Goal: Task Accomplishment & Management: Complete application form

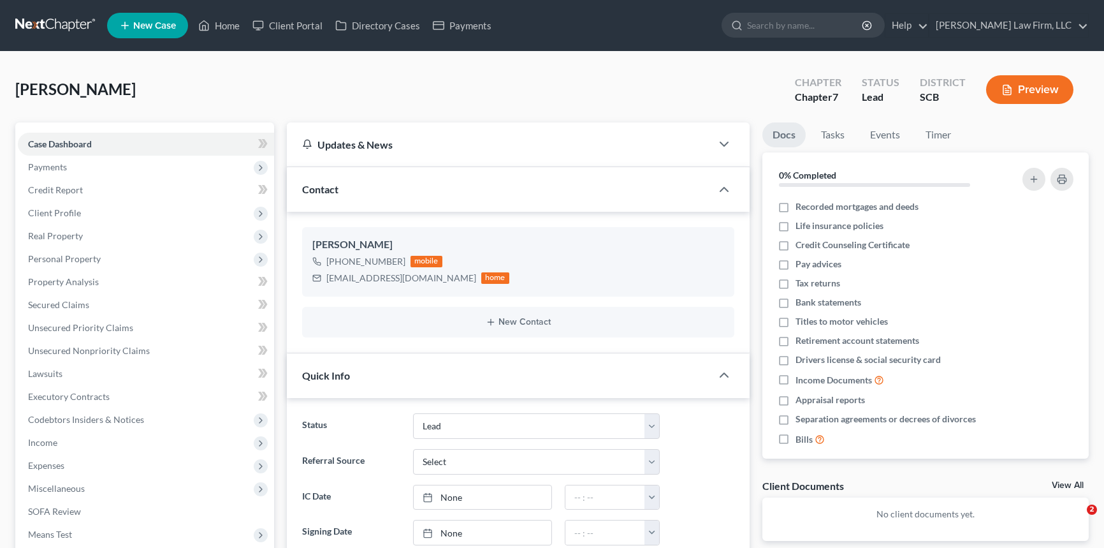
select select "4"
select select "0"
click at [154, 22] on span "New Case" at bounding box center [154, 26] width 43 height 10
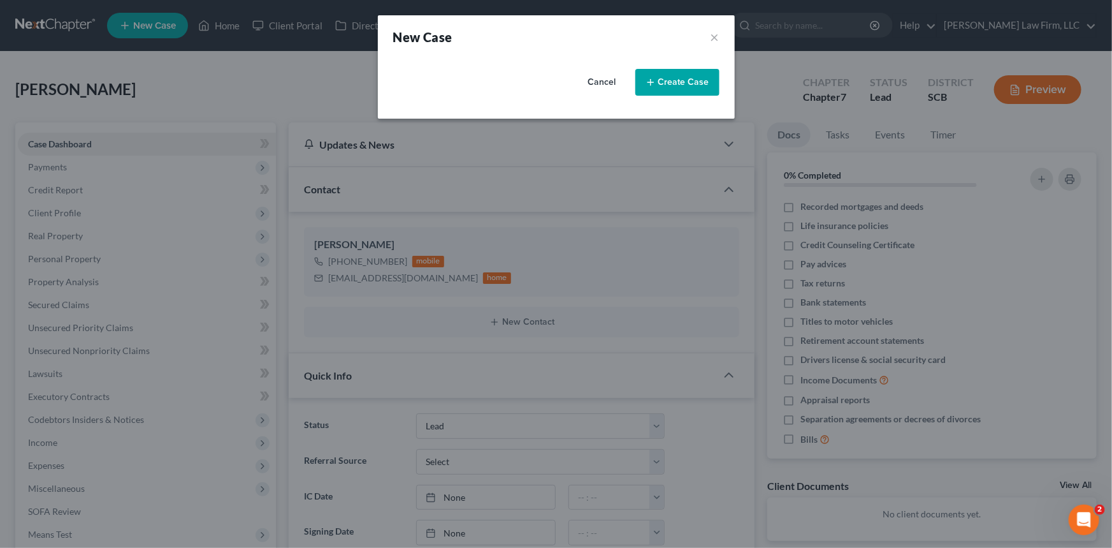
select select "72"
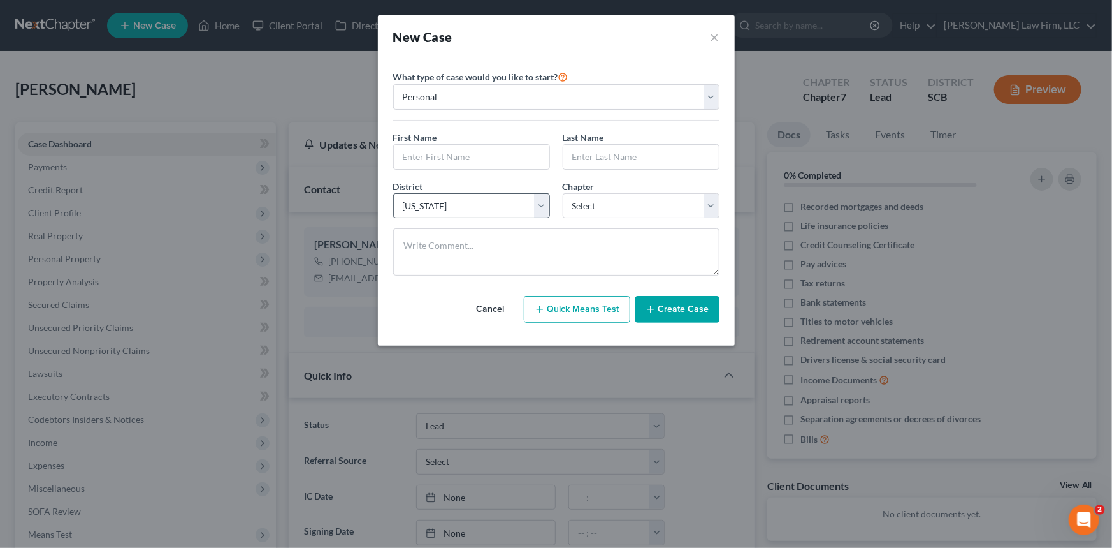
drag, startPoint x: 493, startPoint y: 305, endPoint x: 481, endPoint y: 210, distance: 95.8
click at [494, 305] on button "Cancel" at bounding box center [491, 308] width 56 height 25
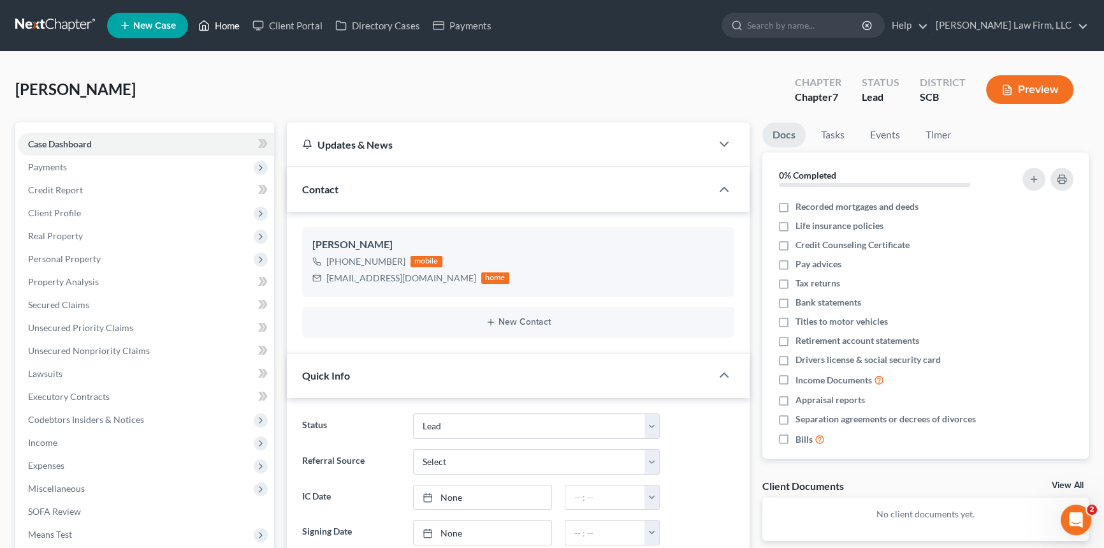
click at [222, 22] on link "Home" at bounding box center [219, 25] width 54 height 23
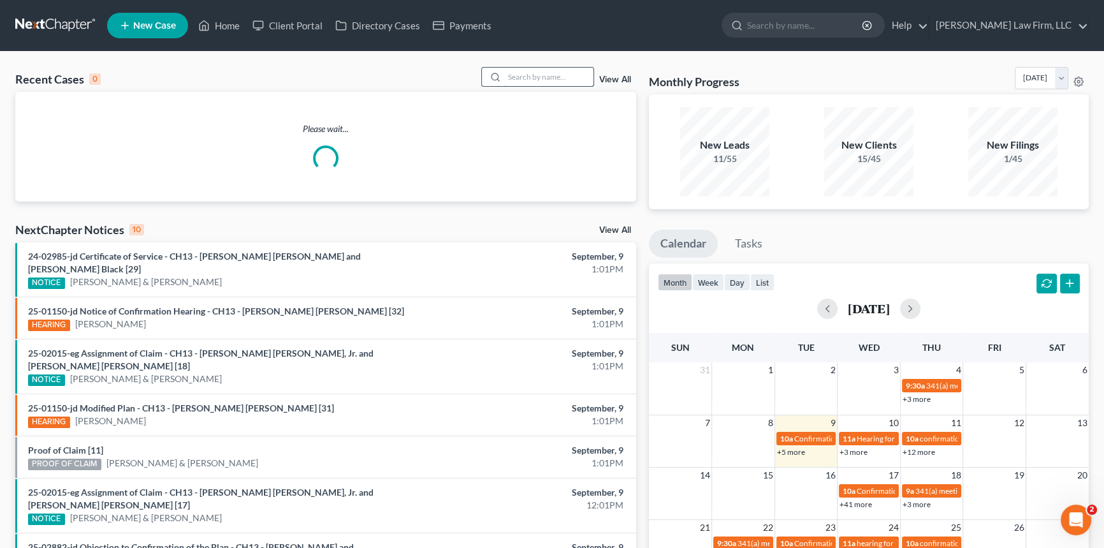
click at [521, 75] on input "search" at bounding box center [548, 77] width 89 height 18
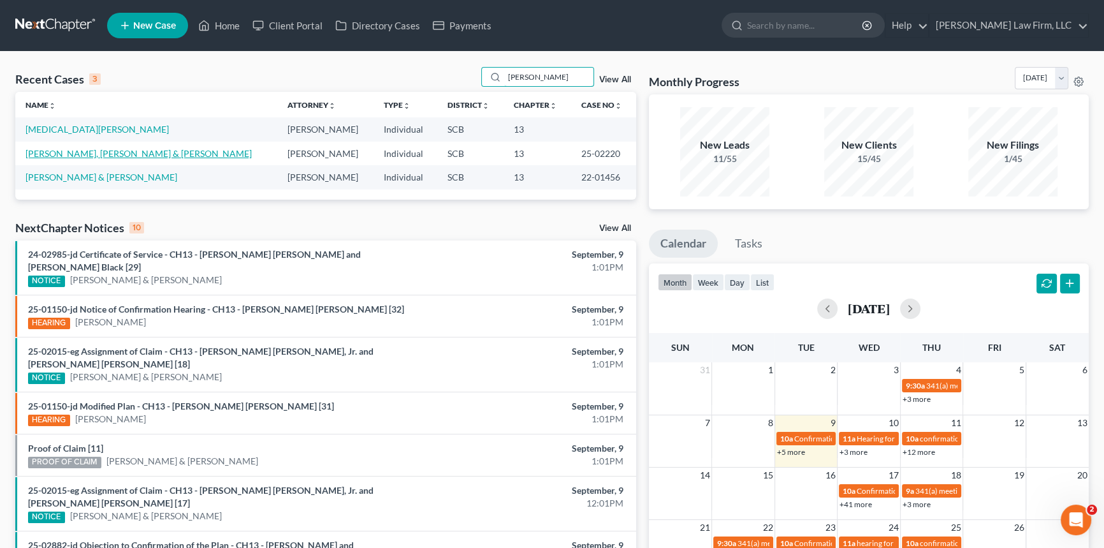
type input "[PERSON_NAME]"
click at [112, 151] on link "[PERSON_NAME], [PERSON_NAME] & [PERSON_NAME]" at bounding box center [138, 153] width 226 height 11
select select "0"
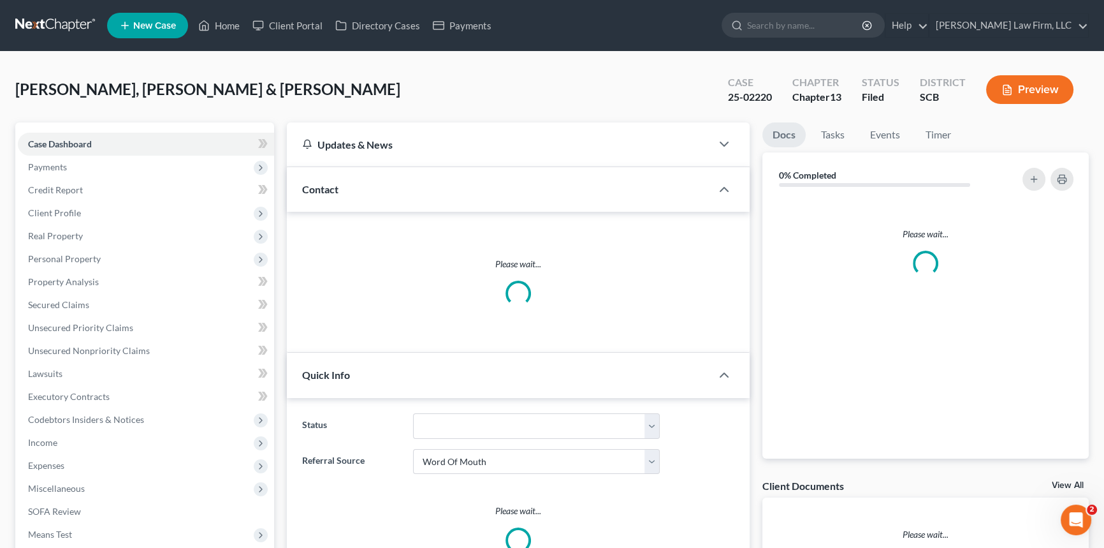
select select "3"
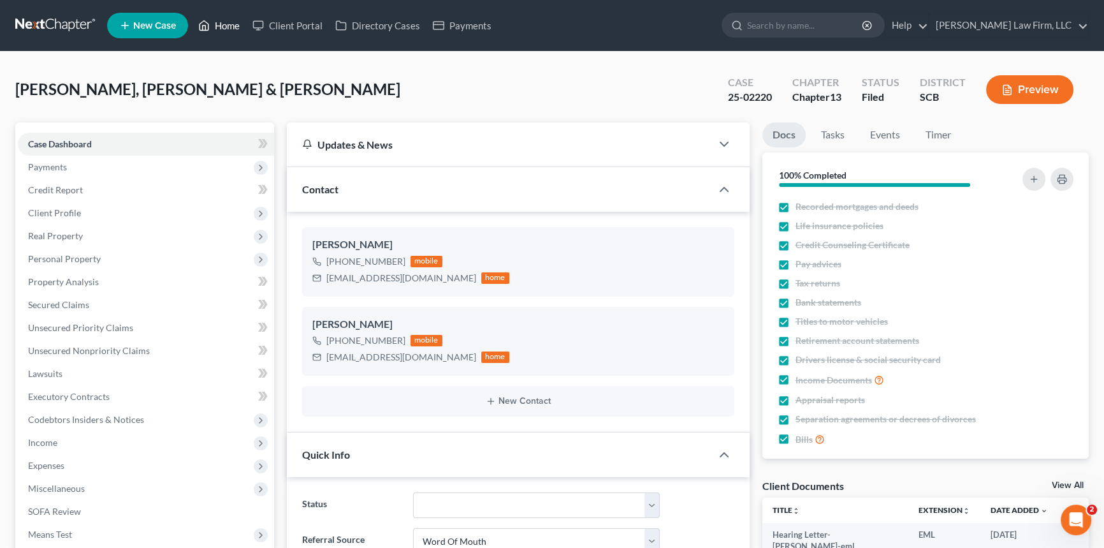
click at [228, 22] on link "Home" at bounding box center [219, 25] width 54 height 23
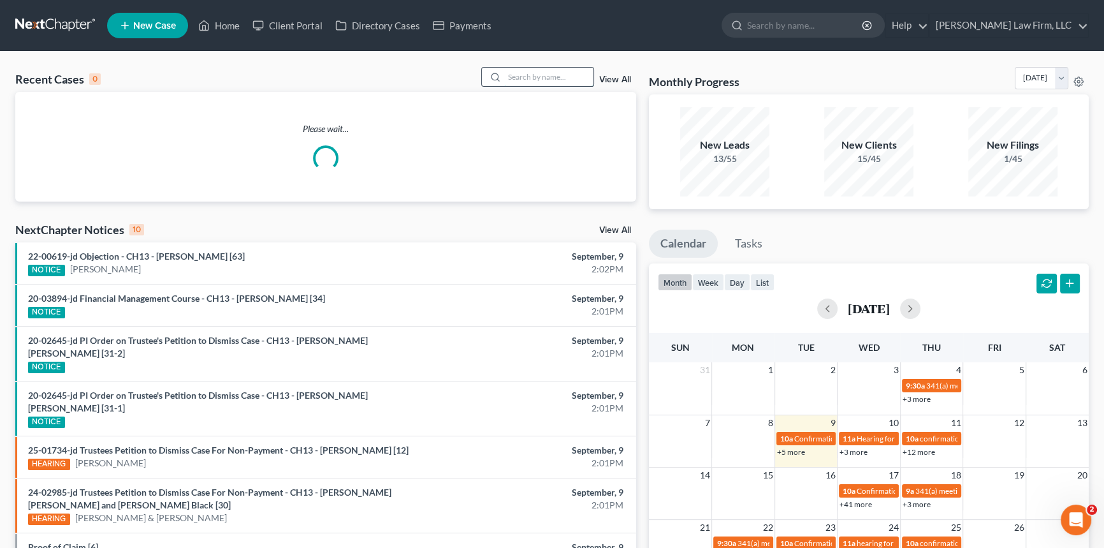
click at [516, 70] on input "search" at bounding box center [548, 77] width 89 height 18
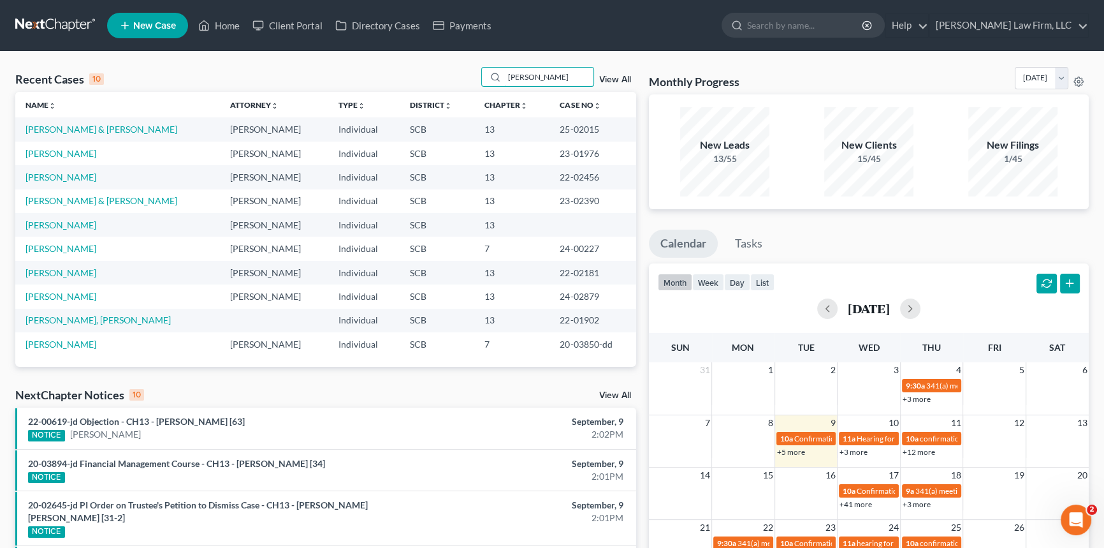
type input "Davis"
click at [143, 21] on span "New Case" at bounding box center [154, 26] width 43 height 10
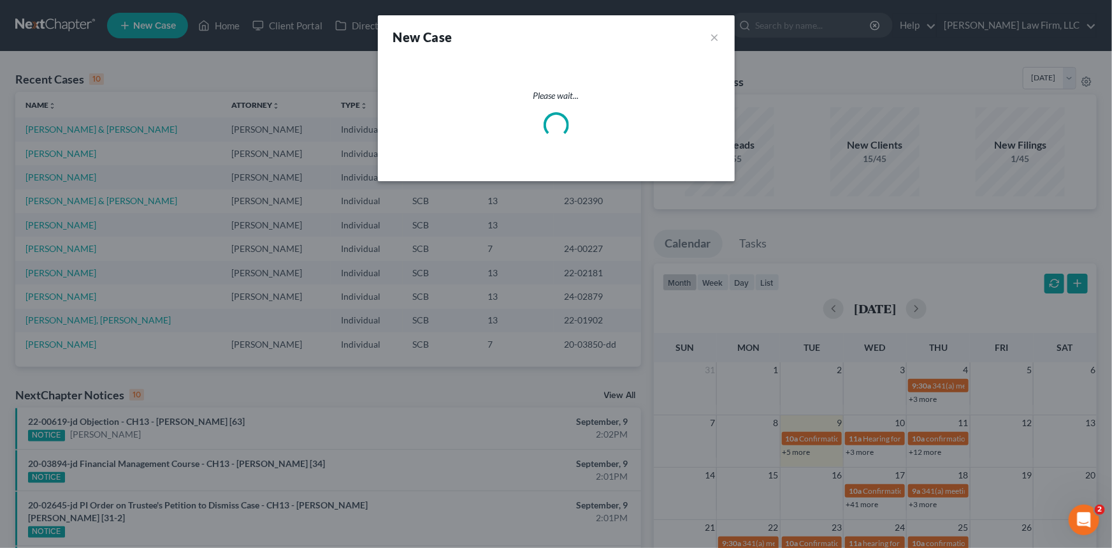
select select "72"
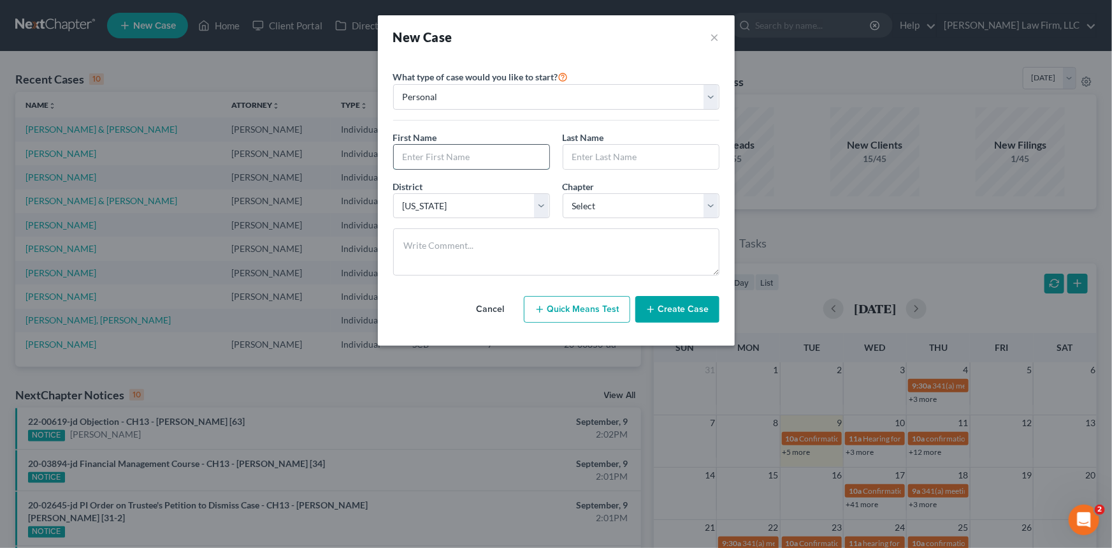
click at [419, 165] on input "text" at bounding box center [472, 157] width 156 height 24
type input "Tierra"
type input "Davis"
click at [710, 210] on select "Select 7 11 12 13" at bounding box center [641, 205] width 157 height 25
select select "0"
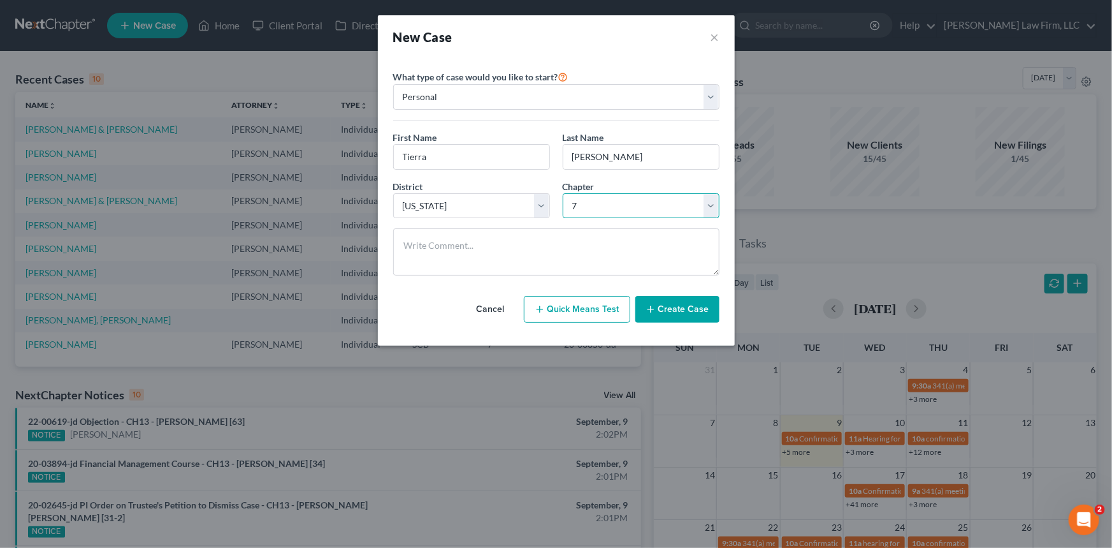
click at [563, 193] on select "Select 7 11 12 13" at bounding box center [641, 205] width 157 height 25
click at [673, 303] on button "Create Case" at bounding box center [678, 309] width 84 height 27
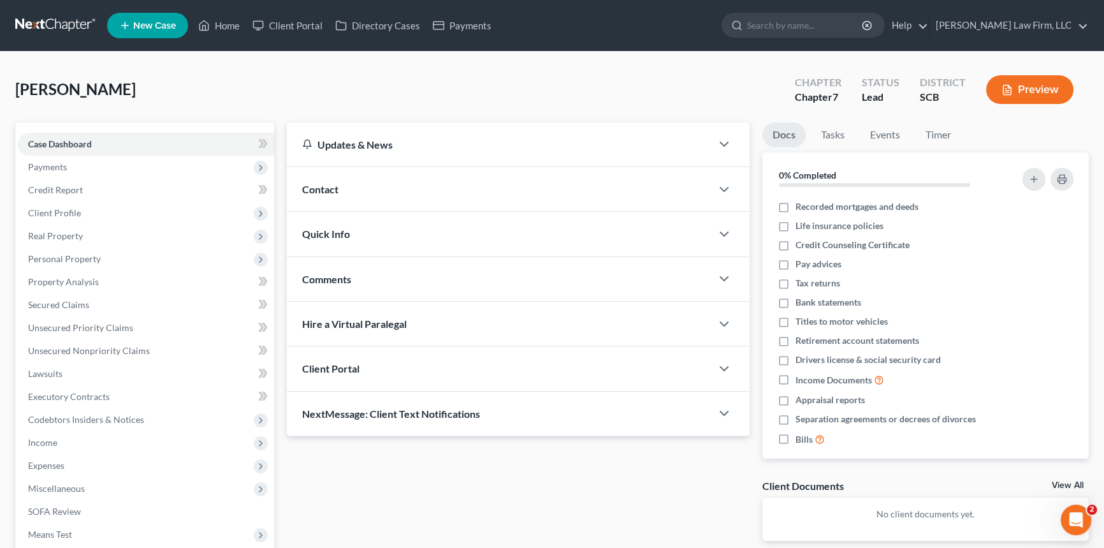
click at [316, 185] on span "Contact" at bounding box center [320, 189] width 36 height 12
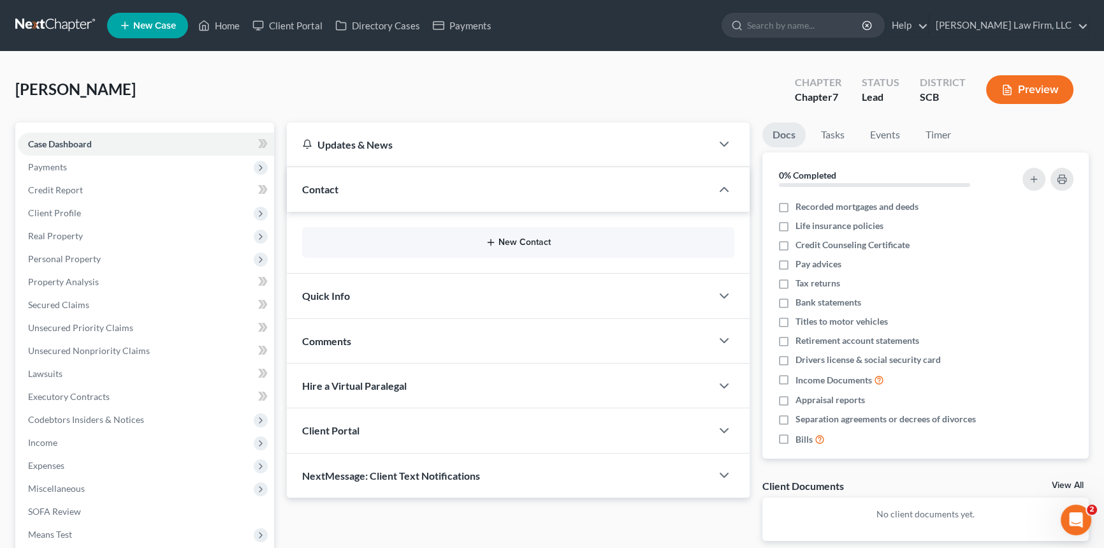
click at [520, 238] on button "New Contact" at bounding box center [518, 242] width 412 height 10
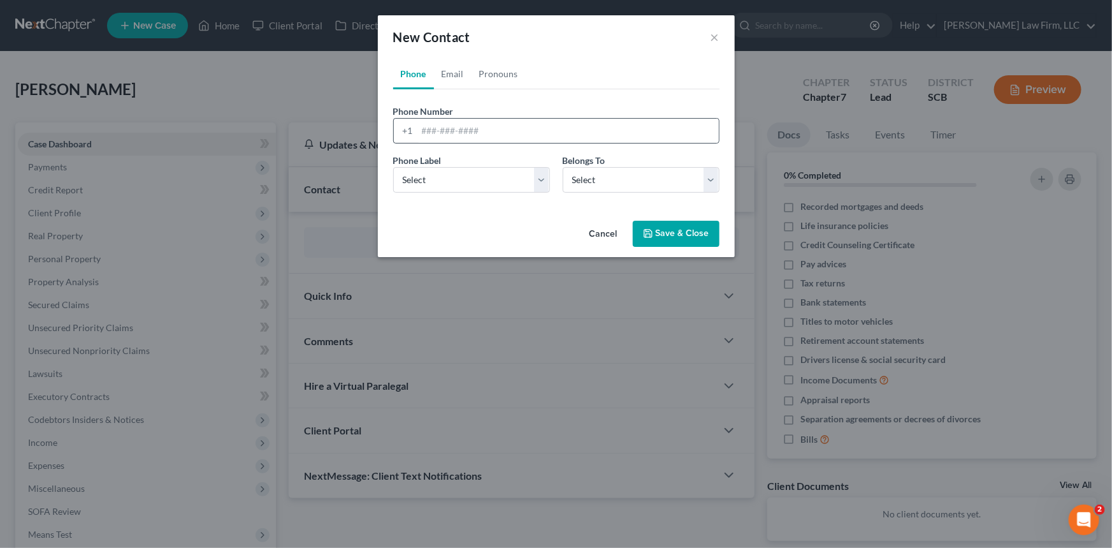
click at [411, 124] on div "+1" at bounding box center [406, 131] width 24 height 24
click at [421, 124] on input "tel" at bounding box center [569, 131] width 302 height 24
type input "1-803-846-6829"
click at [539, 178] on select "Select Mobile Home Work Other" at bounding box center [471, 179] width 157 height 25
select select "0"
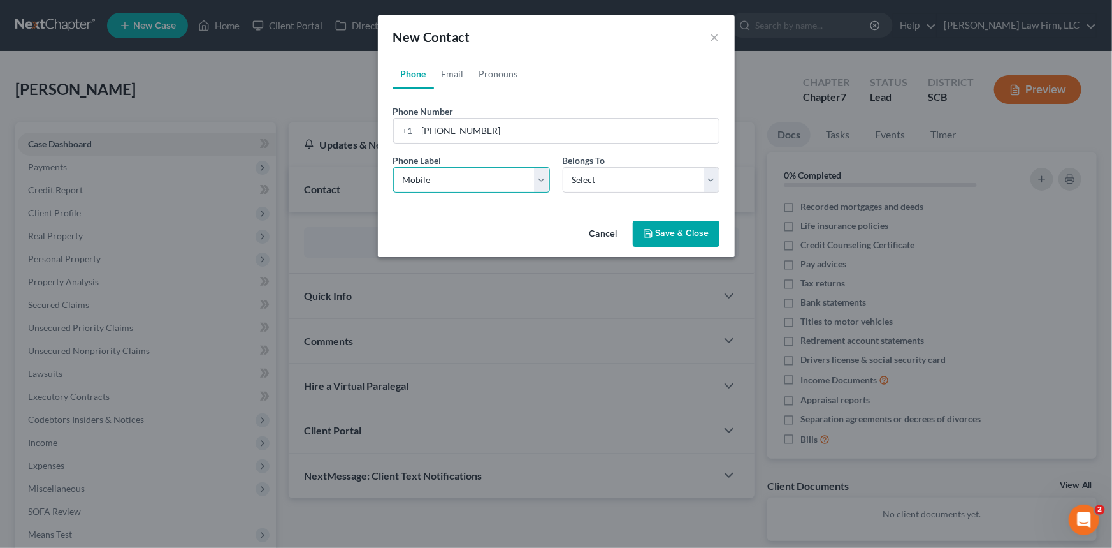
click at [393, 167] on select "Select Mobile Home Work Other" at bounding box center [471, 179] width 157 height 25
click at [709, 173] on select "Select Client Other" at bounding box center [641, 179] width 157 height 25
select select "0"
click at [563, 167] on select "Select Client Other" at bounding box center [641, 179] width 157 height 25
select select "0"
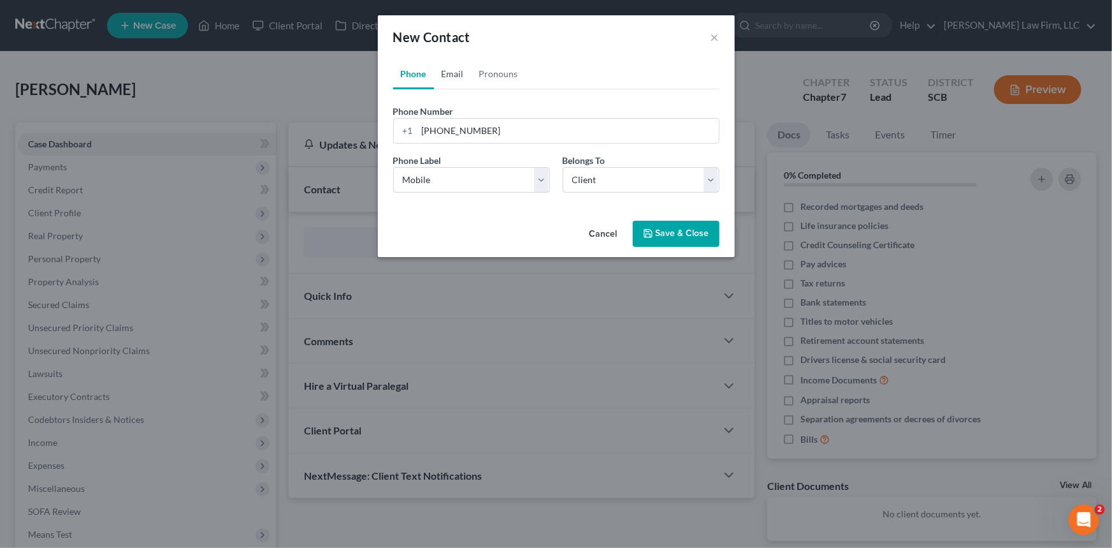
click at [455, 69] on link "Email" at bounding box center [453, 74] width 38 height 31
click at [426, 129] on input "email" at bounding box center [569, 131] width 302 height 24
type input "davist2030@gmail.com"
drag, startPoint x: 446, startPoint y: 178, endPoint x: 448, endPoint y: 191, distance: 12.9
click at [448, 182] on select "Select Home Work Other" at bounding box center [471, 179] width 157 height 25
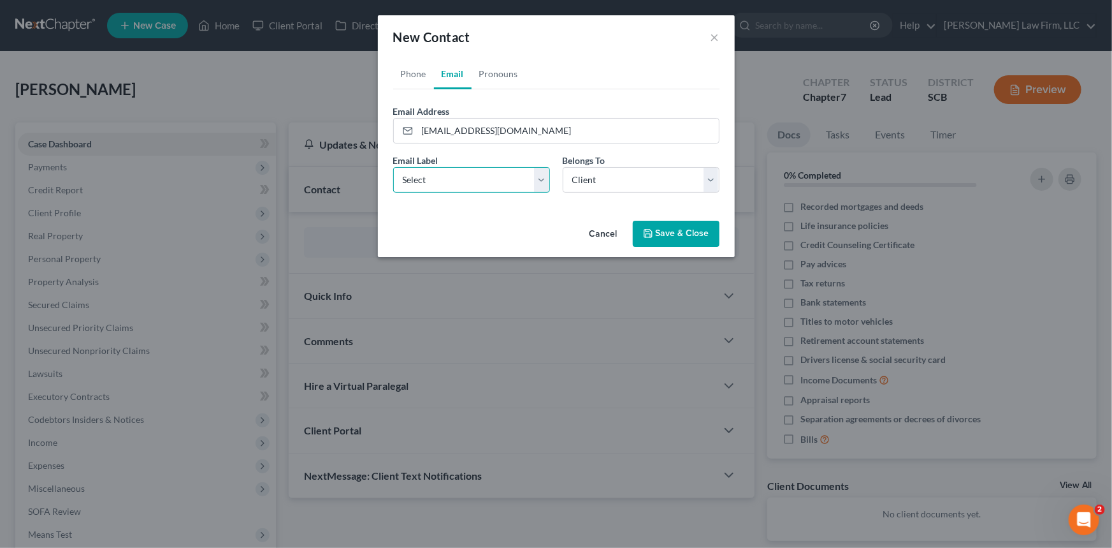
select select "0"
click at [393, 167] on select "Select Home Work Other" at bounding box center [471, 179] width 157 height 25
click at [685, 227] on button "Save & Close" at bounding box center [676, 234] width 87 height 27
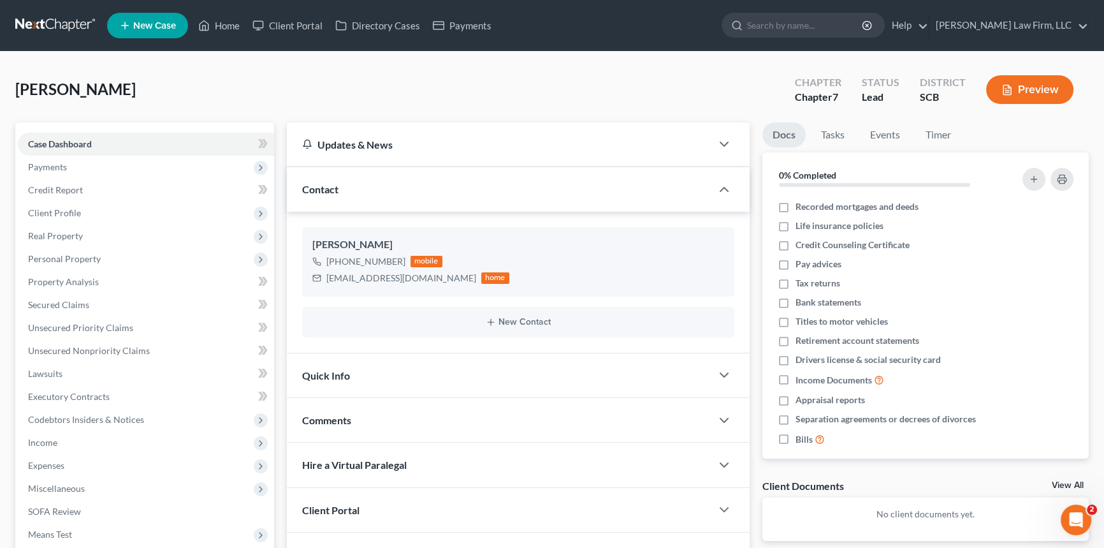
click at [334, 376] on span "Quick Info" at bounding box center [326, 375] width 48 height 12
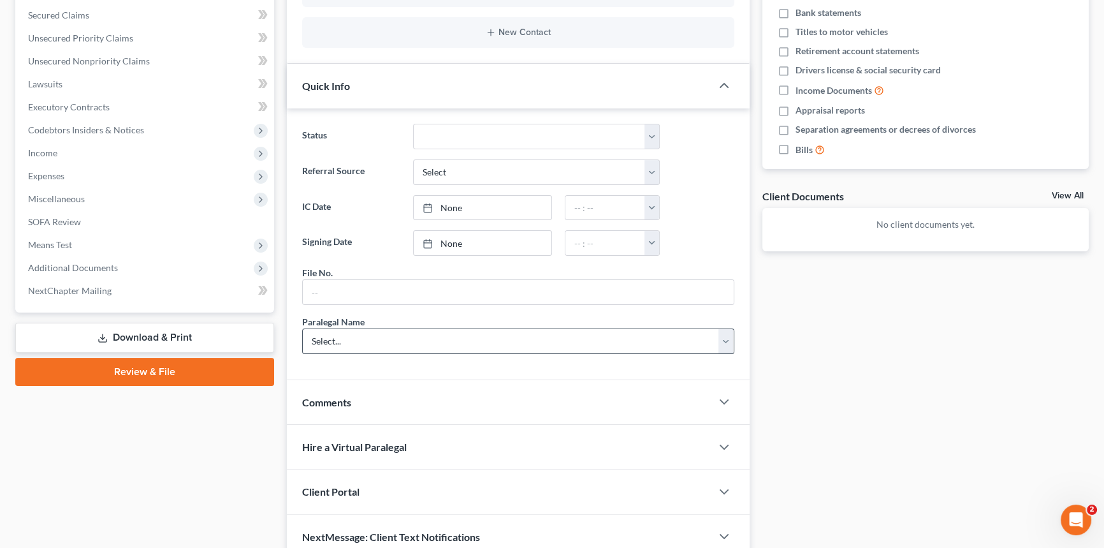
scroll to position [347, 0]
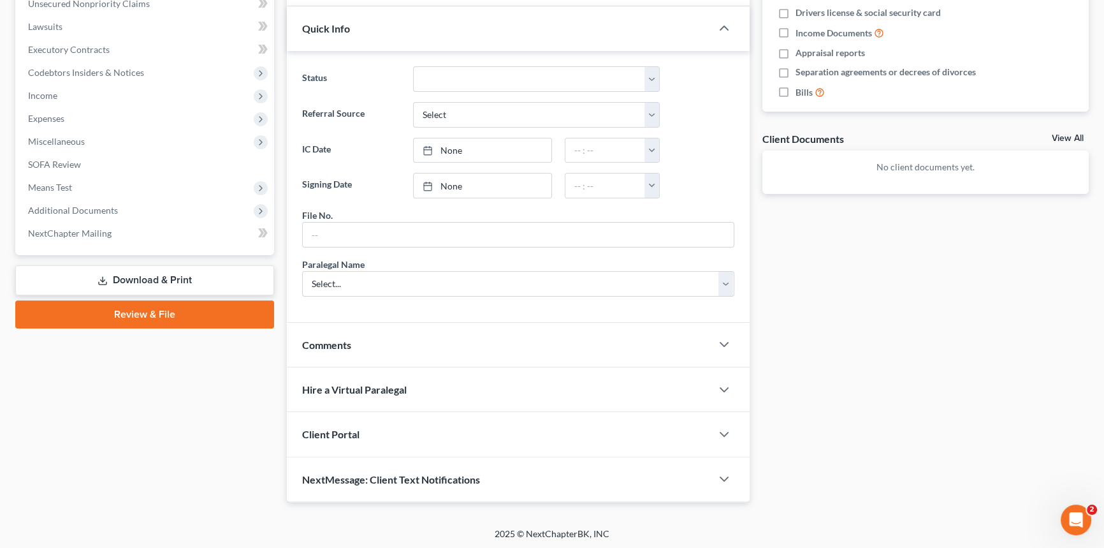
click at [326, 428] on span "Client Portal" at bounding box center [330, 434] width 57 height 12
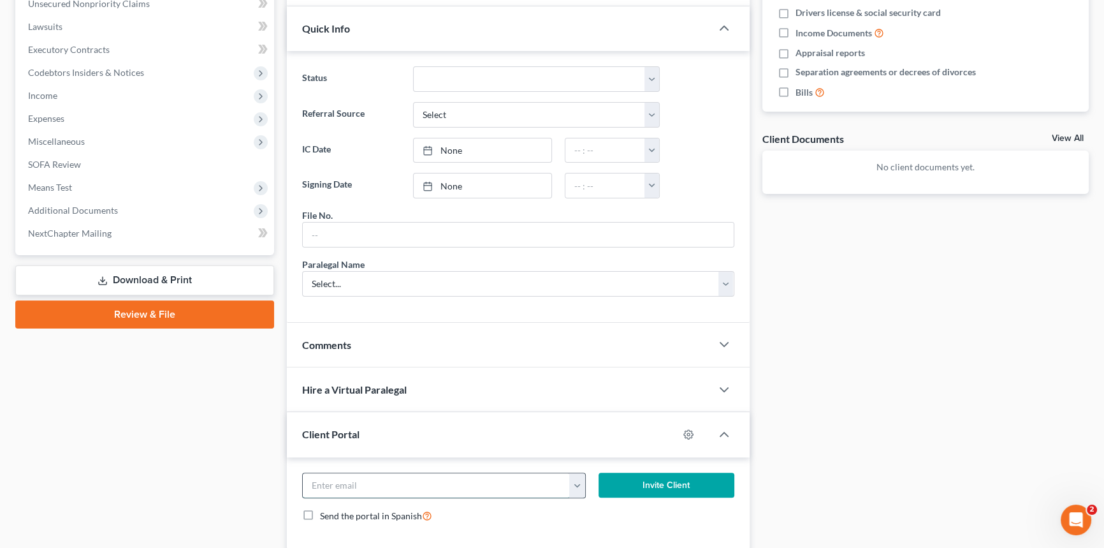
click at [320, 482] on input "email" at bounding box center [436, 485] width 267 height 24
type input "davis2030@gmail.com"
click at [670, 478] on button "Invite Client" at bounding box center [667, 484] width 136 height 25
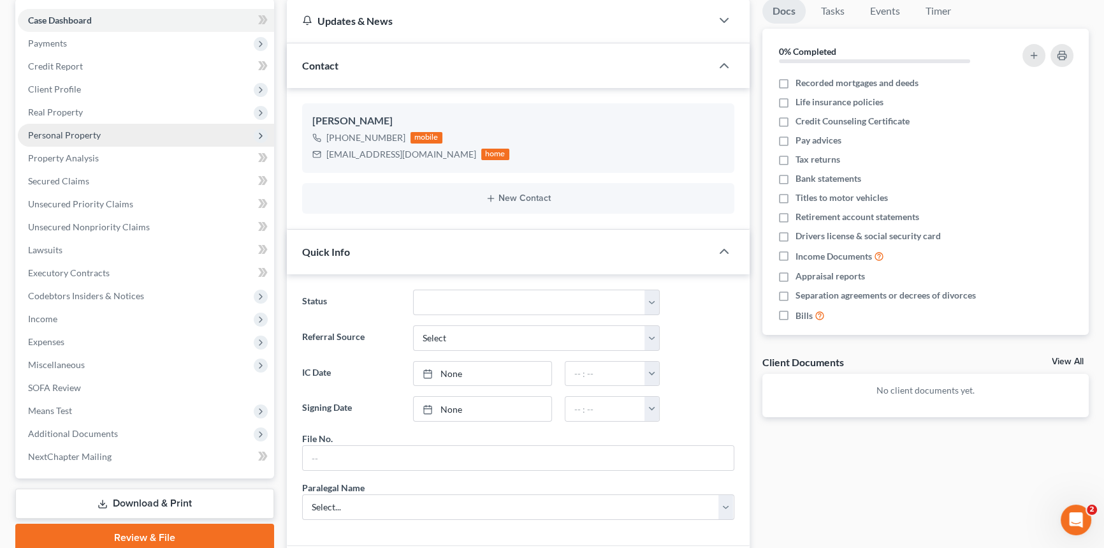
scroll to position [0, 0]
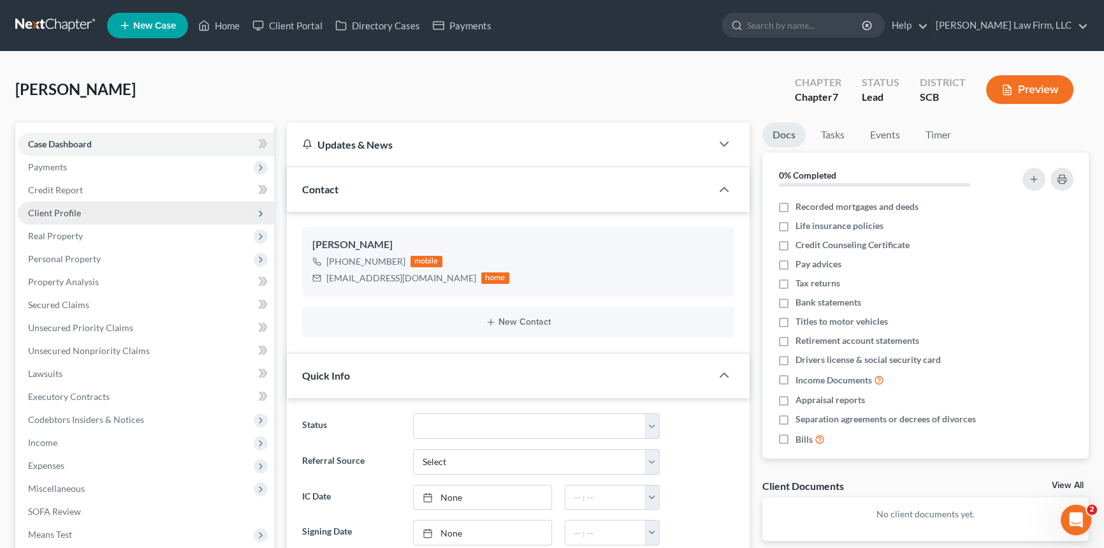
click at [45, 211] on span "Client Profile" at bounding box center [54, 212] width 53 height 11
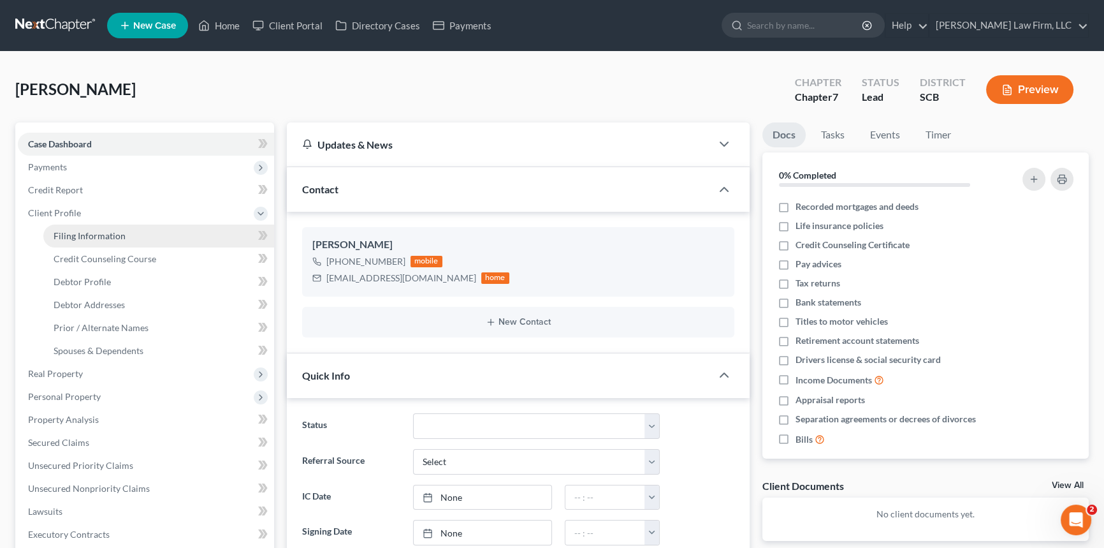
click at [75, 230] on span "Filing Information" at bounding box center [90, 235] width 72 height 11
select select "1"
select select "0"
select select "72"
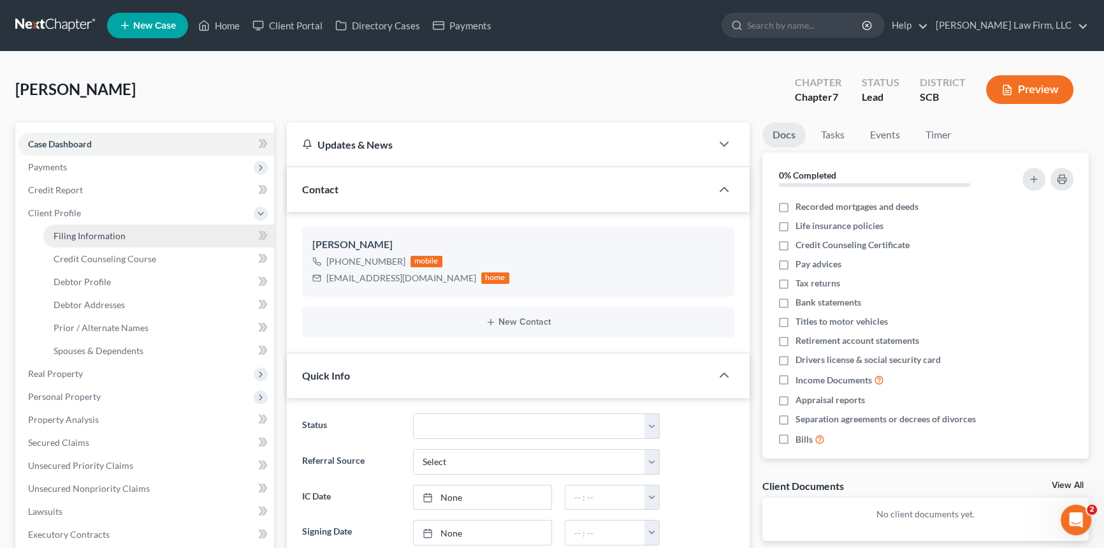
select select "42"
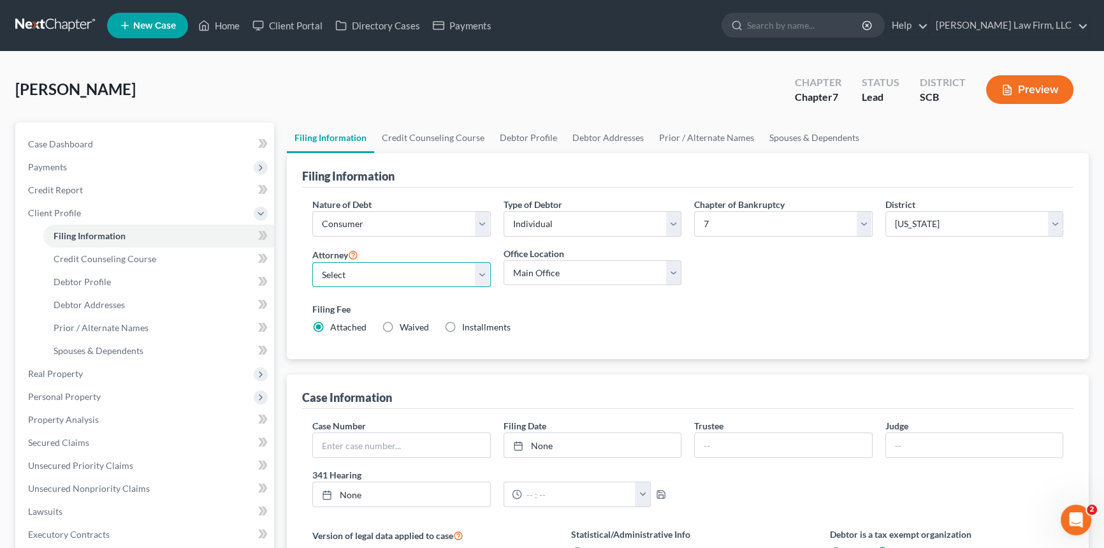
click at [479, 272] on select "Select Robert Meredith, Jr. - SCB Elizabeth Heilig - SCB" at bounding box center [401, 274] width 178 height 25
select select "0"
click at [312, 262] on select "Select Robert Meredith, Jr. - SCB Elizabeth Heilig - SCB" at bounding box center [401, 274] width 178 height 25
drag, startPoint x: 83, startPoint y: 278, endPoint x: 95, endPoint y: 273, distance: 13.1
click at [85, 278] on span "Debtor Profile" at bounding box center [82, 281] width 57 height 11
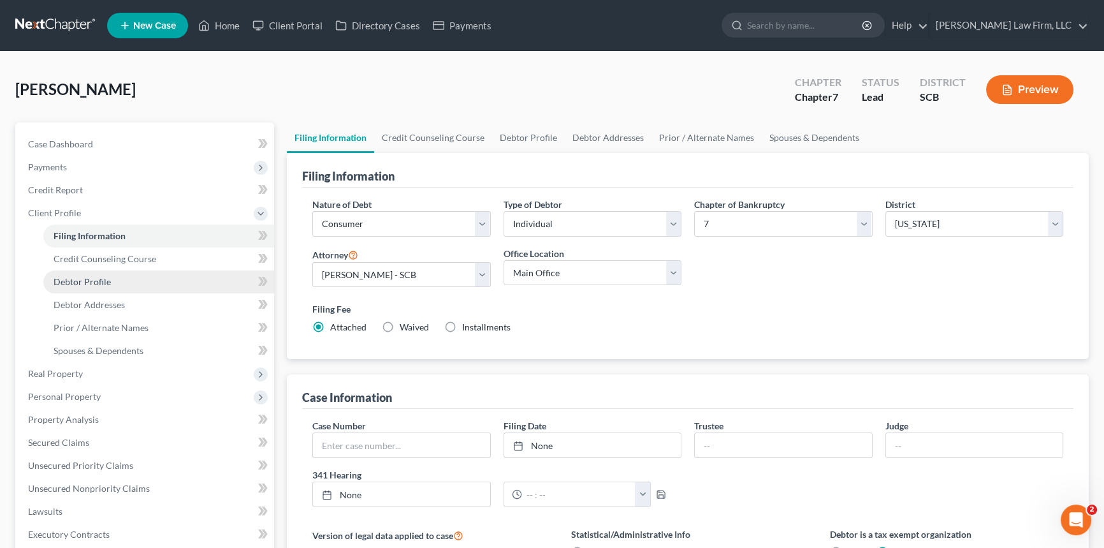
select select "0"
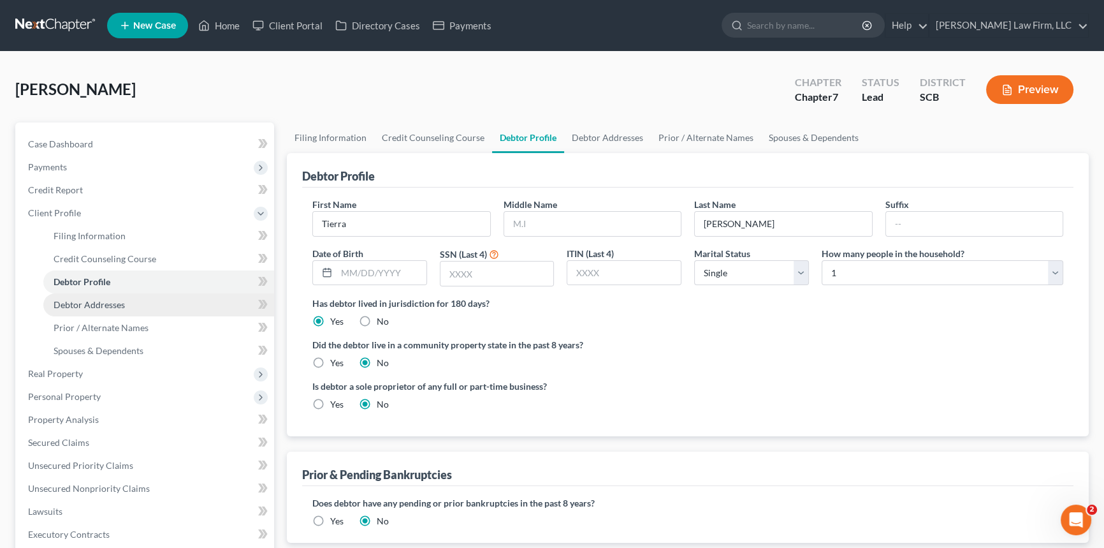
click at [92, 300] on span "Debtor Addresses" at bounding box center [89, 304] width 71 height 11
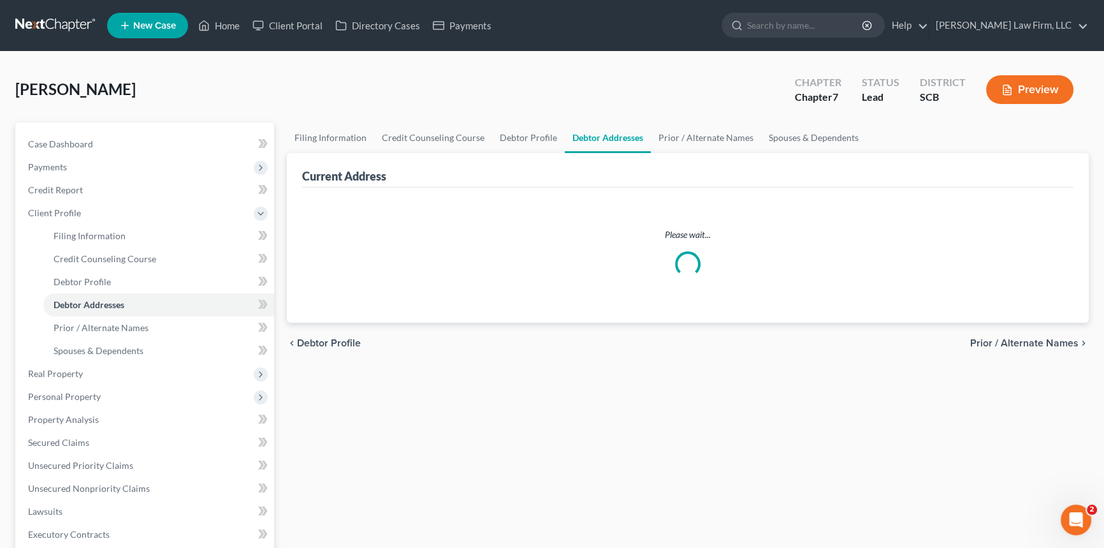
select select "0"
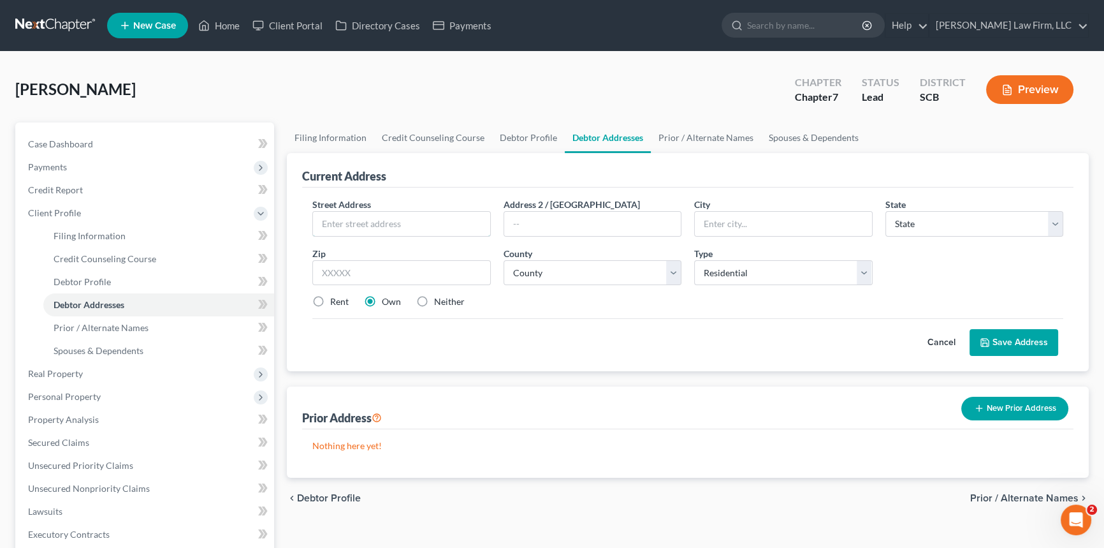
drag, startPoint x: 321, startPoint y: 214, endPoint x: 333, endPoint y: 205, distance: 15.0
click at [322, 214] on input "text" at bounding box center [401, 224] width 177 height 24
type input "3559 Galaxy Road"
type input "Ladson"
select select "42"
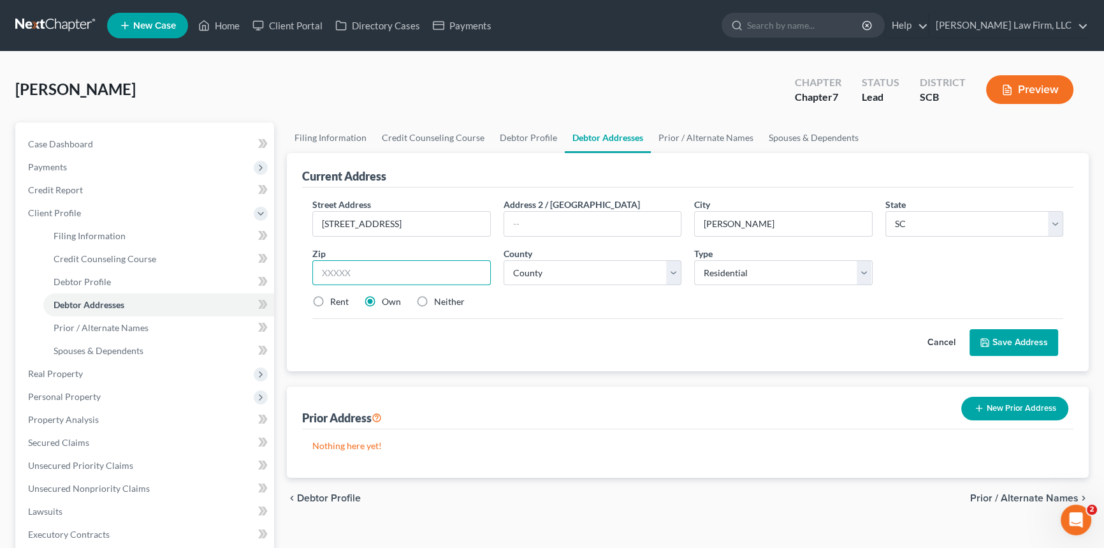
click at [318, 276] on input "text" at bounding box center [401, 272] width 178 height 25
type input "29456"
click at [521, 263] on select "County Abbeville County Aiken County Allendale County Anderson County Bamberg C…" at bounding box center [593, 272] width 178 height 25
select select "9"
click at [504, 260] on select "County Abbeville County Aiken County Allendale County Anderson County Bamberg C…" at bounding box center [593, 272] width 178 height 25
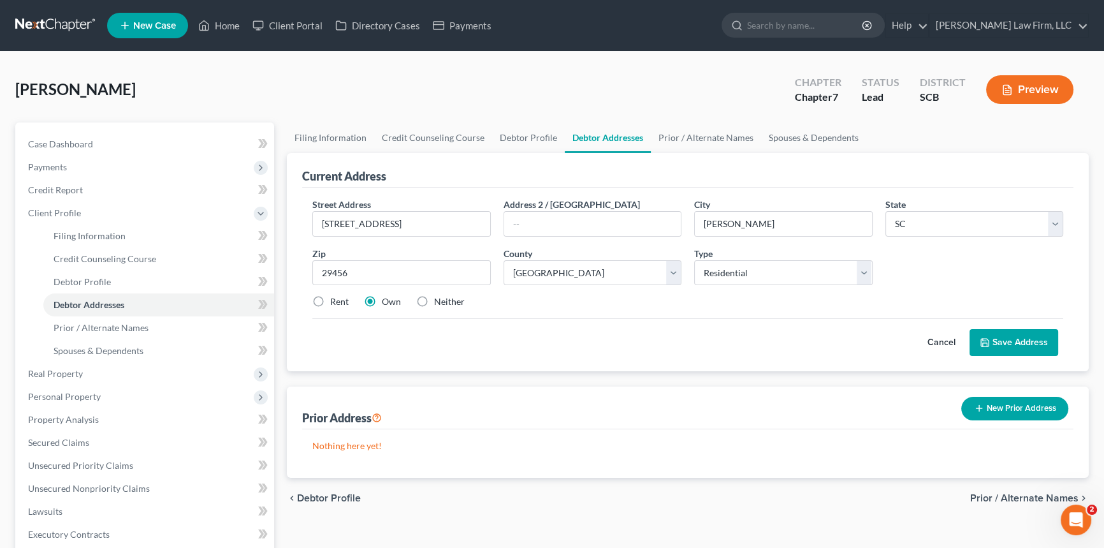
click at [330, 304] on label "Rent" at bounding box center [339, 301] width 18 height 13
click at [335, 303] on input "Rent" at bounding box center [339, 299] width 8 height 8
radio input "true"
click at [1028, 330] on button "Save Address" at bounding box center [1014, 342] width 89 height 27
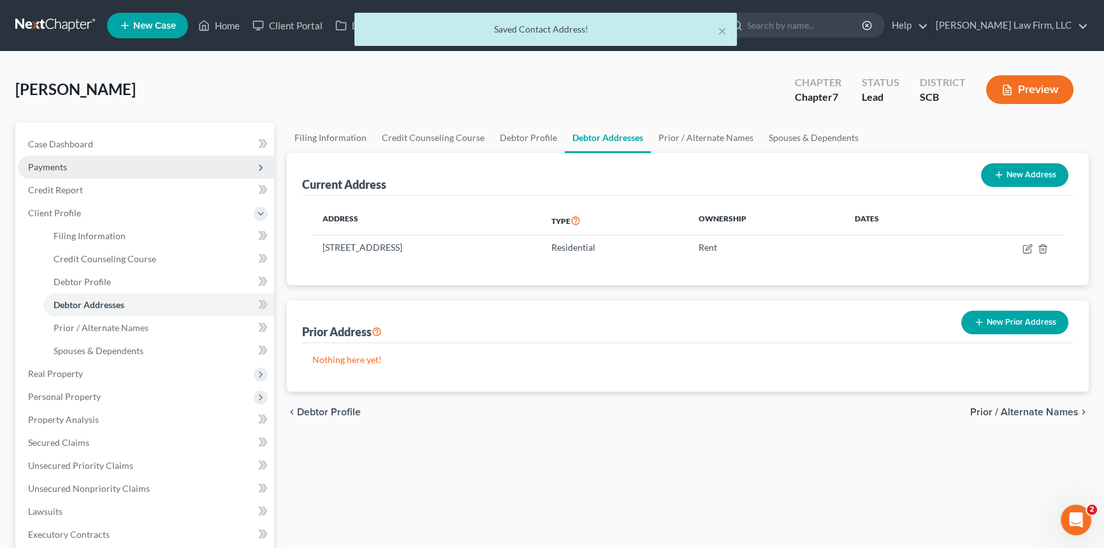
click at [40, 163] on span "Payments" at bounding box center [47, 166] width 39 height 11
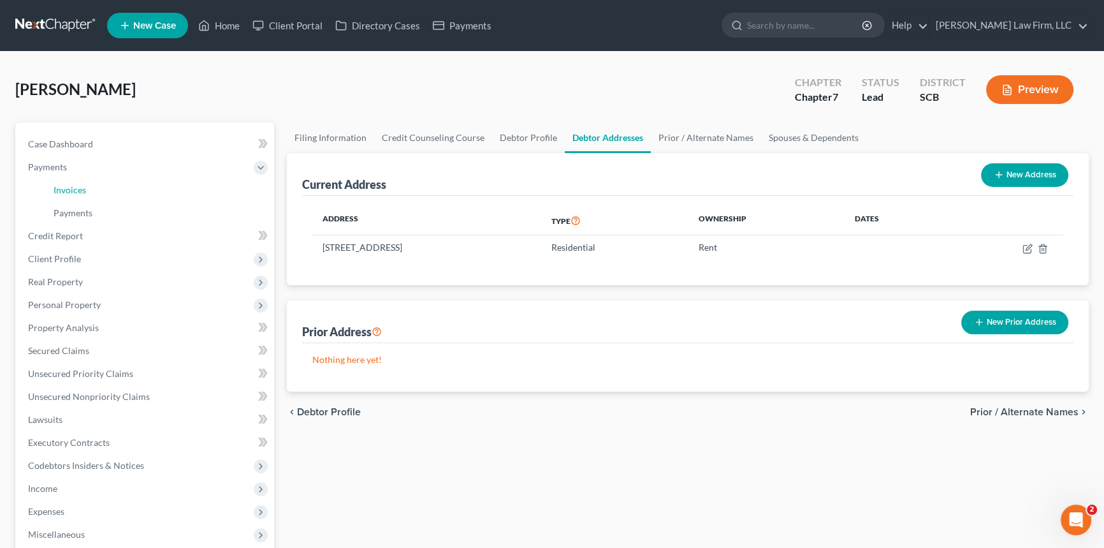
drag, startPoint x: 74, startPoint y: 185, endPoint x: 739, endPoint y: 103, distance: 670.6
click at [75, 185] on span "Invoices" at bounding box center [70, 189] width 33 height 11
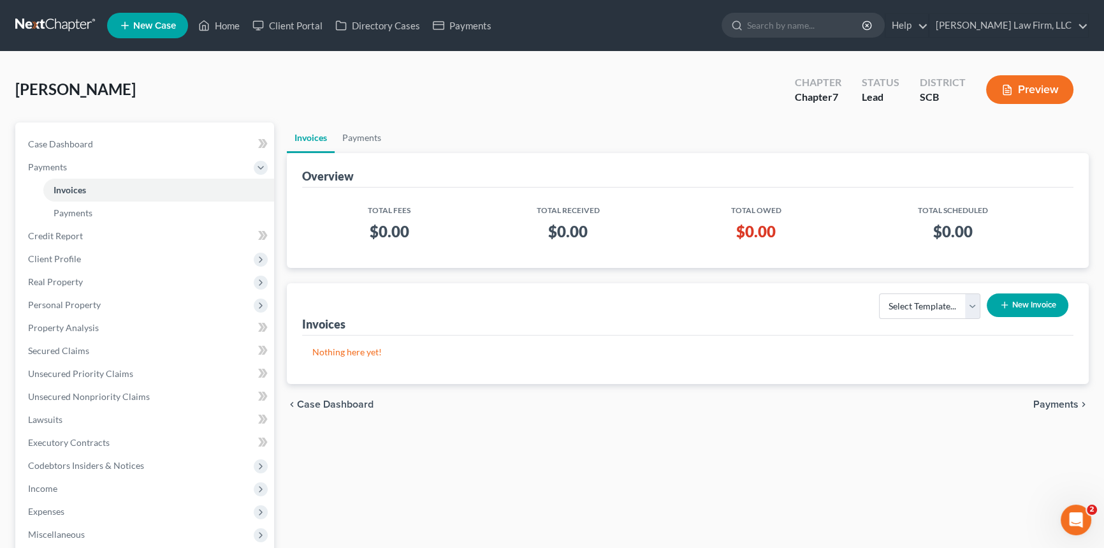
click at [1035, 298] on button "New Invoice" at bounding box center [1028, 305] width 82 height 24
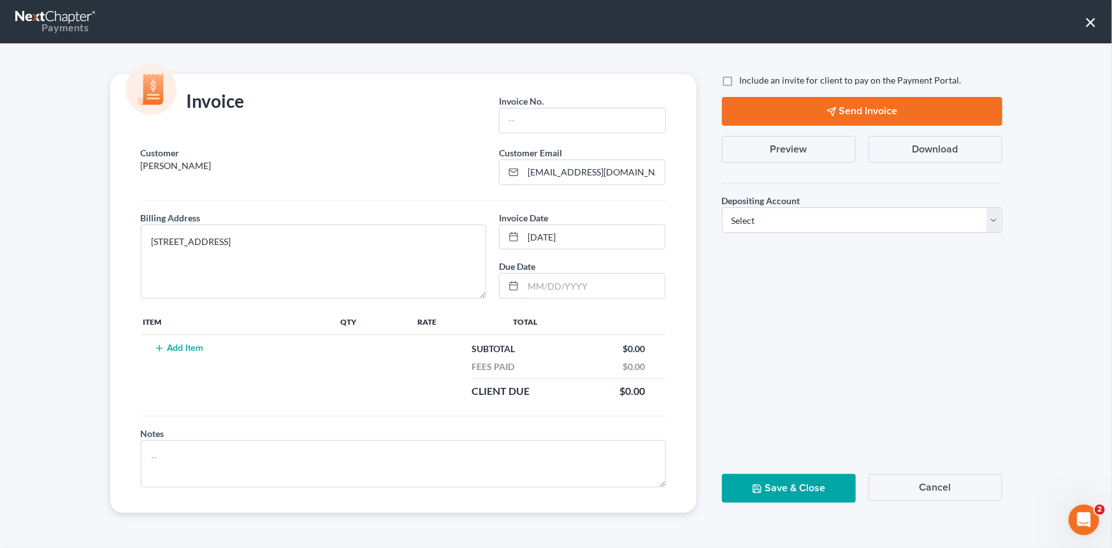
click at [1090, 22] on button "×" at bounding box center [1091, 21] width 12 height 20
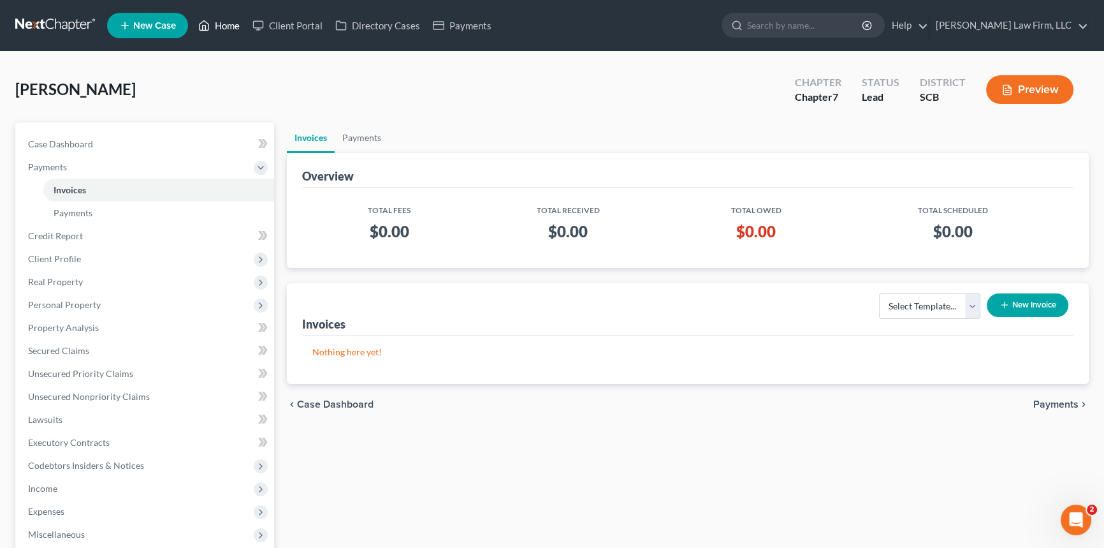
click at [224, 17] on link "Home" at bounding box center [219, 25] width 54 height 23
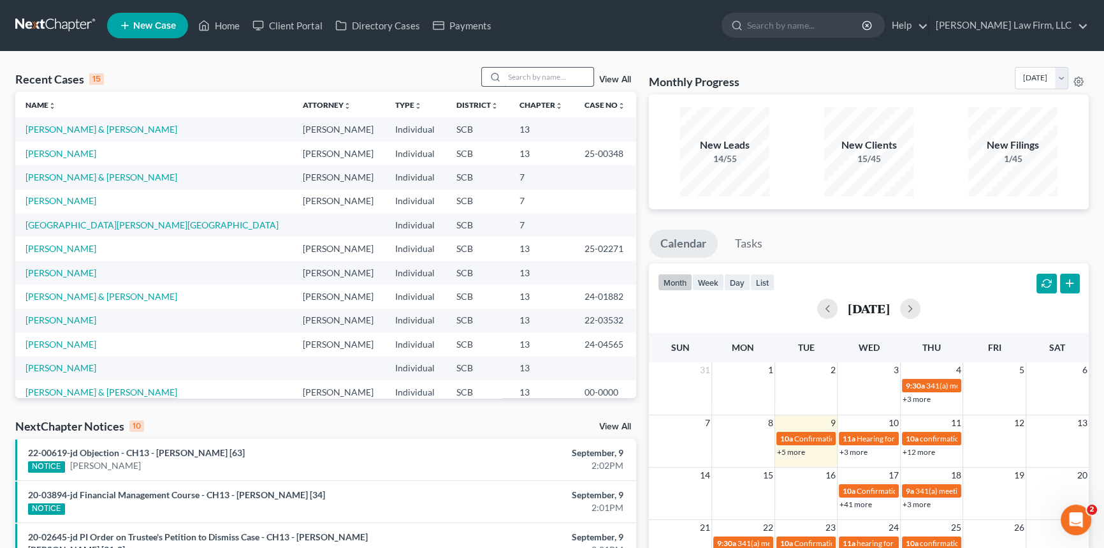
drag, startPoint x: 525, startPoint y: 63, endPoint x: 516, endPoint y: 69, distance: 10.5
click at [521, 66] on div "Recent Cases 15 View All Name unfold_more expand_more expand_less Attorney unfo…" at bounding box center [552, 505] width 1104 height 906
click at [516, 69] on input "search" at bounding box center [548, 77] width 89 height 18
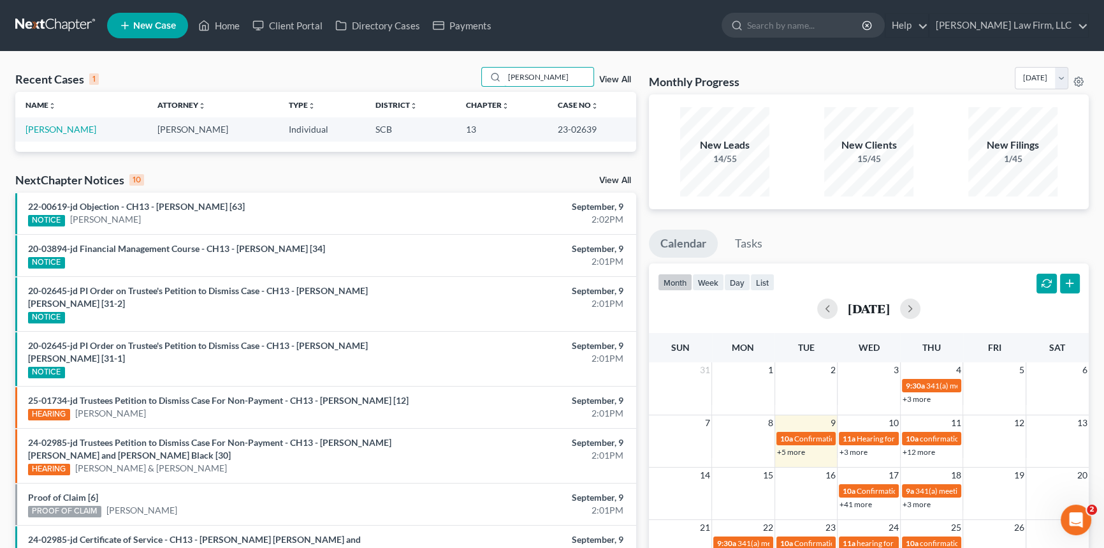
type input "kish"
click at [156, 22] on span "New Case" at bounding box center [154, 26] width 43 height 10
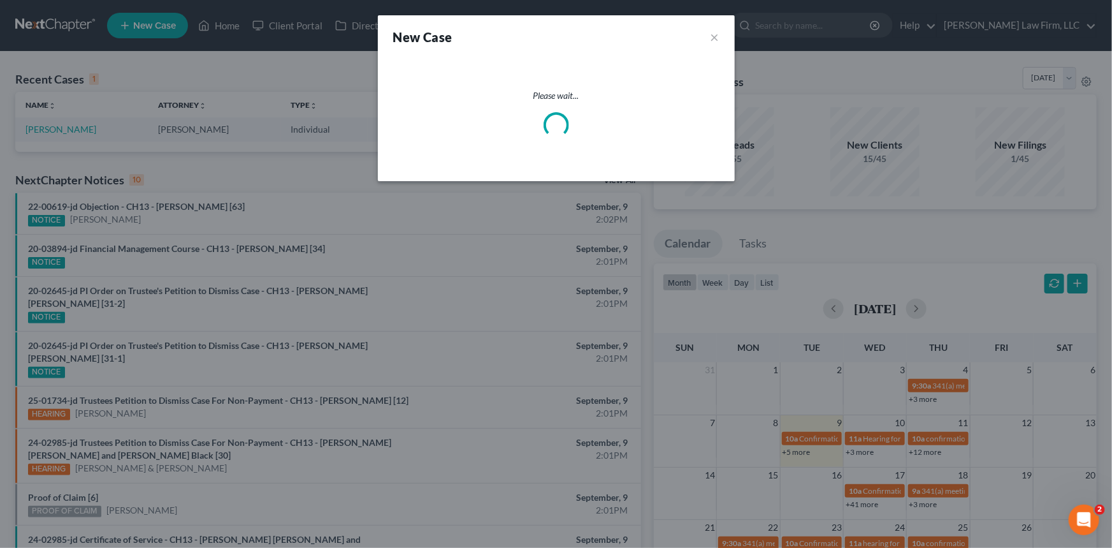
select select "72"
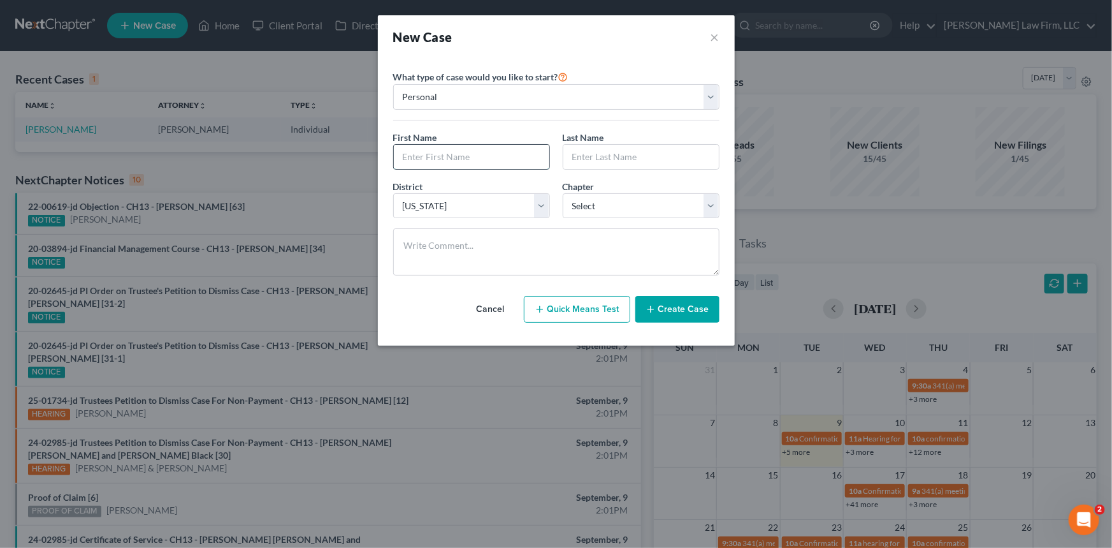
click at [405, 158] on input "text" at bounding box center [472, 157] width 156 height 24
type input "Elizabeth"
type input "Kish"
drag, startPoint x: 709, startPoint y: 206, endPoint x: 697, endPoint y: 207, distance: 12.2
click at [709, 206] on select "Select 7 11 12 13" at bounding box center [641, 205] width 157 height 25
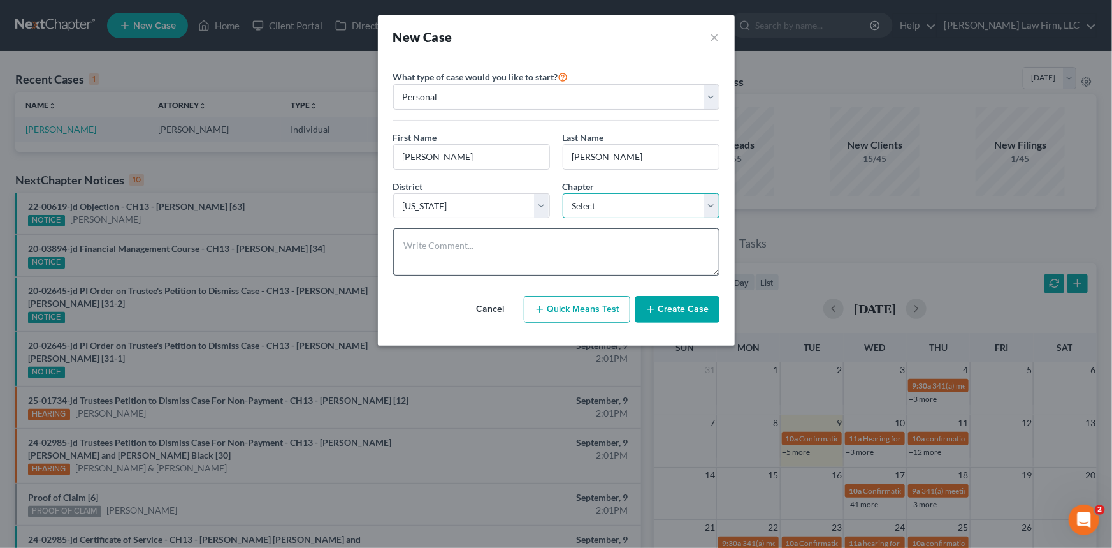
select select "0"
click at [563, 193] on select "Select 7 11 12 13" at bounding box center [641, 205] width 157 height 25
click at [699, 305] on button "Create Case" at bounding box center [678, 309] width 84 height 27
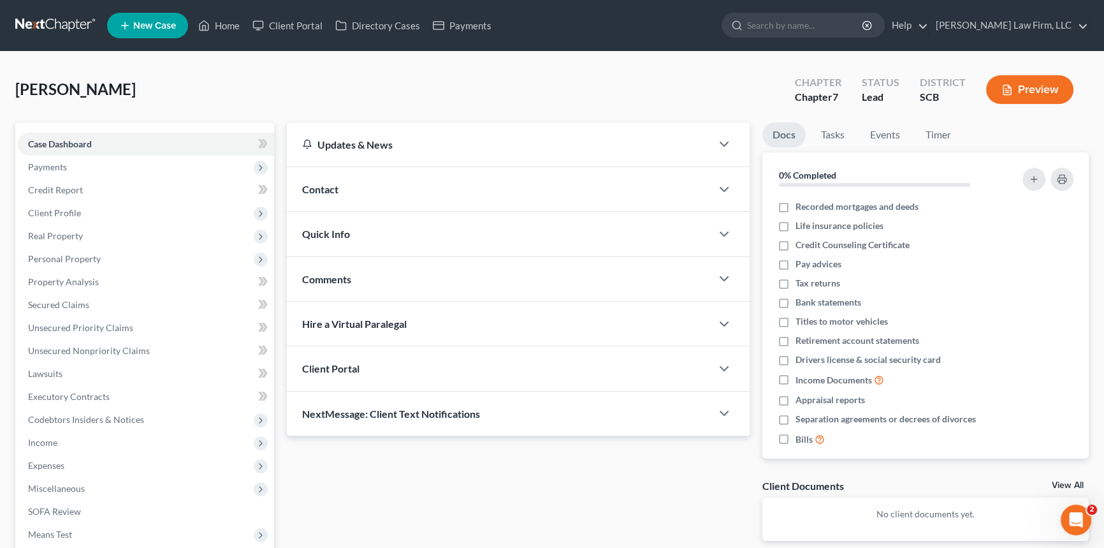
click at [333, 183] on span "Contact" at bounding box center [320, 189] width 36 height 12
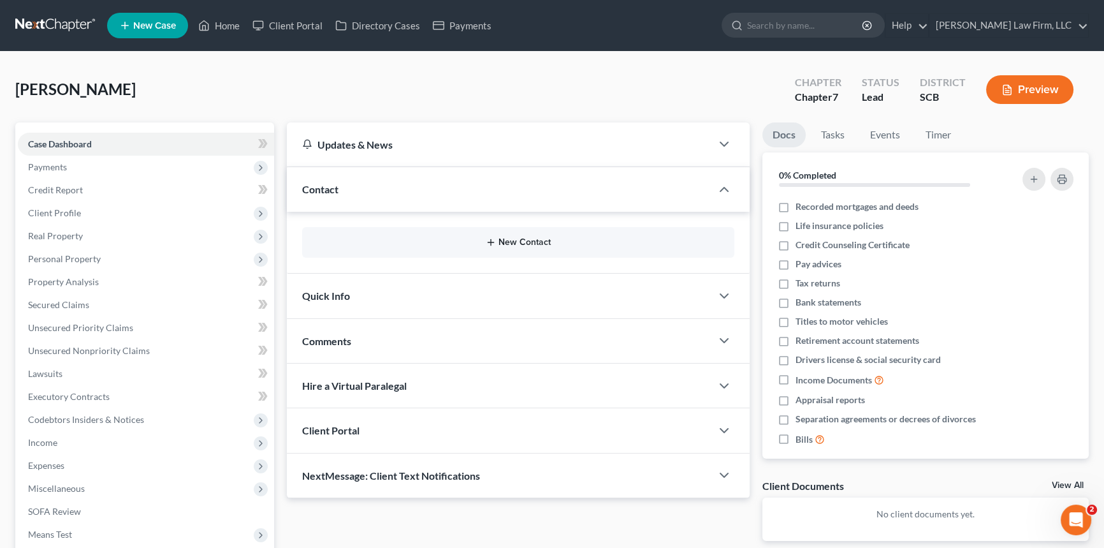
click at [520, 237] on button "New Contact" at bounding box center [518, 242] width 412 height 10
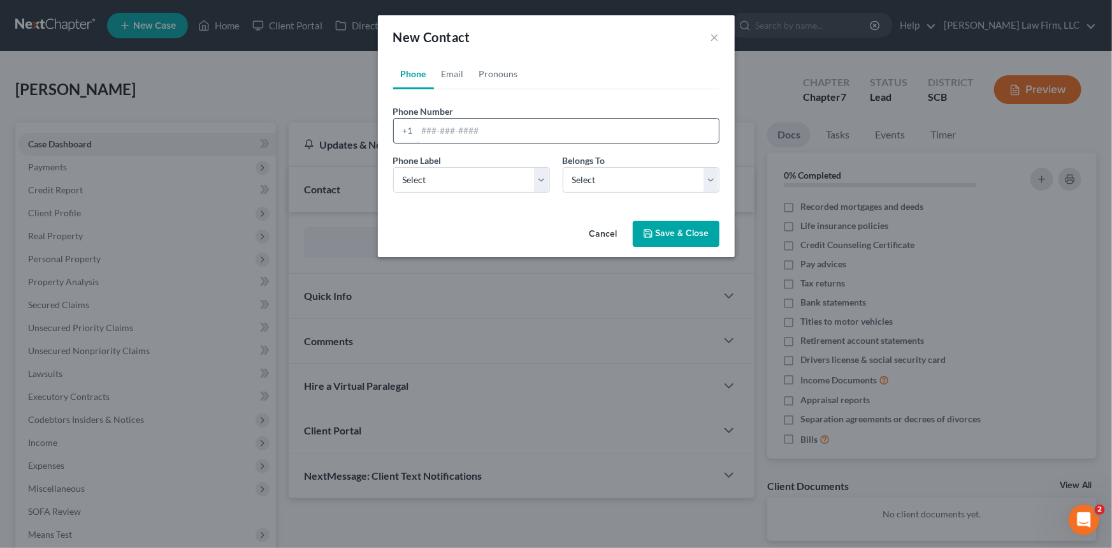
click at [423, 131] on input "tel" at bounding box center [569, 131] width 302 height 24
type input "262-672-0500"
click at [421, 175] on select "Select Mobile Home Work Other" at bounding box center [471, 179] width 157 height 25
select select "0"
click at [393, 167] on select "Select Mobile Home Work Other" at bounding box center [471, 179] width 157 height 25
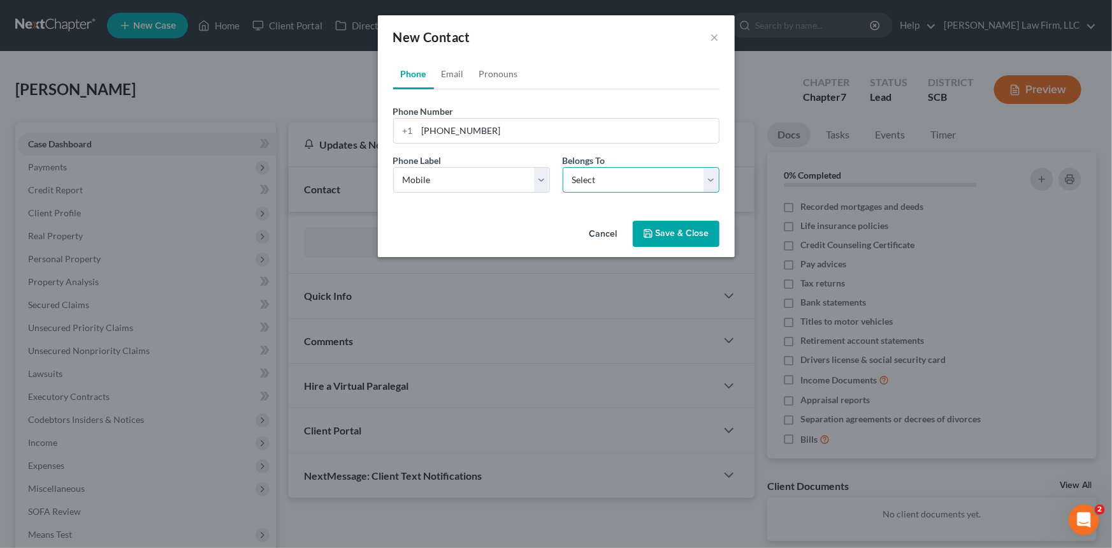
click at [711, 176] on select "Select Client Other" at bounding box center [641, 179] width 157 height 25
click at [563, 167] on select "Select Client Other" at bounding box center [641, 179] width 157 height 25
click at [595, 229] on button "Cancel" at bounding box center [603, 234] width 48 height 25
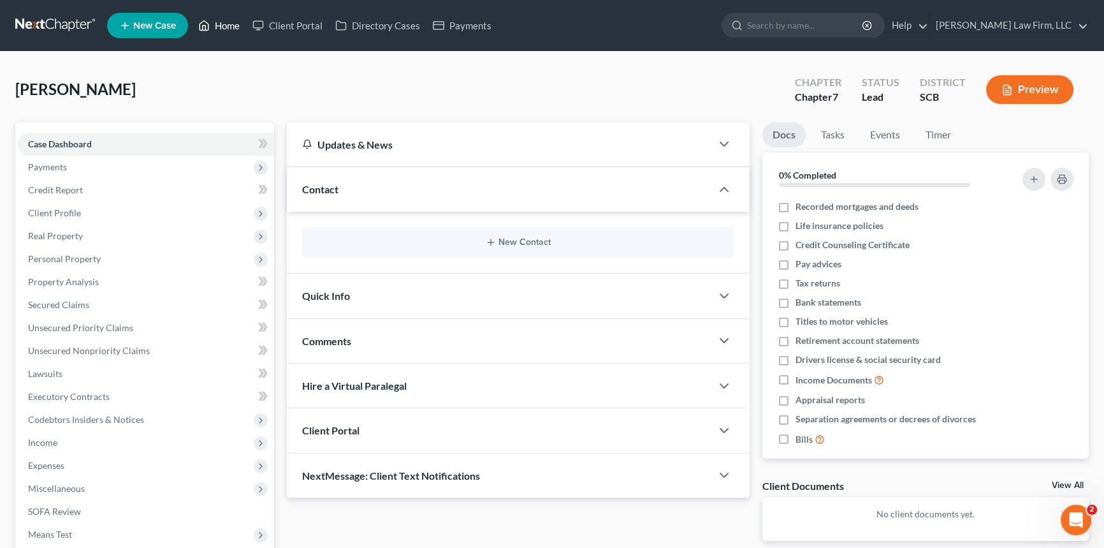
click at [223, 27] on link "Home" at bounding box center [219, 25] width 54 height 23
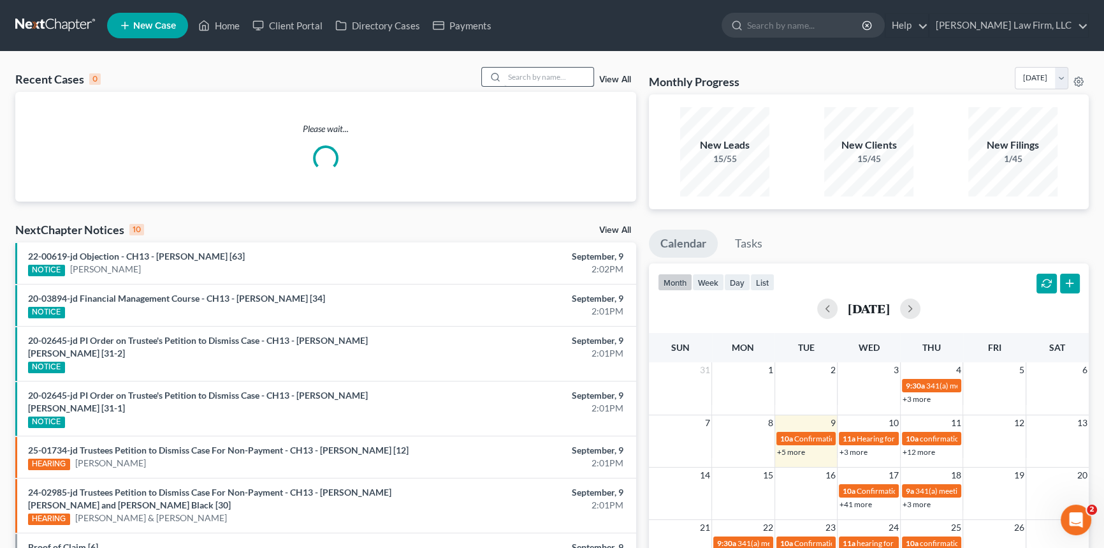
click at [506, 67] on div at bounding box center [537, 77] width 113 height 20
click at [506, 68] on input "search" at bounding box center [548, 77] width 89 height 18
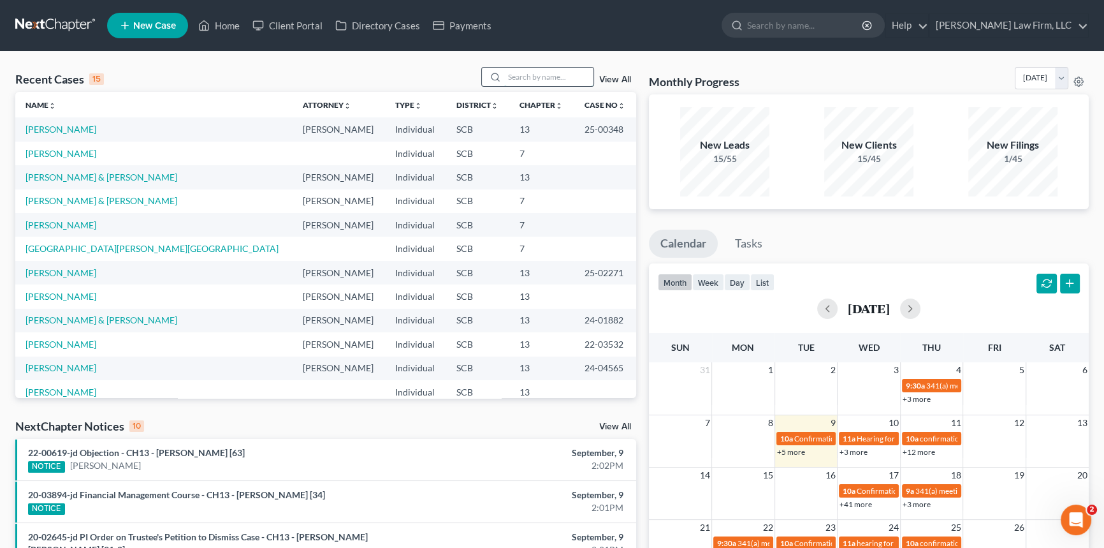
click at [528, 75] on input "search" at bounding box center [548, 77] width 89 height 18
click at [505, 78] on input "search" at bounding box center [548, 77] width 89 height 18
click at [425, 487] on li "20-03894-jd Financial Management Course - CH13 - William Edward McDonald [34] N…" at bounding box center [325, 501] width 621 height 42
click at [513, 77] on input "search" at bounding box center [548, 77] width 89 height 18
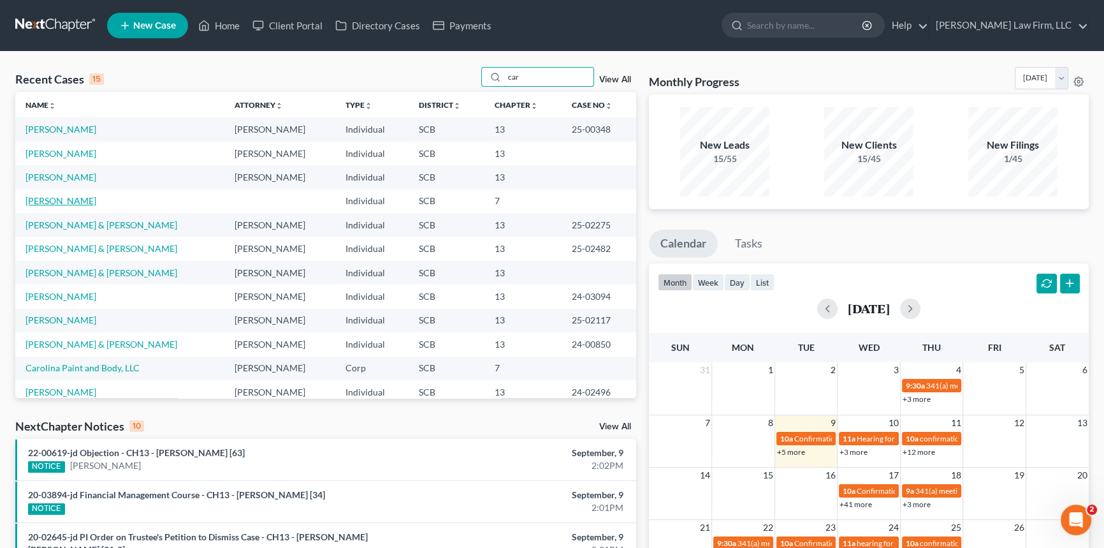
type input "car"
click at [69, 198] on link "Caraviello, Donald" at bounding box center [60, 200] width 71 height 11
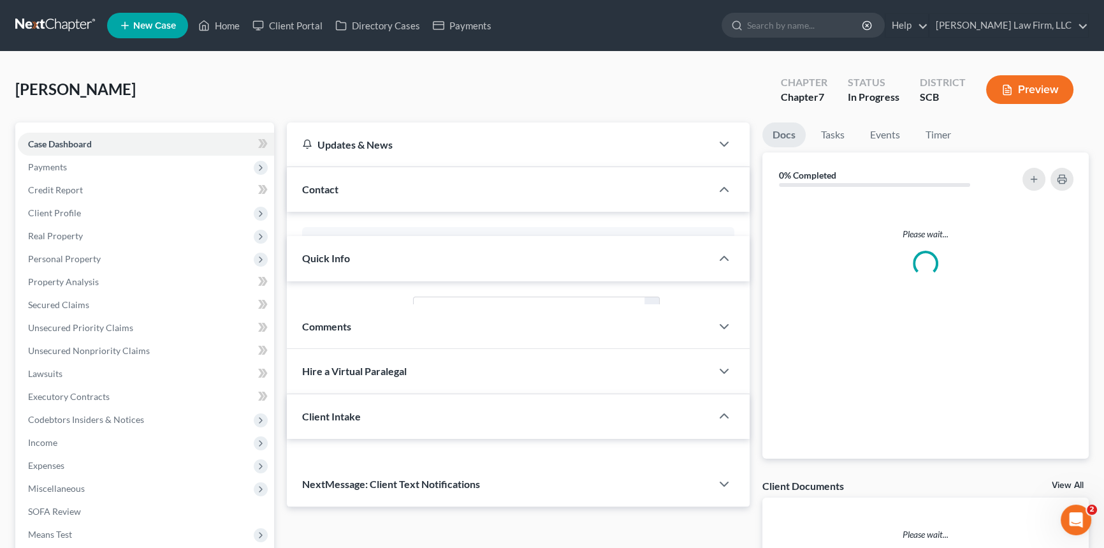
select select "0"
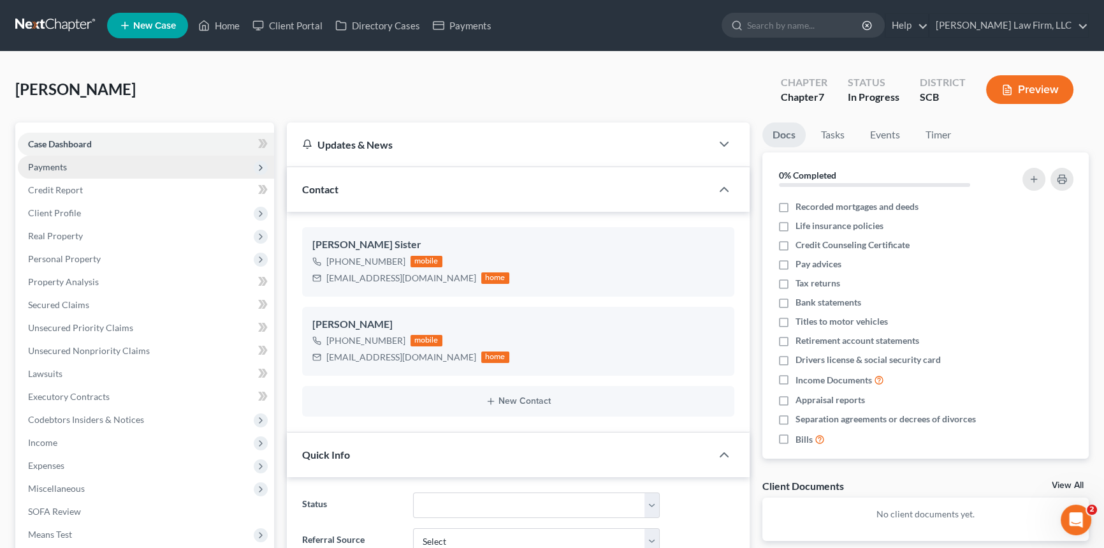
click at [48, 166] on span "Payments" at bounding box center [47, 166] width 39 height 11
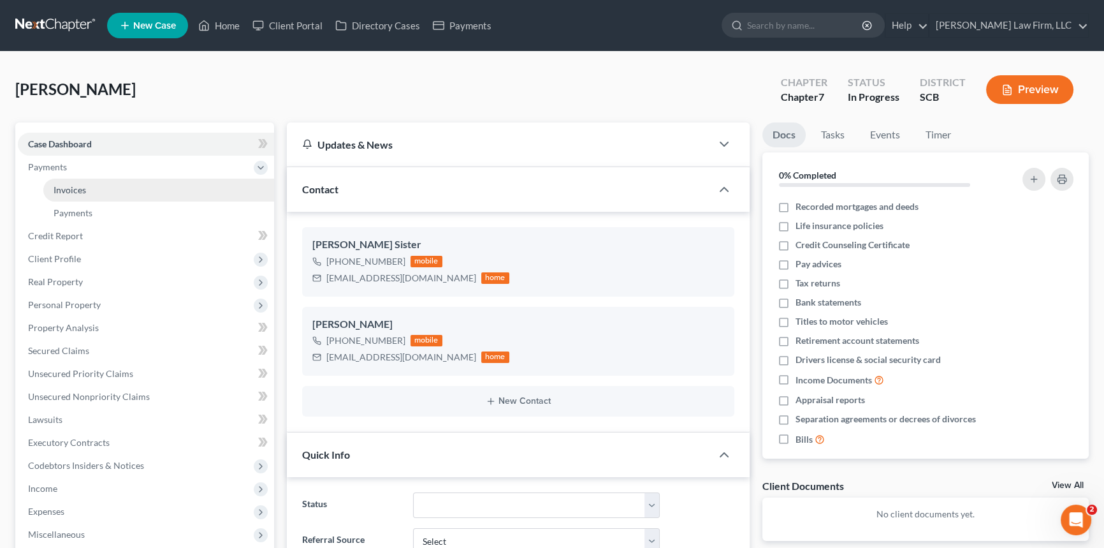
click at [89, 184] on link "Invoices" at bounding box center [158, 189] width 231 height 23
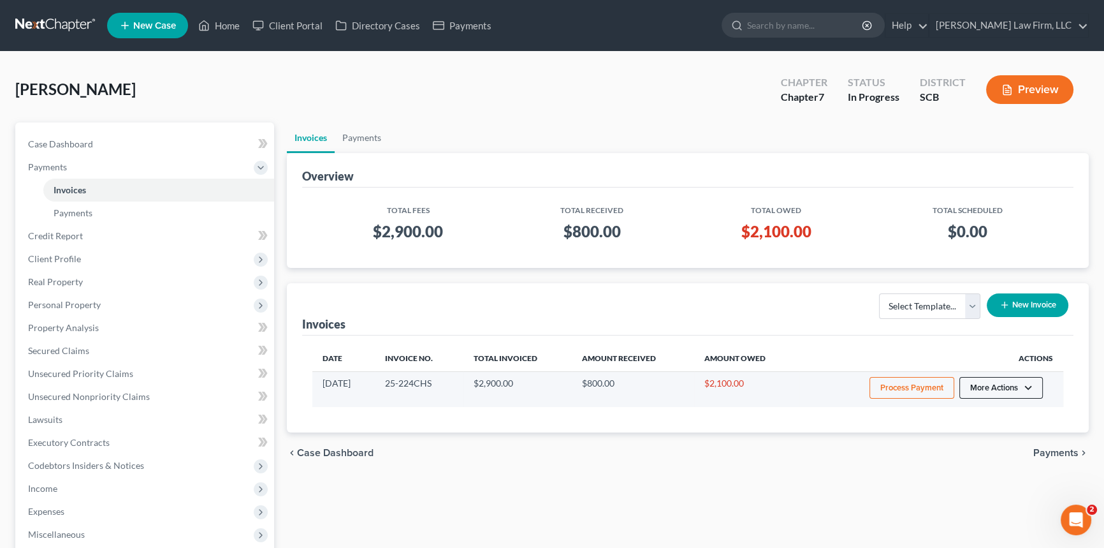
click at [1000, 386] on button "More Actions" at bounding box center [1001, 388] width 84 height 22
click at [986, 434] on link "Record Cash or Check Payment" at bounding box center [1018, 436] width 149 height 22
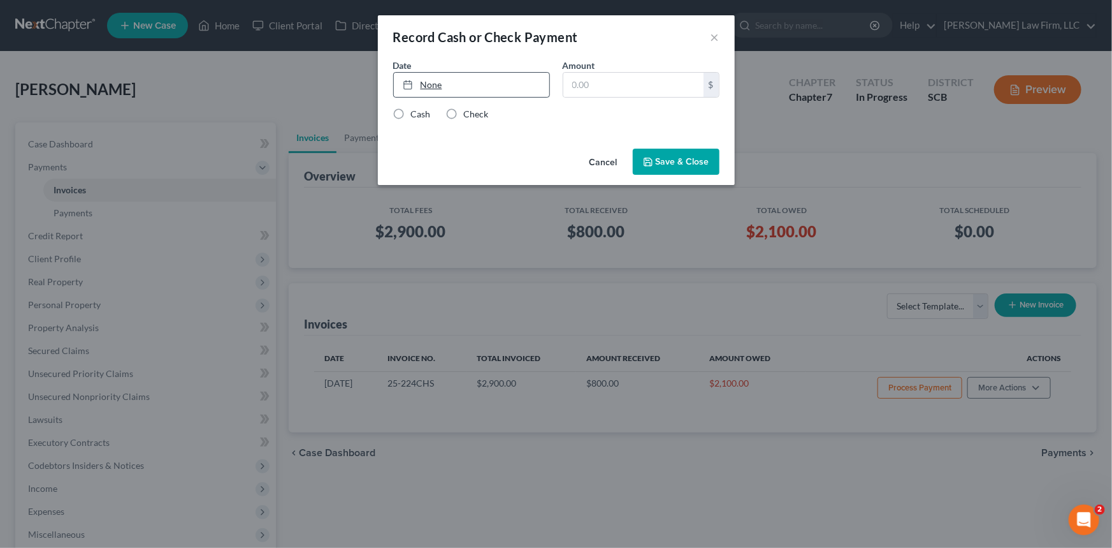
click at [419, 83] on div at bounding box center [412, 84] width 18 height 11
drag, startPoint x: 453, startPoint y: 206, endPoint x: 509, endPoint y: 173, distance: 64.3
drag, startPoint x: 585, startPoint y: 83, endPoint x: 600, endPoint y: 76, distance: 16.6
click at [586, 83] on input "text" at bounding box center [634, 85] width 140 height 24
type input "2,100.00"
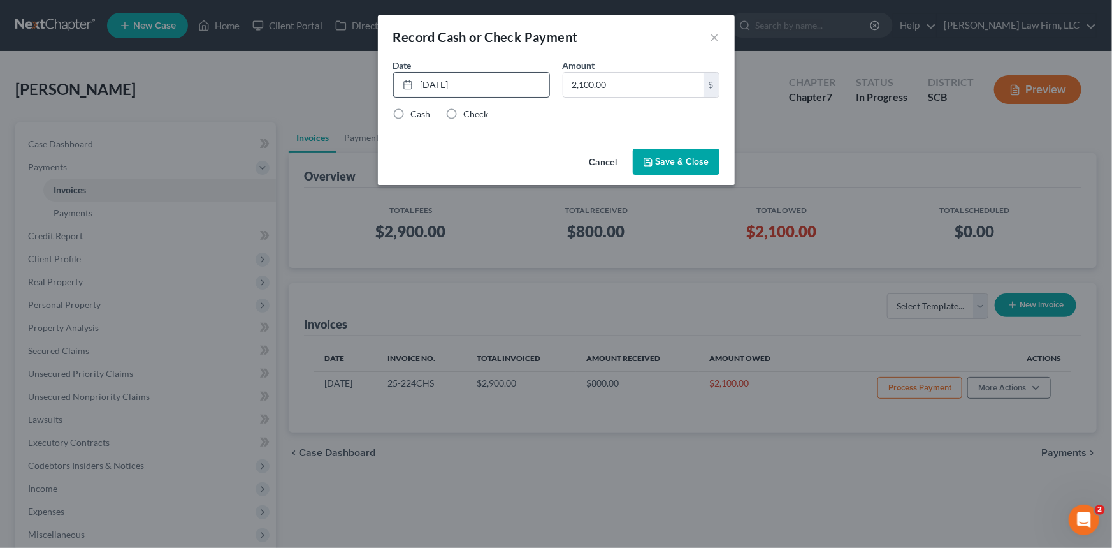
click at [411, 108] on label "Cash" at bounding box center [421, 114] width 20 height 13
click at [416, 108] on input "Cash" at bounding box center [420, 112] width 8 height 8
radio input "true"
click at [671, 163] on button "Save & Close" at bounding box center [676, 162] width 87 height 27
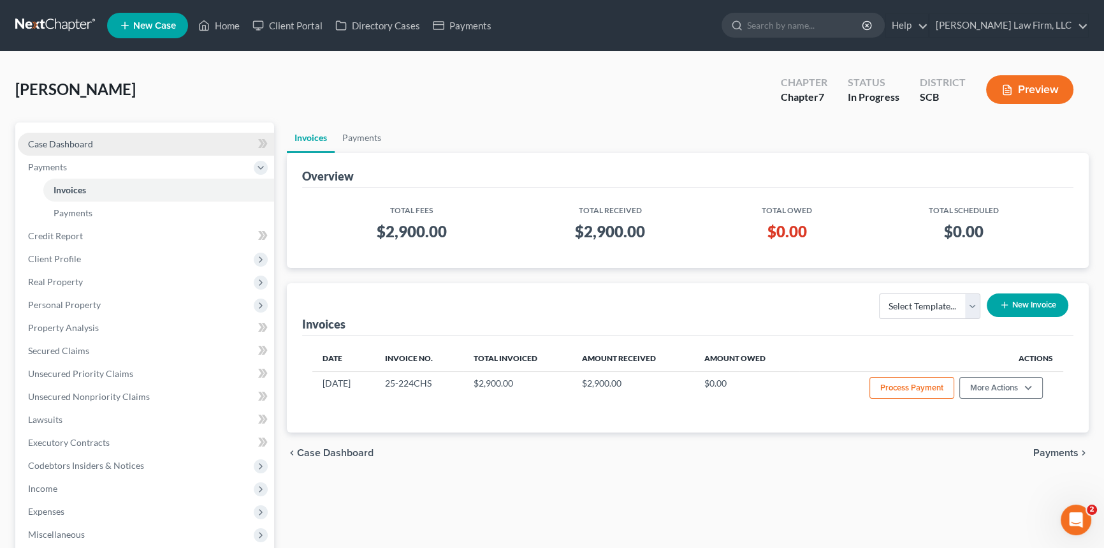
click at [73, 140] on span "Case Dashboard" at bounding box center [60, 143] width 65 height 11
select select "0"
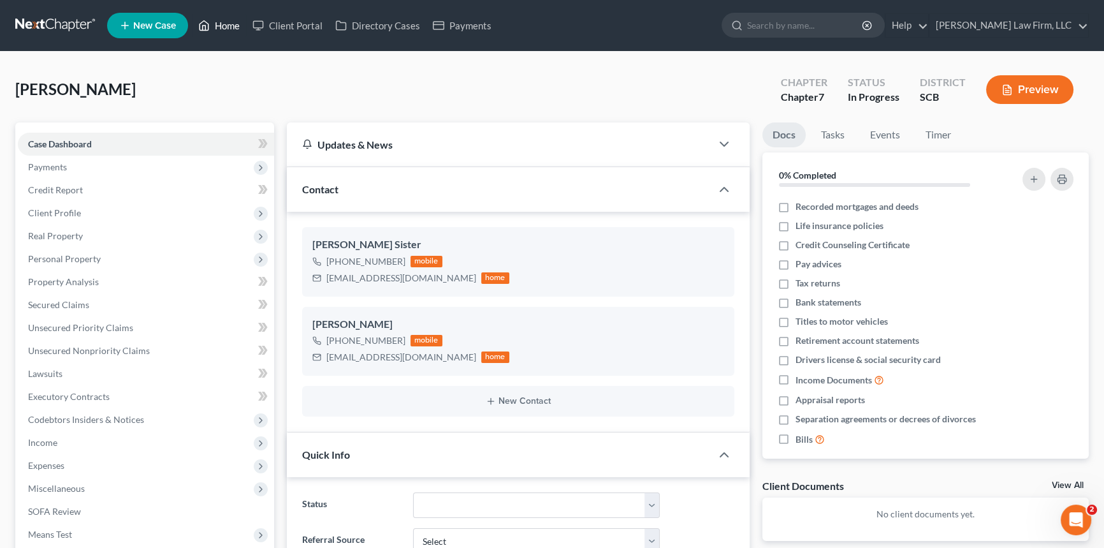
drag, startPoint x: 228, startPoint y: 21, endPoint x: 442, endPoint y: 54, distance: 216.7
click at [228, 22] on link "Home" at bounding box center [219, 25] width 54 height 23
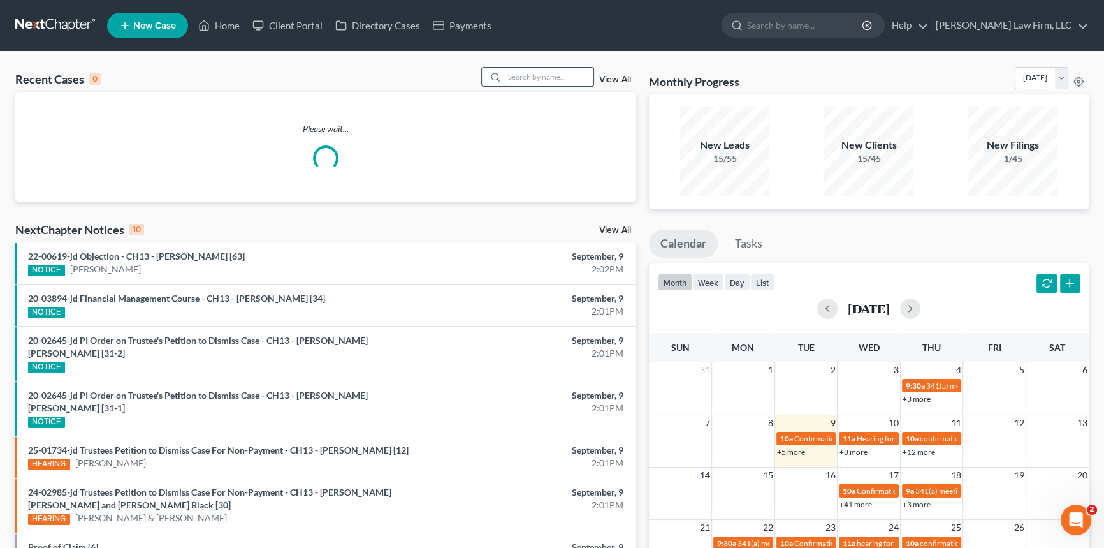
click at [520, 71] on input "search" at bounding box center [548, 77] width 89 height 18
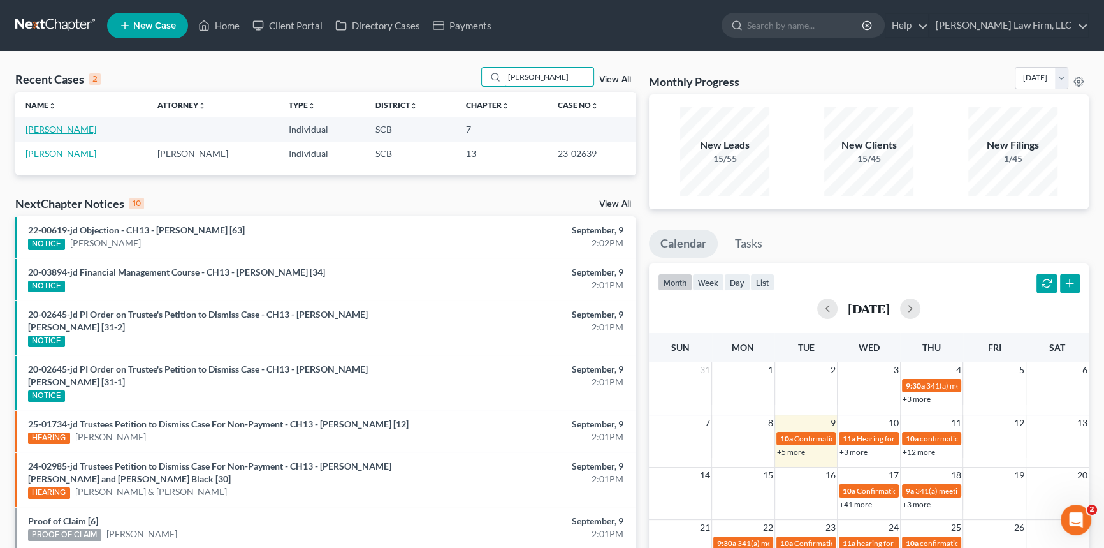
type input "kish"
click at [73, 127] on link "Kish, Elizabeth" at bounding box center [60, 129] width 71 height 11
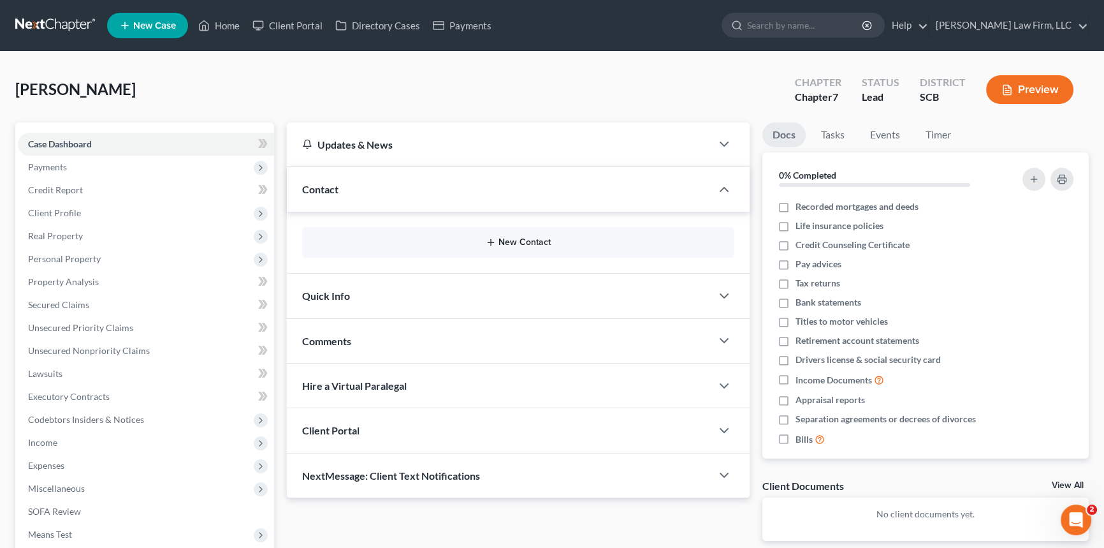
click at [525, 237] on button "New Contact" at bounding box center [518, 242] width 412 height 10
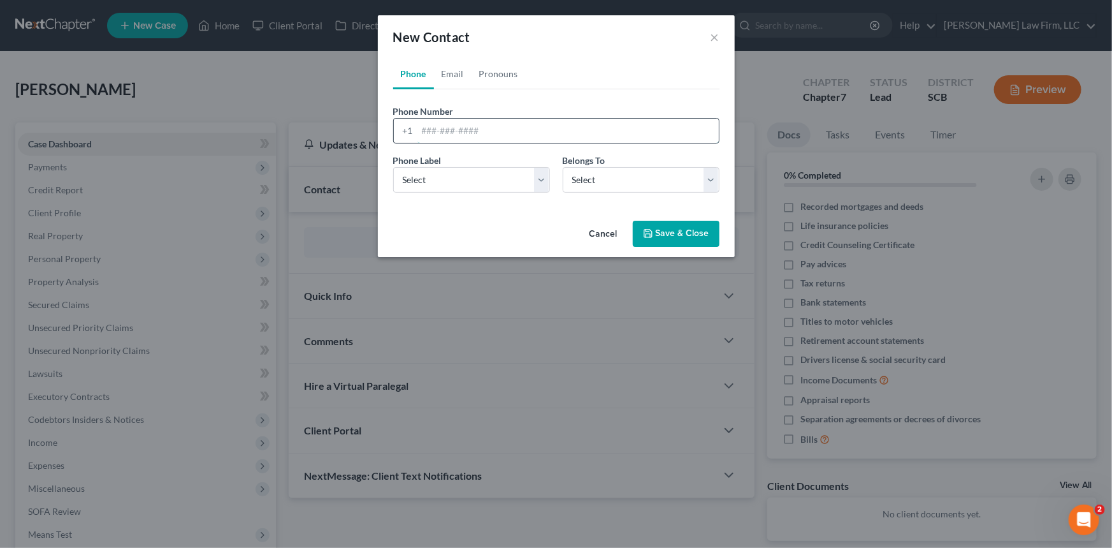
click at [426, 129] on input "tel" at bounding box center [569, 131] width 302 height 24
type input "262-672-0500"
click at [406, 178] on select "Select Mobile Home Work Other" at bounding box center [471, 179] width 157 height 25
select select "0"
click at [393, 167] on select "Select Mobile Home Work Other" at bounding box center [471, 179] width 157 height 25
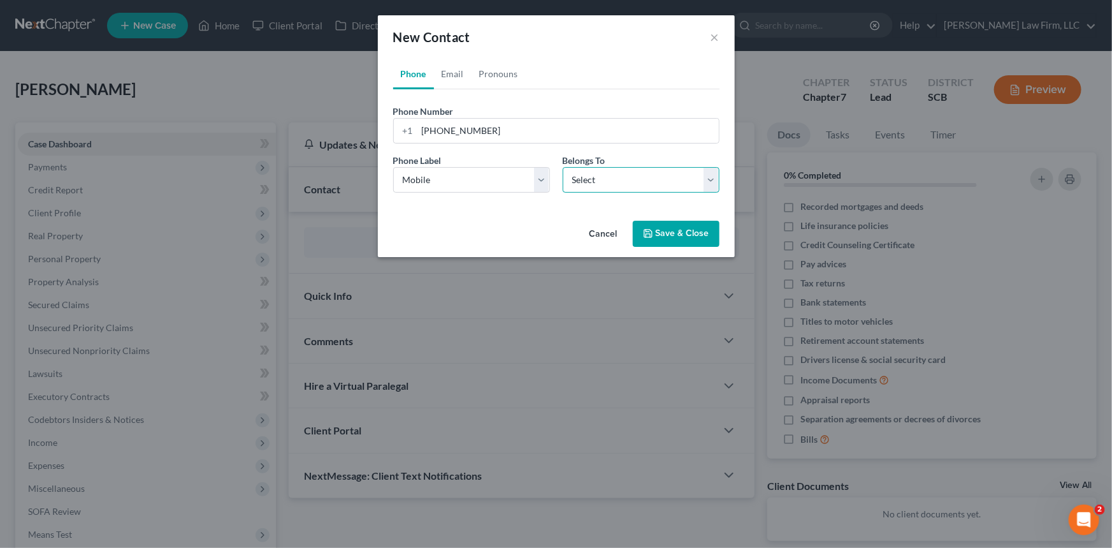
click at [609, 177] on select "Select Client Other" at bounding box center [641, 179] width 157 height 25
click at [563, 167] on select "Select Client Other" at bounding box center [641, 179] width 157 height 25
drag, startPoint x: 711, startPoint y: 179, endPoint x: 669, endPoint y: 189, distance: 42.7
click at [711, 179] on select "Select Client Other" at bounding box center [641, 179] width 157 height 25
select select "0"
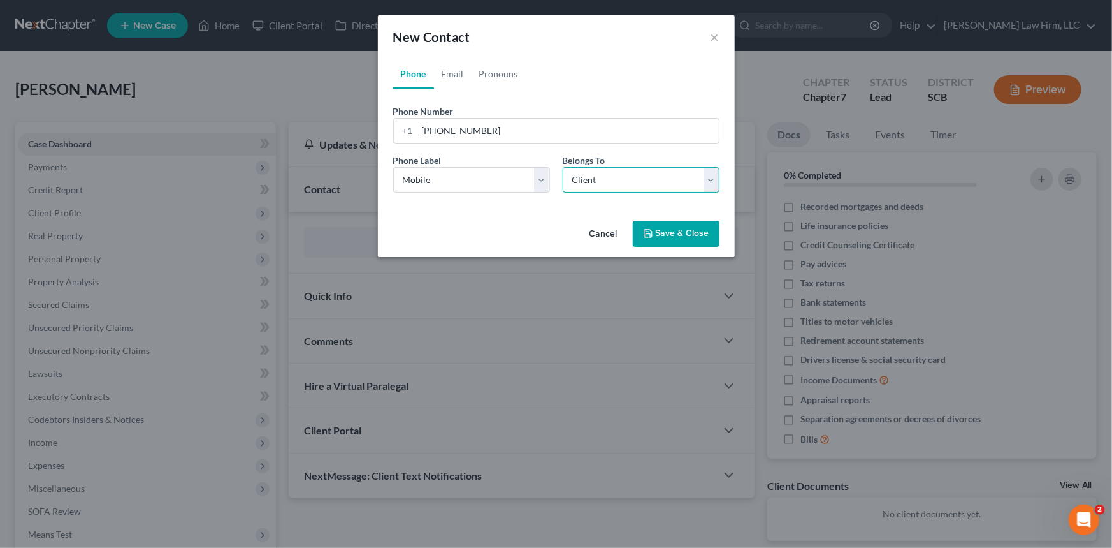
click at [563, 167] on select "Select Client Other" at bounding box center [641, 179] width 157 height 25
click at [451, 69] on link "Email" at bounding box center [453, 74] width 38 height 31
click at [421, 131] on input "email" at bounding box center [569, 131] width 302 height 24
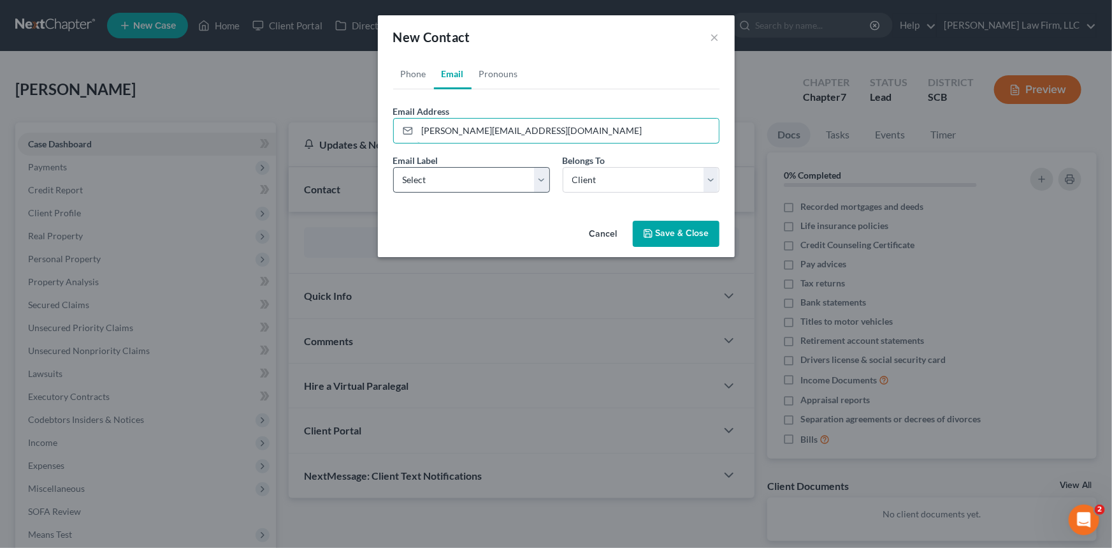
type input "elizabeth.kish82@gmail.com"
click at [446, 176] on select "Select Home Work Other" at bounding box center [471, 179] width 157 height 25
select select "0"
click at [393, 167] on select "Select Home Work Other" at bounding box center [471, 179] width 157 height 25
click at [680, 229] on button "Save & Close" at bounding box center [676, 234] width 87 height 27
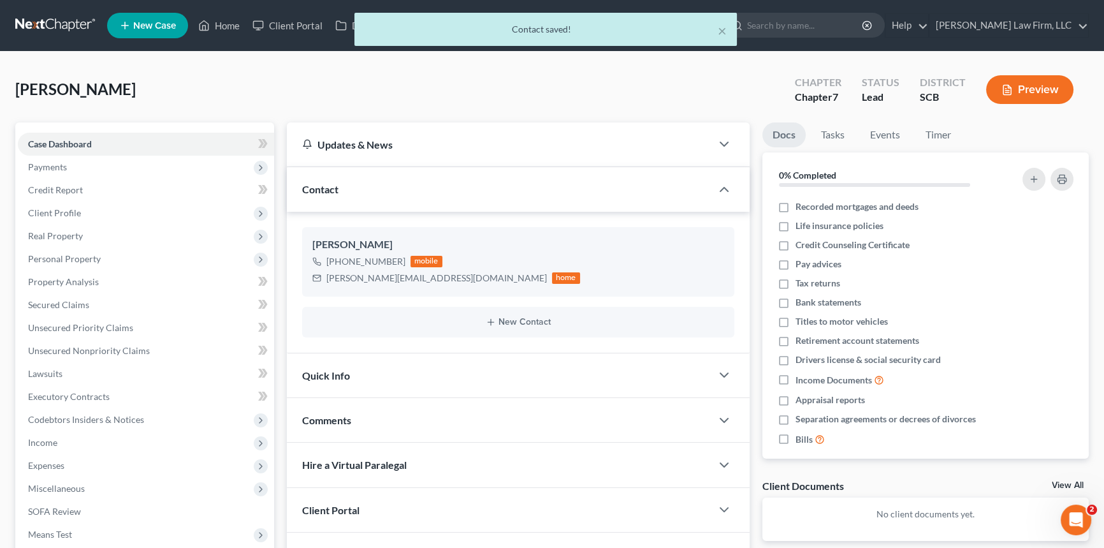
click at [323, 369] on span "Quick Info" at bounding box center [326, 375] width 48 height 12
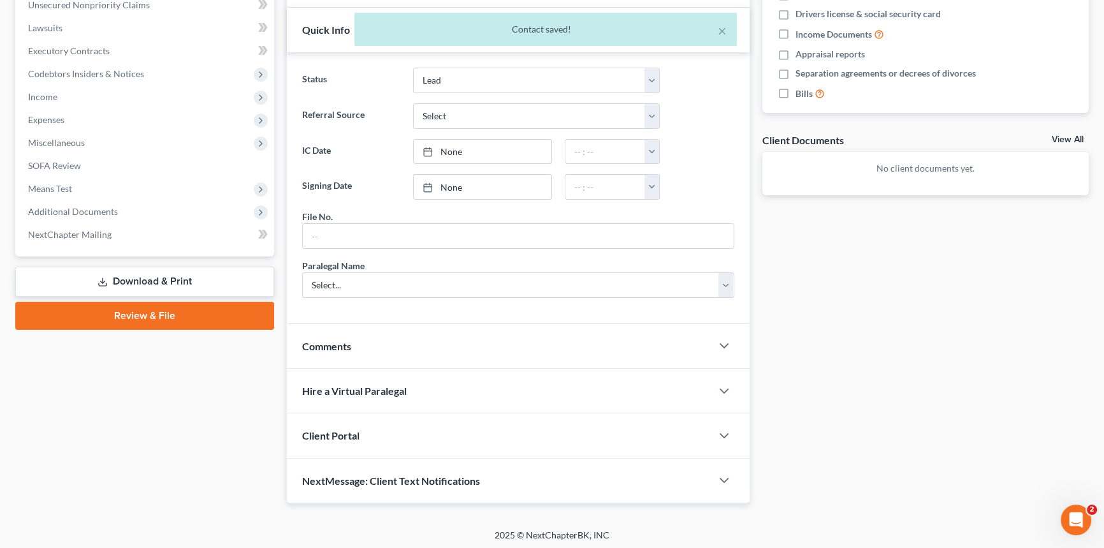
scroll to position [347, 0]
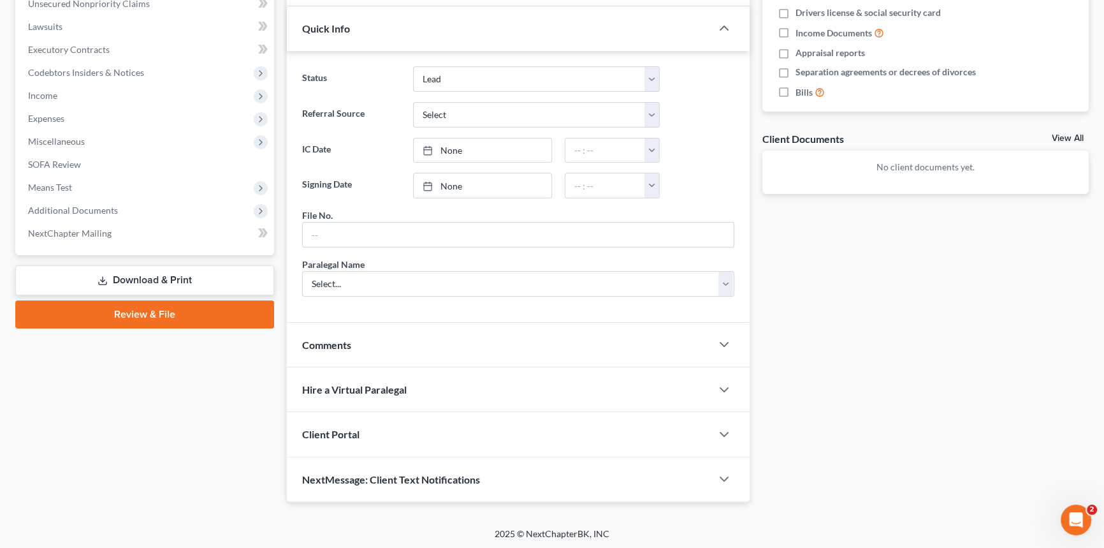
click at [340, 428] on span "Client Portal" at bounding box center [330, 434] width 57 height 12
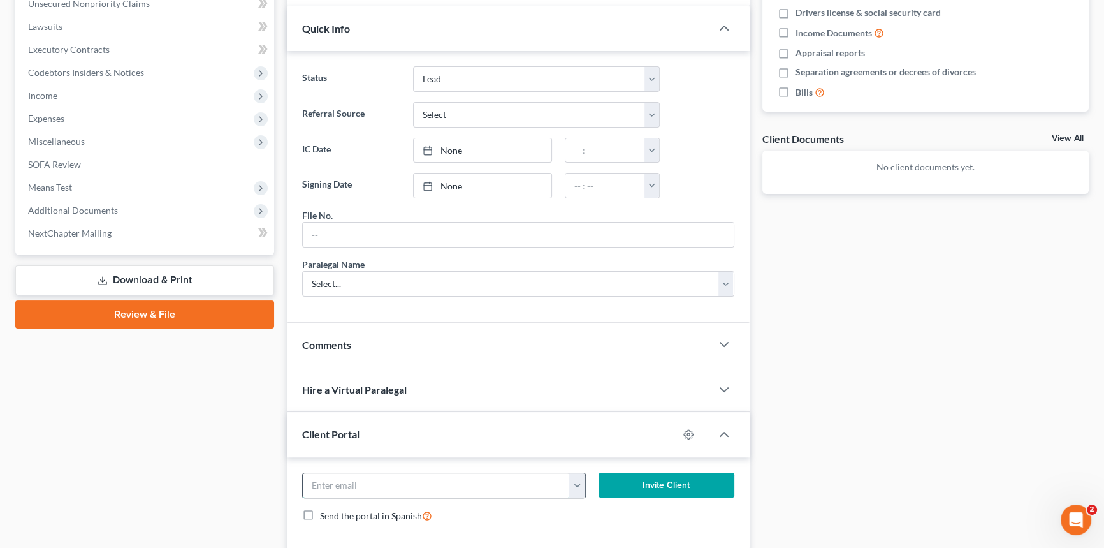
click at [323, 478] on input "email" at bounding box center [436, 485] width 267 height 24
type input "elizabeth.kish82@gmail.com"
click at [670, 479] on button "Invite Client" at bounding box center [667, 484] width 136 height 25
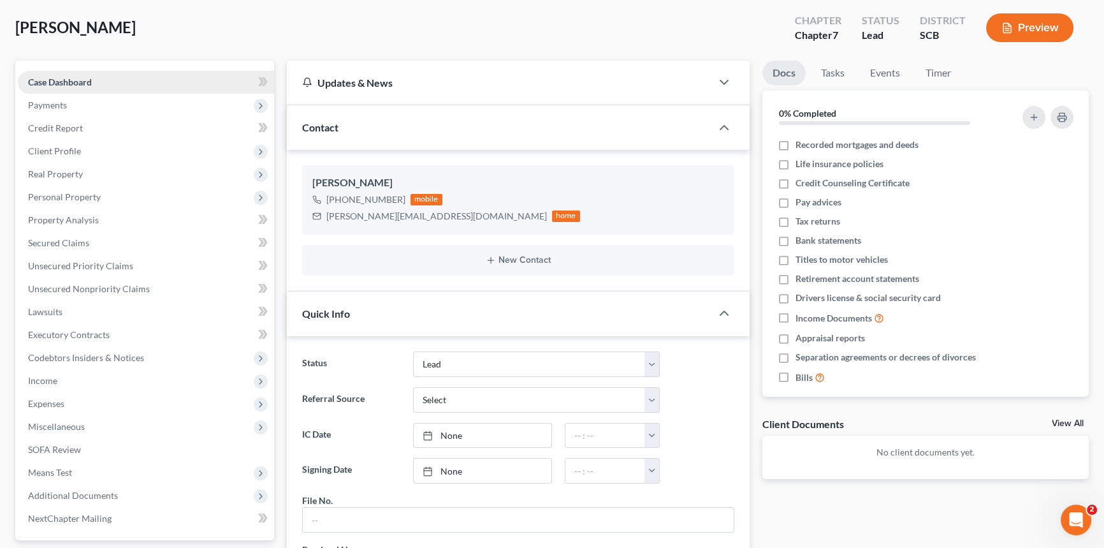
scroll to position [57, 0]
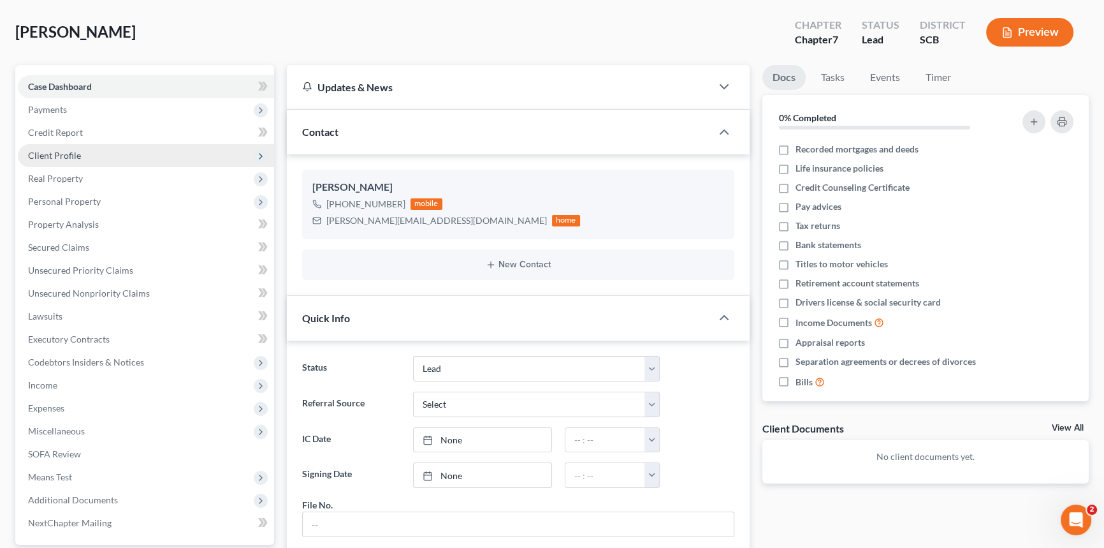
click at [58, 147] on span "Client Profile" at bounding box center [146, 155] width 256 height 23
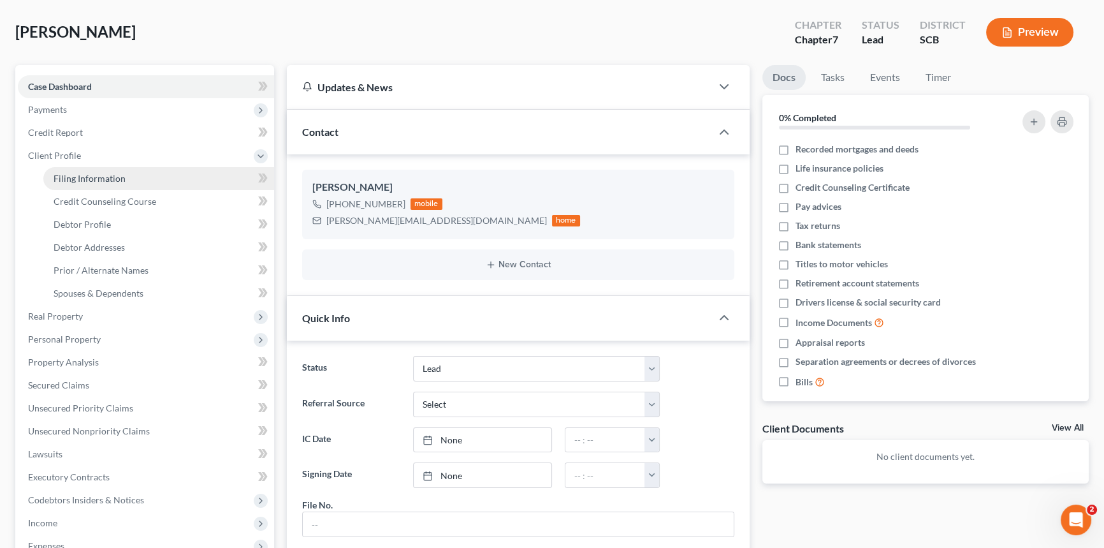
click at [100, 178] on span "Filing Information" at bounding box center [90, 178] width 72 height 11
select select "1"
select select "0"
select select "72"
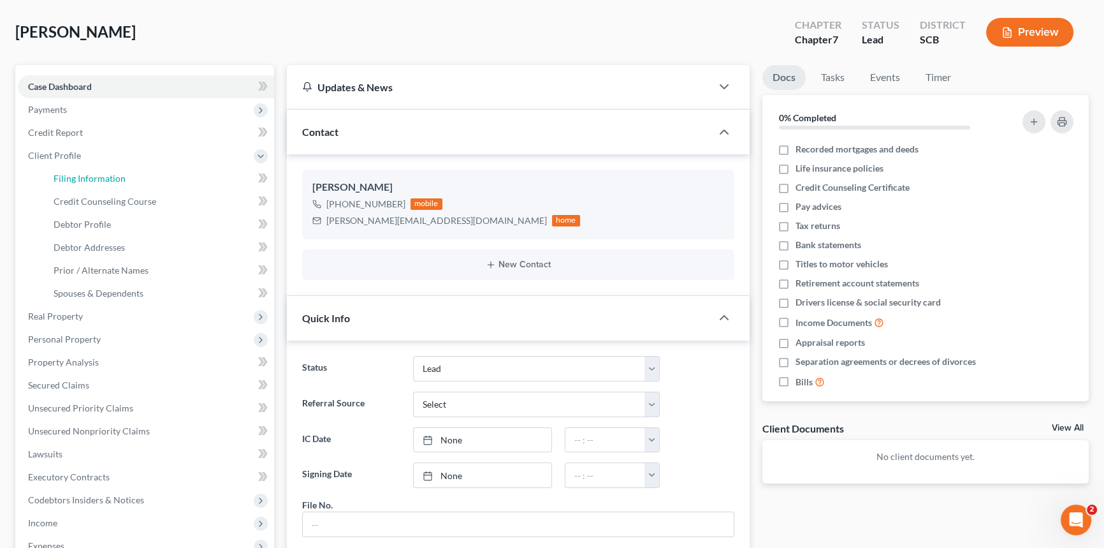
select select "42"
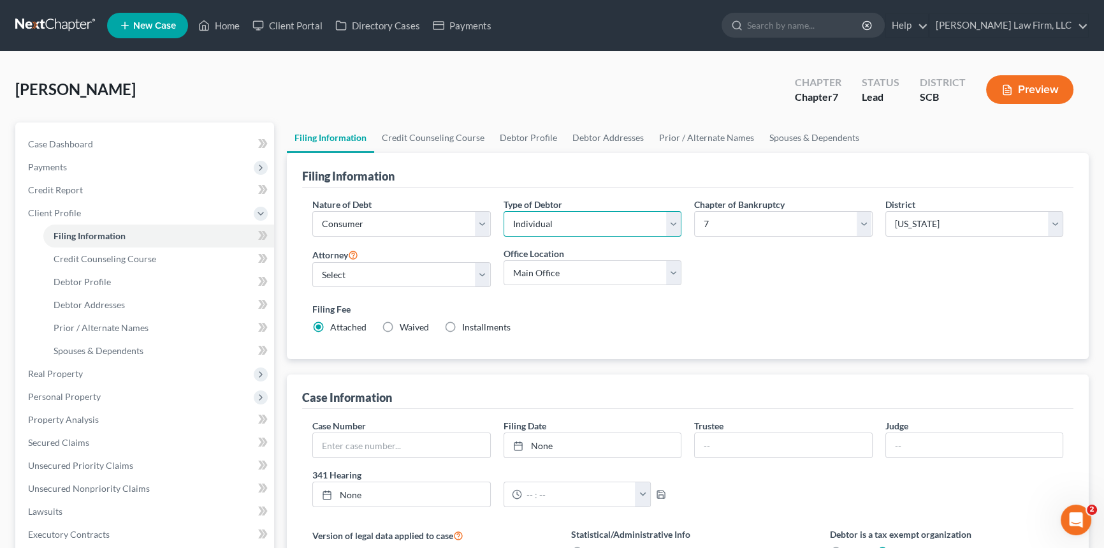
click at [672, 219] on select "Select Individual Joint" at bounding box center [593, 223] width 178 height 25
select select "1"
click at [504, 211] on select "Select Individual Joint" at bounding box center [593, 223] width 178 height 25
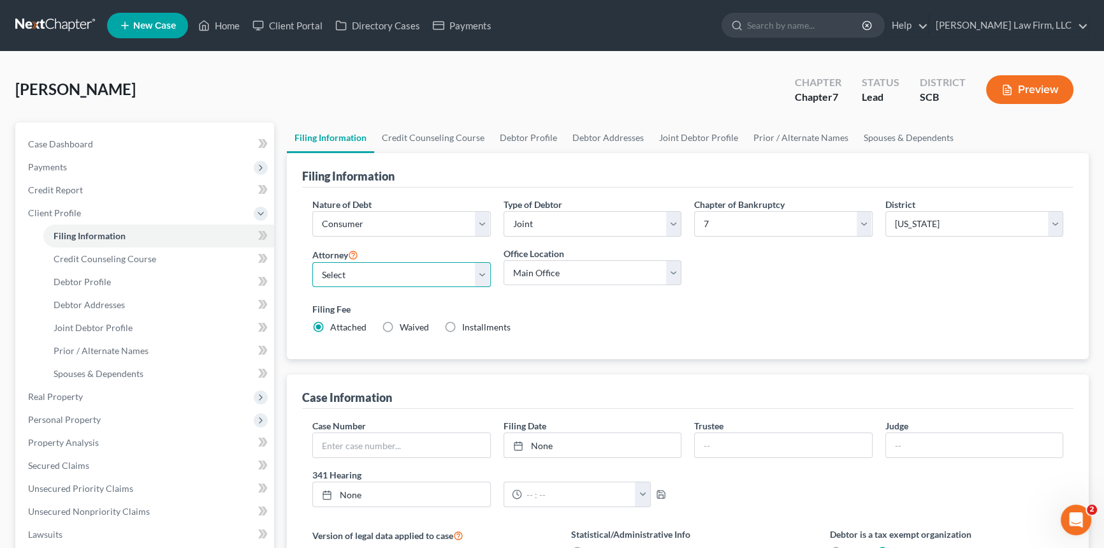
click at [395, 276] on select "Select Robert Meredith, Jr. - SCB Elizabeth Heilig - SCB" at bounding box center [401, 274] width 178 height 25
select select "0"
click at [312, 262] on select "Select Robert Meredith, Jr. - SCB Elizabeth Heilig - SCB" at bounding box center [401, 274] width 178 height 25
click at [96, 273] on link "Debtor Profile" at bounding box center [158, 281] width 231 height 23
select select "1"
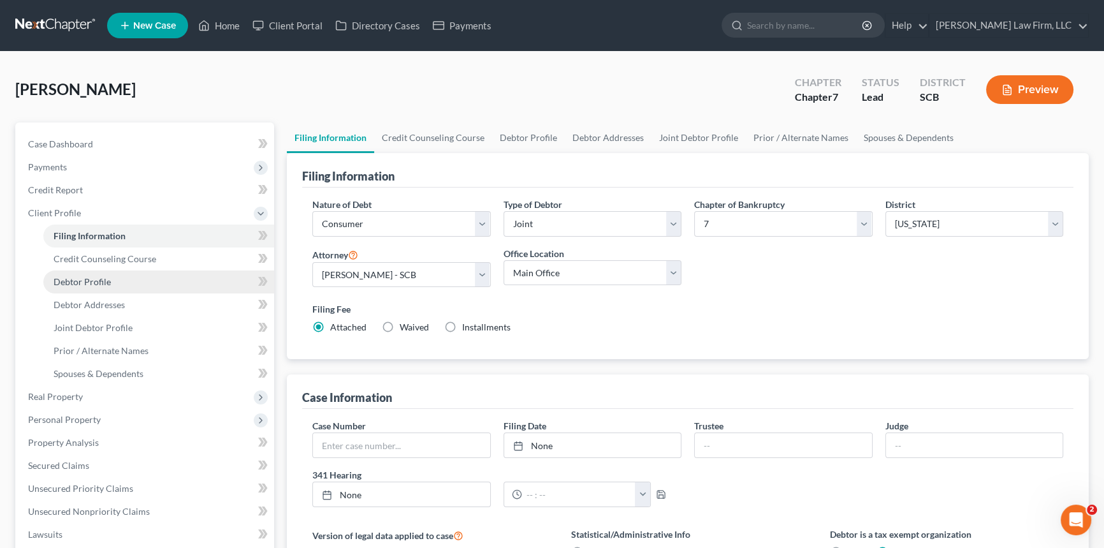
select select "0"
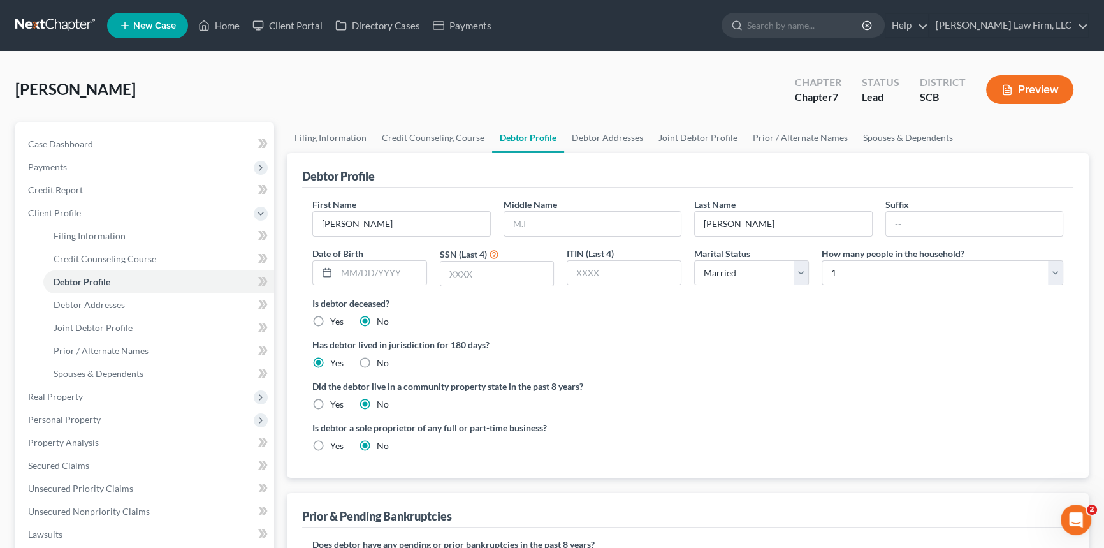
click at [500, 229] on div "Middle Name" at bounding box center [592, 217] width 191 height 39
click at [358, 217] on input "Elizabeth" at bounding box center [401, 224] width 177 height 24
type input "h"
type input "Joseph"
click at [95, 300] on span "Debtor Addresses" at bounding box center [89, 304] width 71 height 11
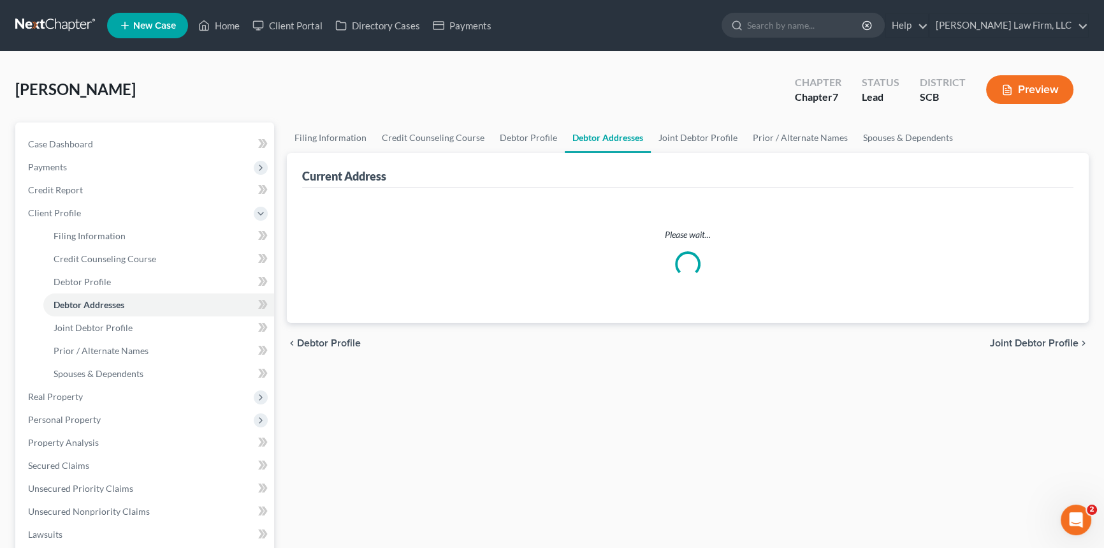
select select "0"
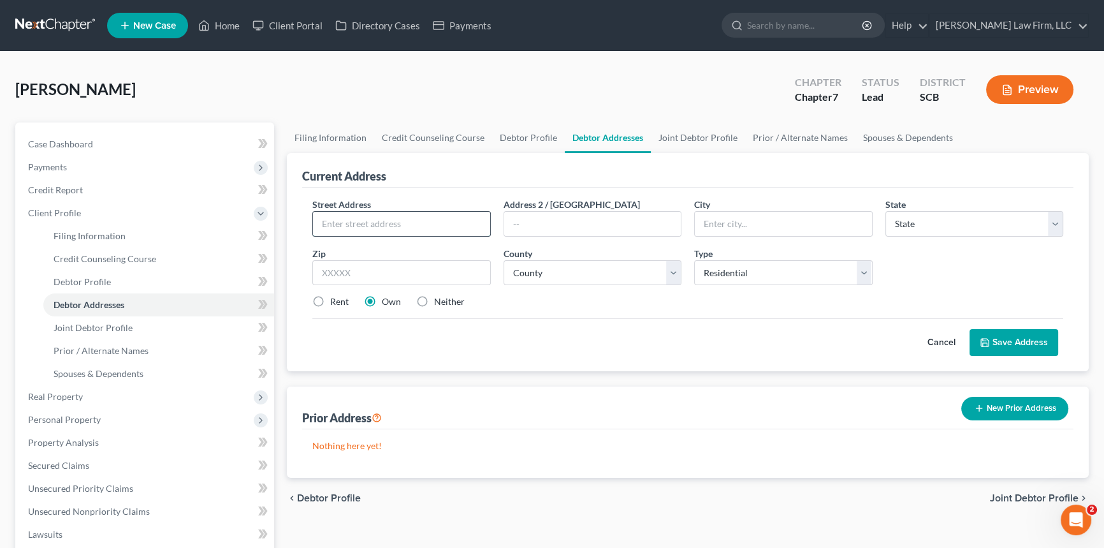
click at [342, 215] on input "text" at bounding box center [401, 224] width 177 height 24
type input "103 Flicker Lane"
type input "Summerville"
select select "42"
click at [338, 273] on input "text" at bounding box center [401, 272] width 178 height 25
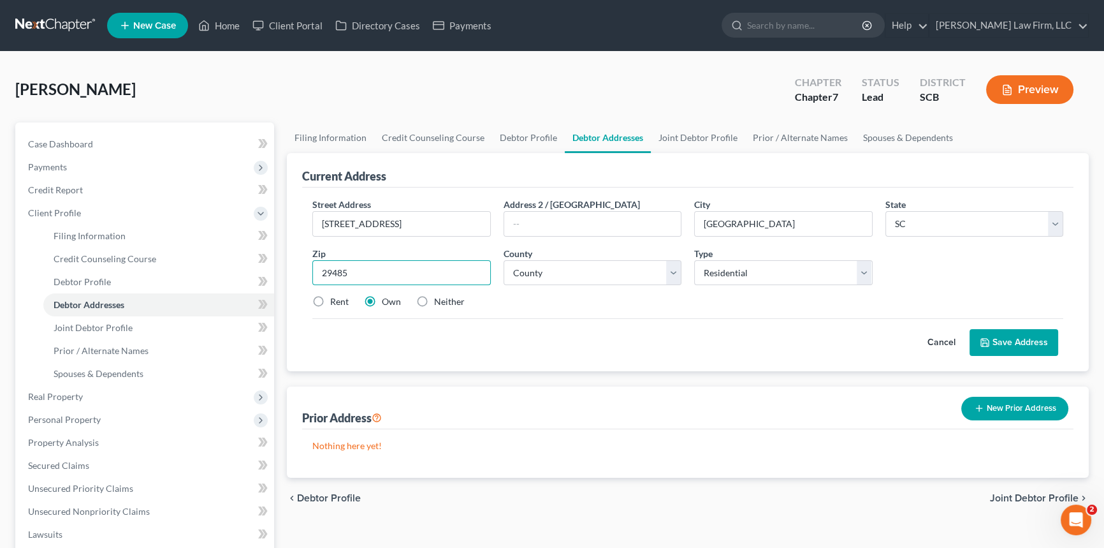
type input "29485"
click at [548, 273] on select "County Abbeville County Aiken County Allendale County Anderson County Bamberg C…" at bounding box center [593, 272] width 178 height 25
select select "17"
click at [504, 260] on select "County Abbeville County Aiken County Allendale County Anderson County Bamberg C…" at bounding box center [593, 272] width 178 height 25
click at [1008, 336] on button "Save Address" at bounding box center [1014, 342] width 89 height 27
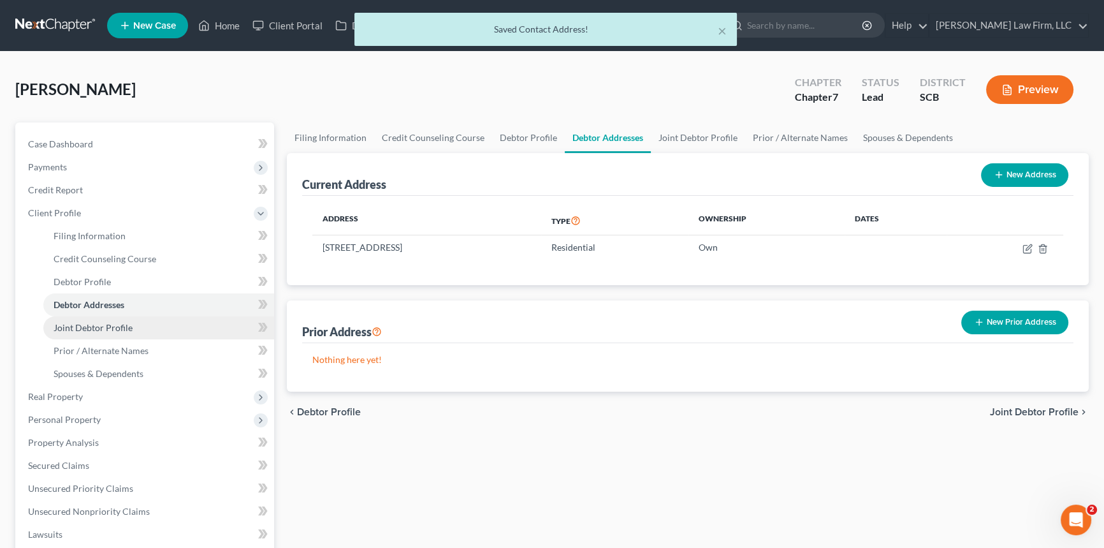
click at [89, 323] on span "Joint Debtor Profile" at bounding box center [93, 327] width 79 height 11
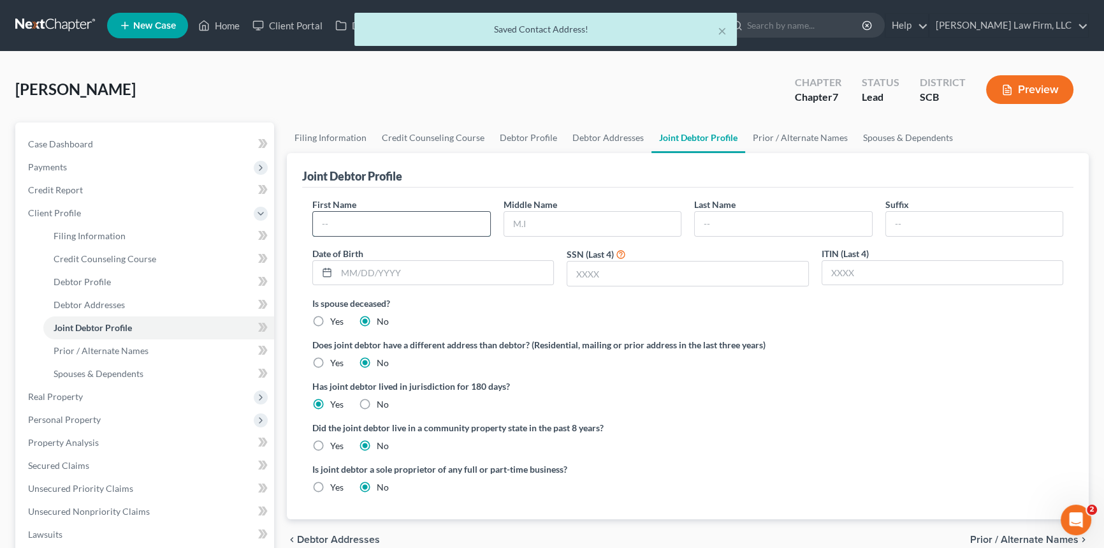
click at [323, 223] on input "text" at bounding box center [401, 224] width 177 height 24
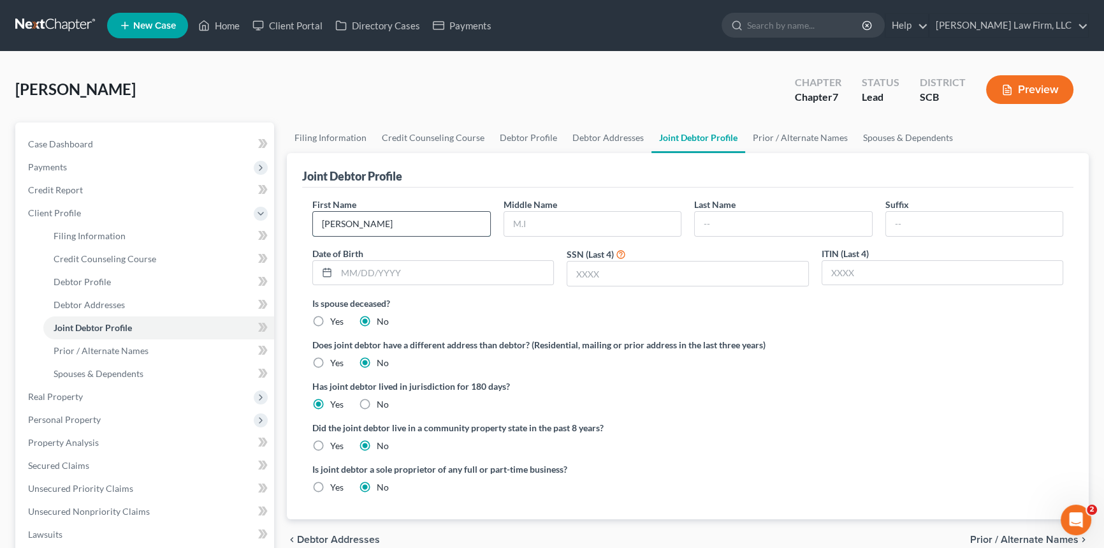
type input "Elizabeth"
type input "Ann"
type input "L"
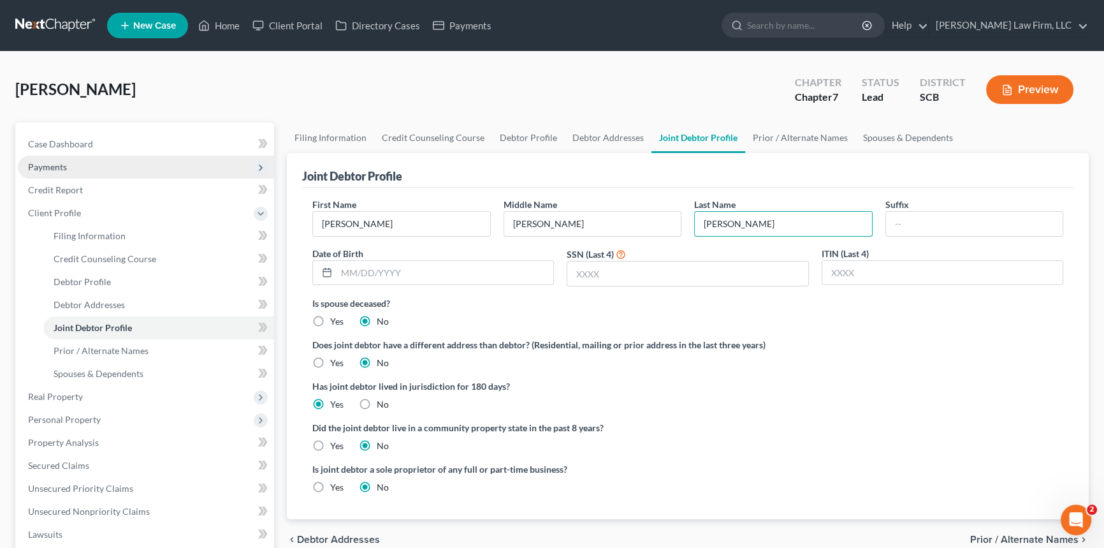
type input "Kish"
click at [51, 164] on span "Payments" at bounding box center [47, 166] width 39 height 11
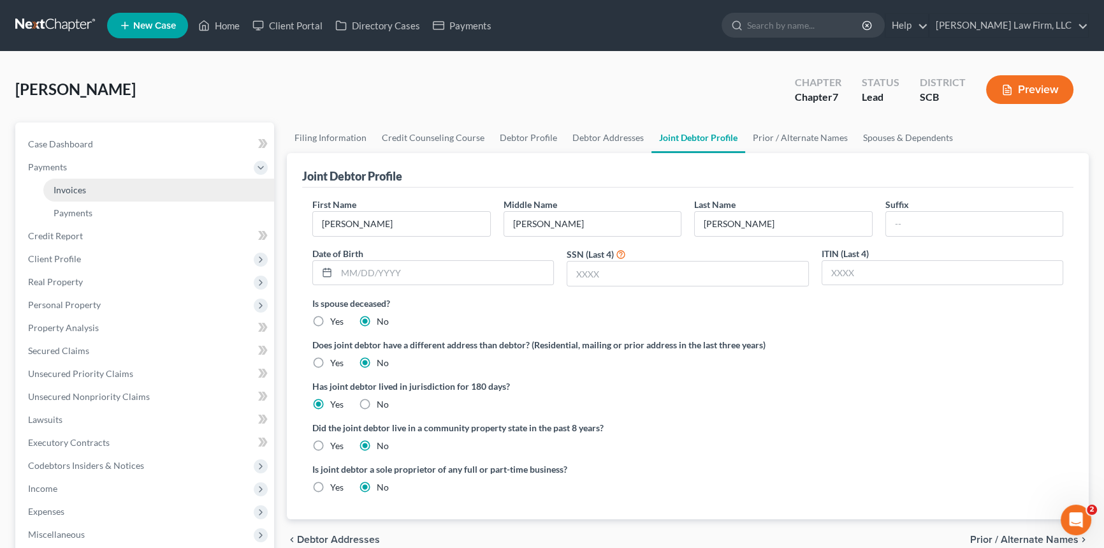
drag, startPoint x: 76, startPoint y: 186, endPoint x: 244, endPoint y: 203, distance: 168.5
click at [77, 186] on span "Invoices" at bounding box center [70, 189] width 33 height 11
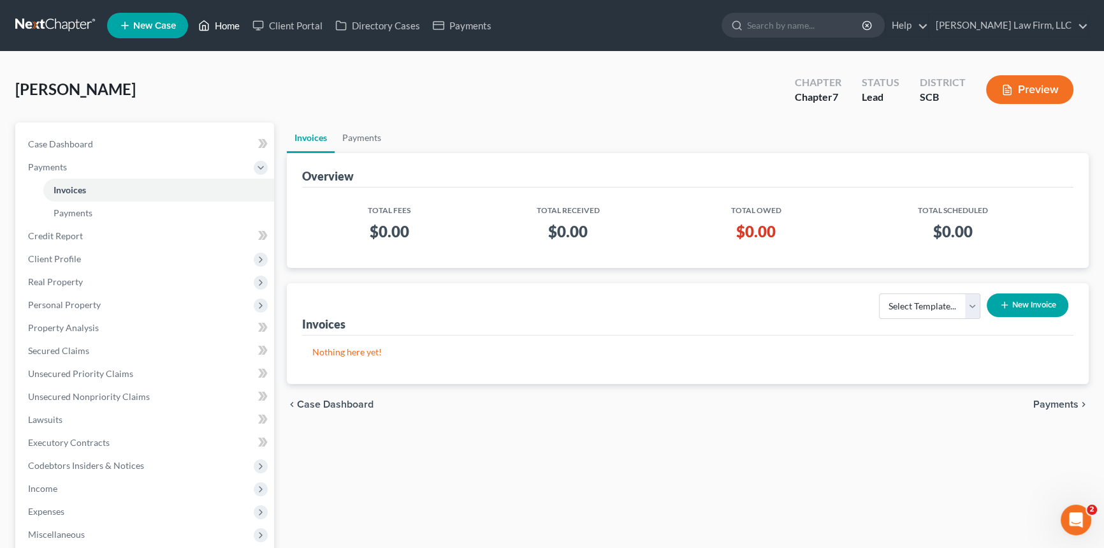
click at [229, 24] on link "Home" at bounding box center [219, 25] width 54 height 23
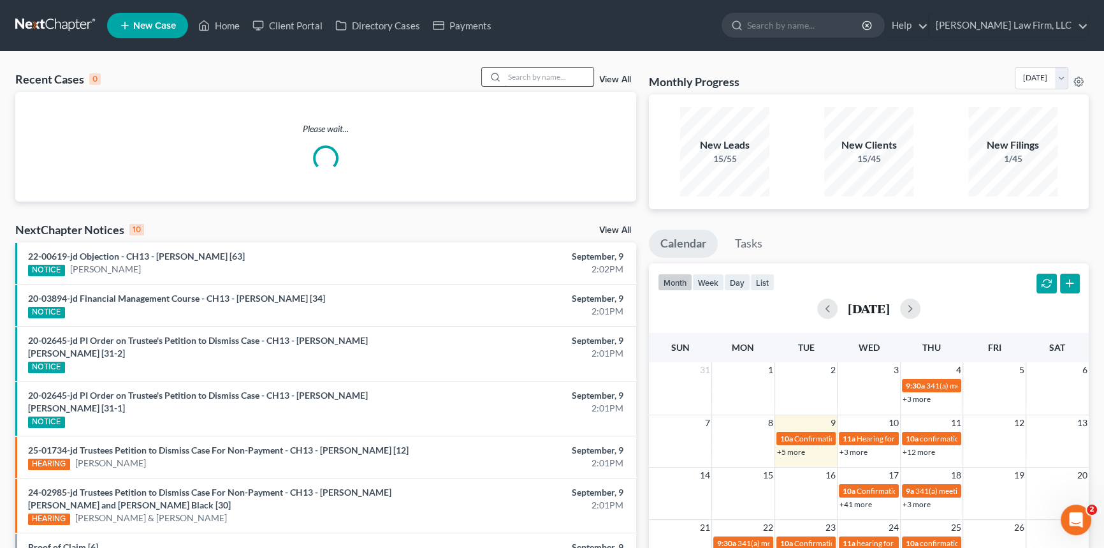
click at [514, 73] on input "search" at bounding box center [548, 77] width 89 height 18
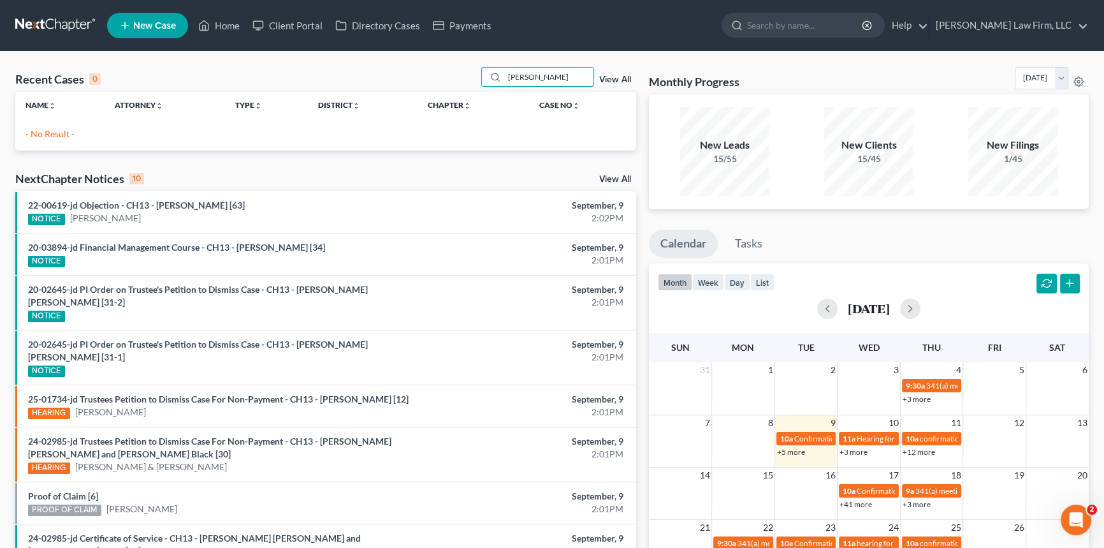
type input "donaldson"
click at [129, 17] on link "New Case" at bounding box center [147, 25] width 81 height 25
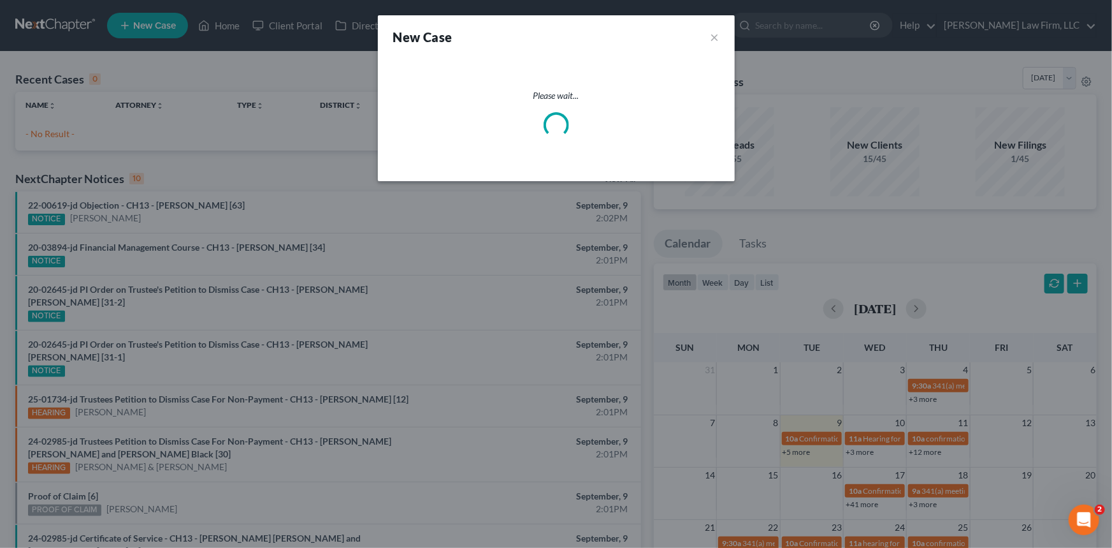
select select "72"
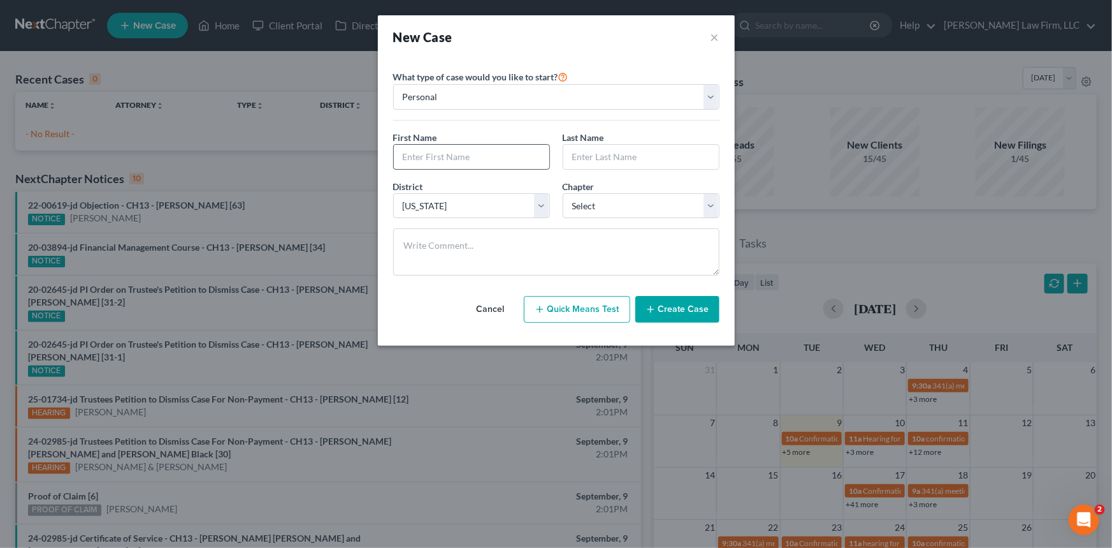
click at [435, 155] on input "text" at bounding box center [472, 157] width 156 height 24
type input "Louis"
type input "Donadlson"
click at [713, 203] on select "Select 7 11 12 13" at bounding box center [641, 205] width 157 height 25
select select "3"
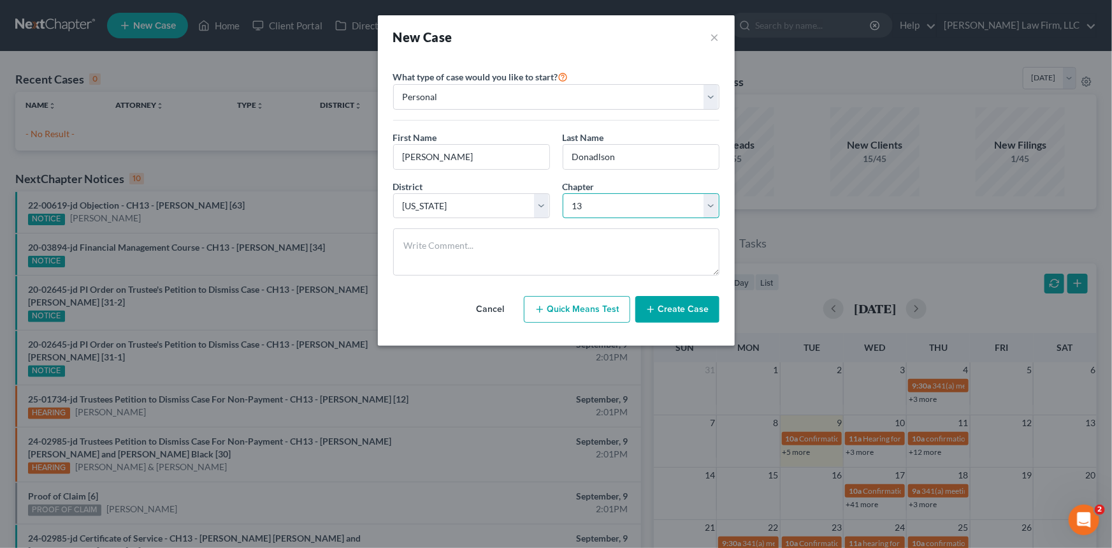
click at [563, 193] on select "Select 7 11 12 13" at bounding box center [641, 205] width 157 height 25
click at [685, 307] on button "Create Case" at bounding box center [678, 309] width 84 height 27
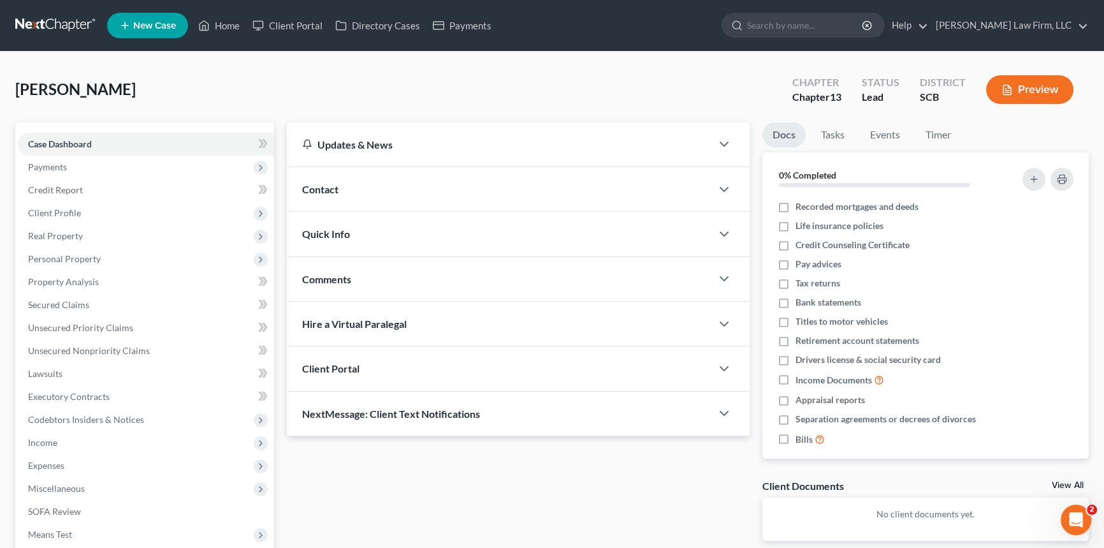
click at [328, 183] on span "Contact" at bounding box center [320, 189] width 36 height 12
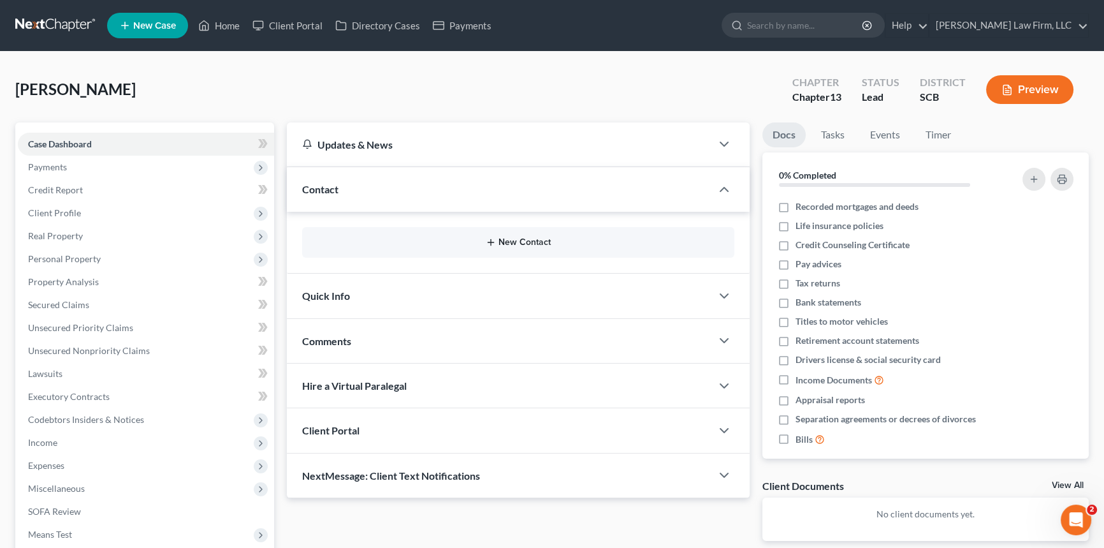
click at [512, 237] on button "New Contact" at bounding box center [518, 242] width 412 height 10
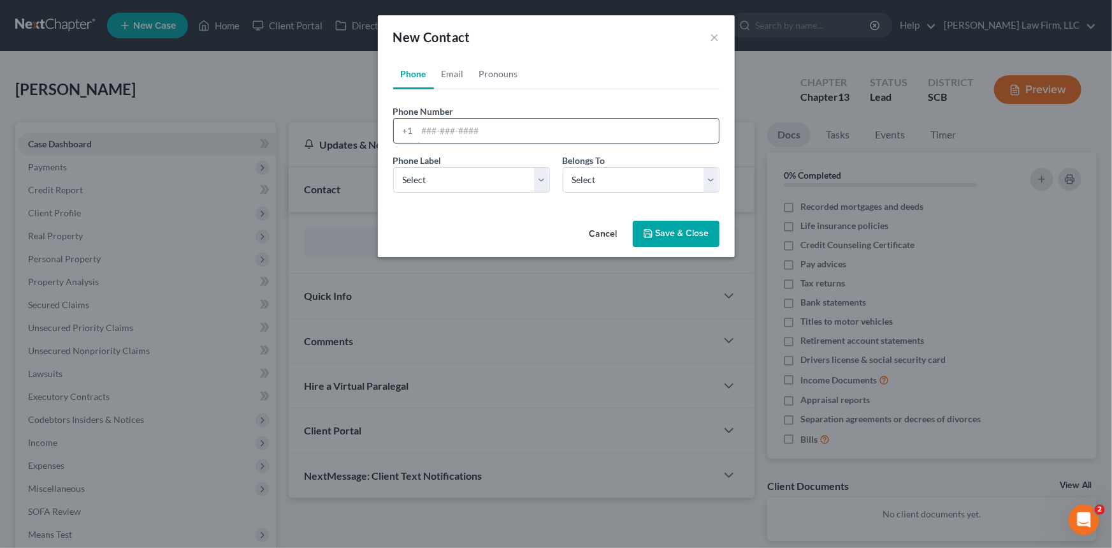
click at [424, 129] on input "tel" at bounding box center [569, 131] width 302 height 24
type input "843-452-4938"
click at [423, 178] on select "Select Mobile Home Work Other" at bounding box center [471, 179] width 157 height 25
select select "0"
click at [393, 167] on select "Select Mobile Home Work Other" at bounding box center [471, 179] width 157 height 25
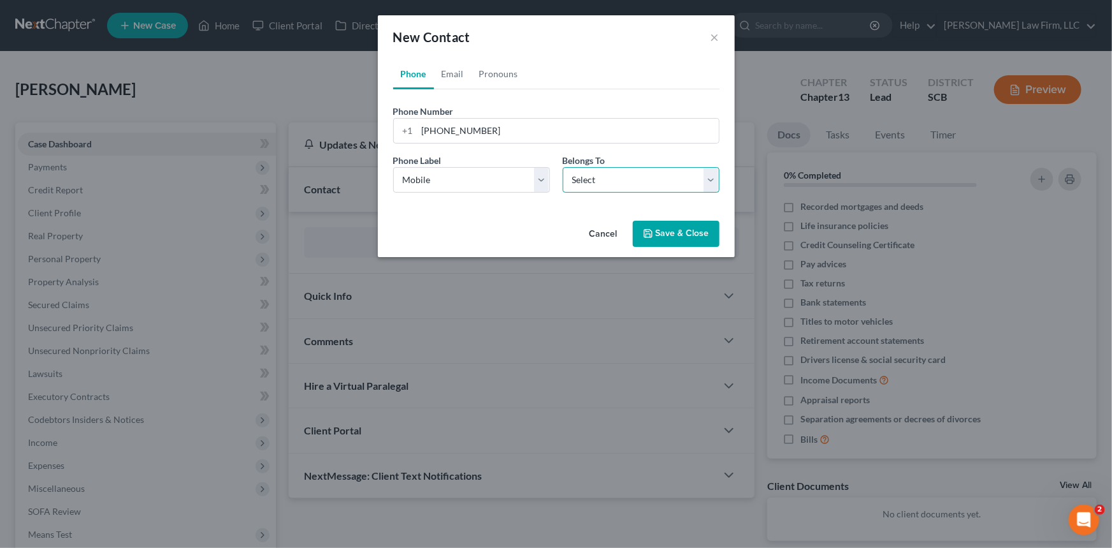
click at [594, 175] on select "Select Client Other" at bounding box center [641, 179] width 157 height 25
select select "0"
click at [563, 167] on select "Select Client Other" at bounding box center [641, 179] width 157 height 25
select select "0"
click at [453, 69] on link "Email" at bounding box center [453, 74] width 38 height 31
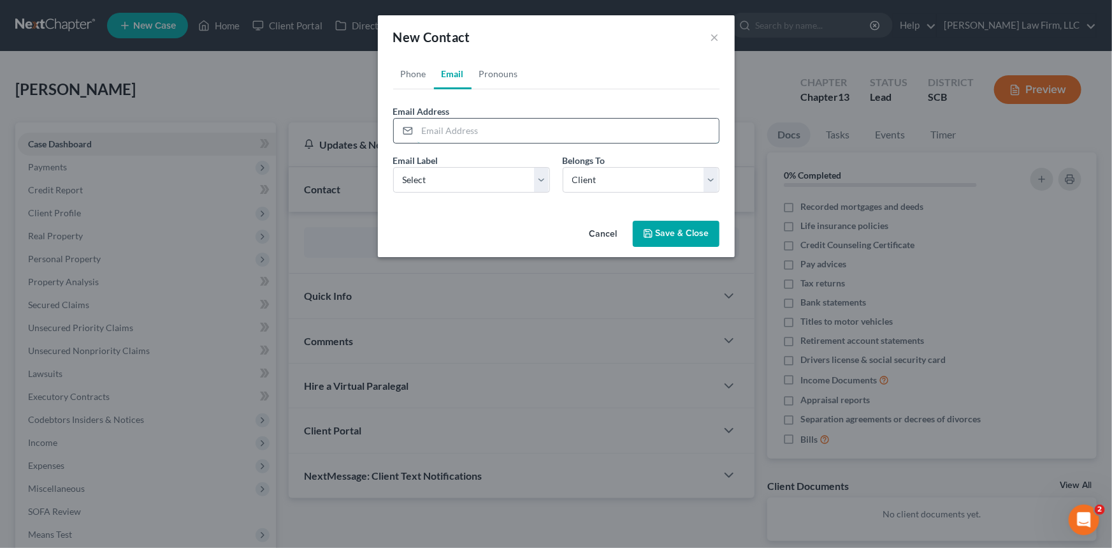
click at [436, 136] on input "email" at bounding box center [569, 131] width 302 height 24
type input "louisdonaldson70@gmail.com"
click at [425, 183] on select "Select Home Work Other" at bounding box center [471, 179] width 157 height 25
select select "0"
click at [393, 167] on select "Select Home Work Other" at bounding box center [471, 179] width 157 height 25
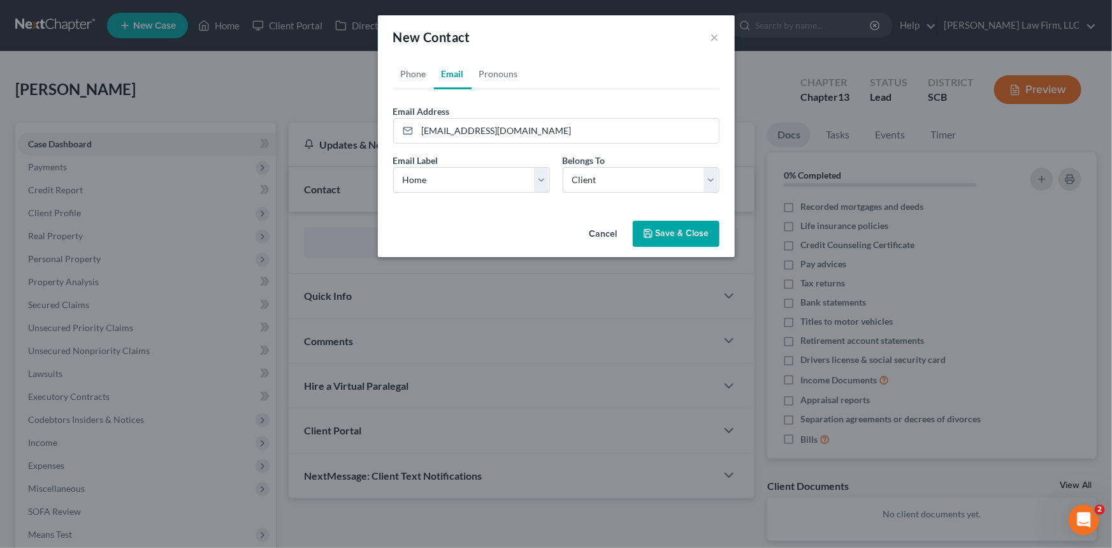
click at [676, 228] on button "Save & Close" at bounding box center [676, 234] width 87 height 27
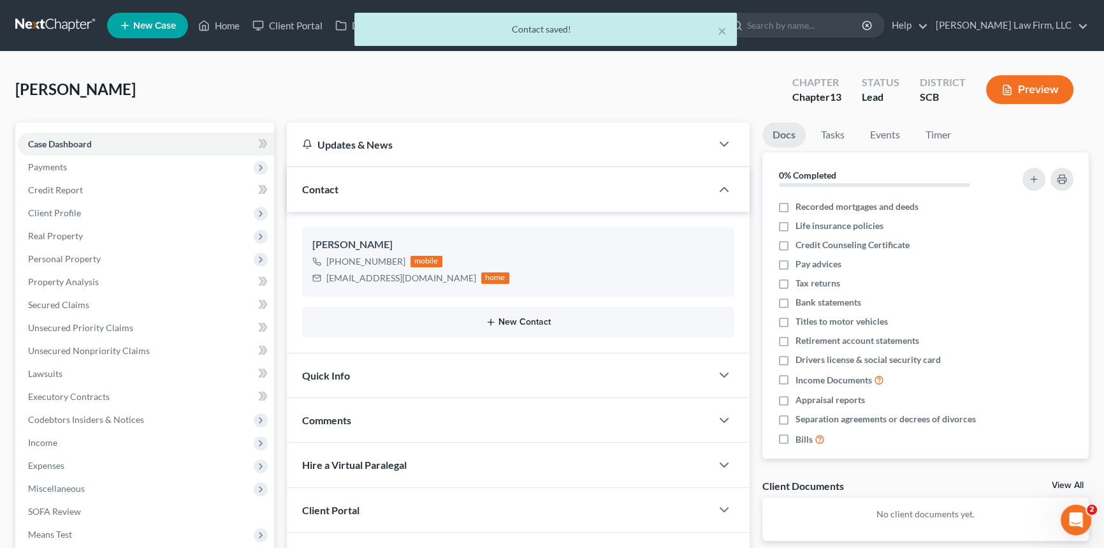
click at [513, 319] on button "New Contact" at bounding box center [518, 322] width 412 height 10
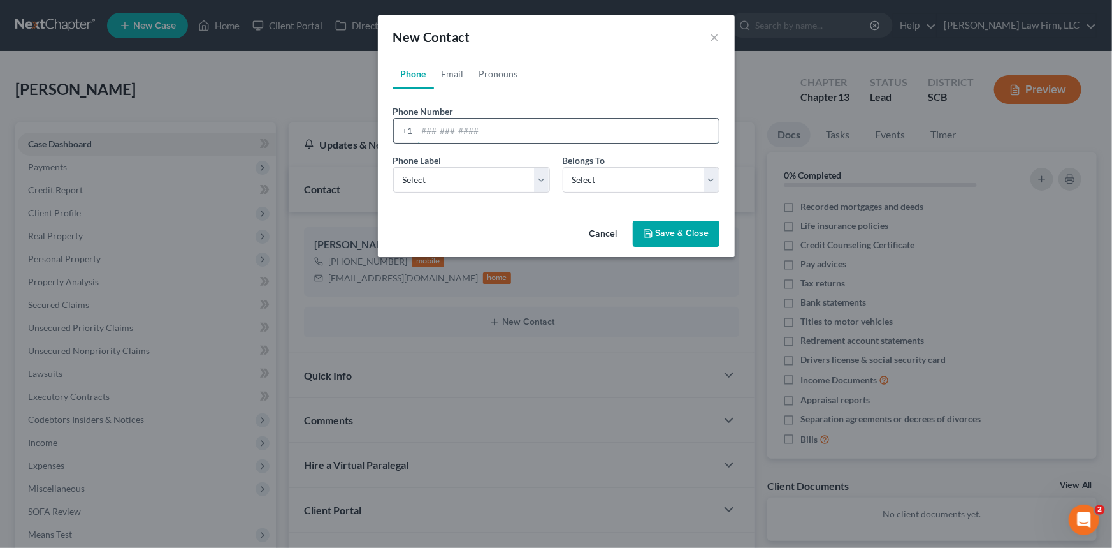
click at [421, 127] on input "tel" at bounding box center [569, 131] width 302 height 24
type input "843-452-4938"
drag, startPoint x: 430, startPoint y: 173, endPoint x: 433, endPoint y: 191, distance: 18.1
click at [430, 173] on select "Select Mobile Home Work Other" at bounding box center [471, 179] width 157 height 25
select select "0"
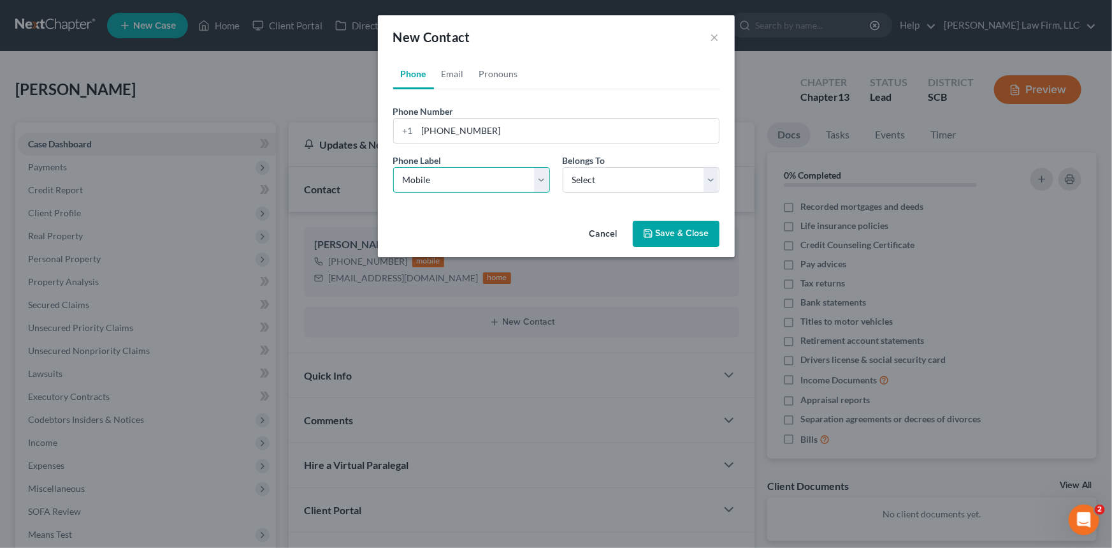
click at [393, 167] on select "Select Mobile Home Work Other" at bounding box center [471, 179] width 157 height 25
drag, startPoint x: 715, startPoint y: 173, endPoint x: 688, endPoint y: 188, distance: 30.5
click at [715, 173] on select "Select Client Other" at bounding box center [641, 179] width 157 height 25
select select "1"
click at [563, 167] on select "Select Client Other" at bounding box center [641, 179] width 157 height 25
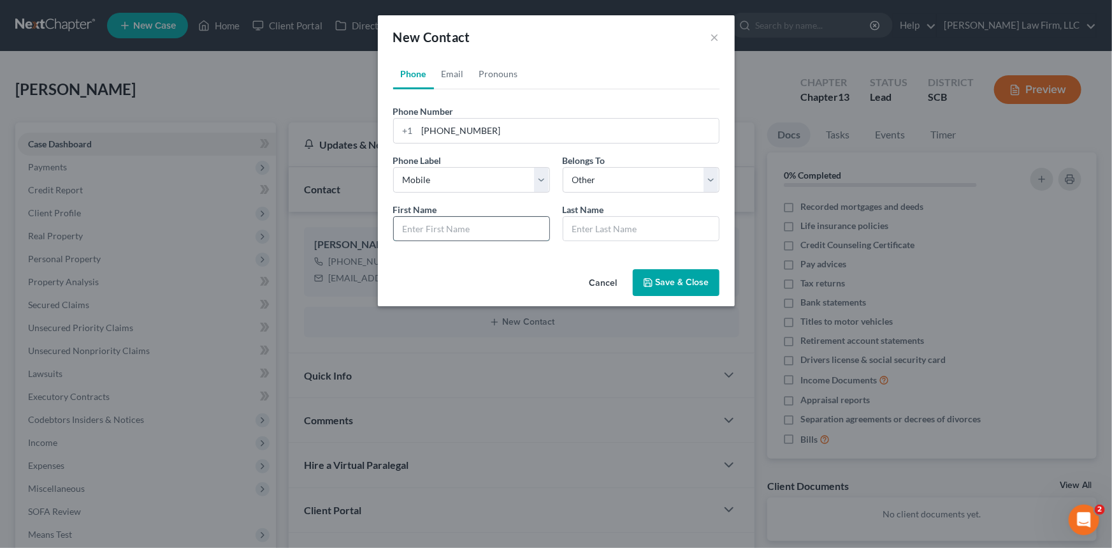
click at [411, 231] on input "text" at bounding box center [472, 229] width 156 height 24
type input "Layonia"
drag, startPoint x: 435, startPoint y: 226, endPoint x: 395, endPoint y: 234, distance: 41.0
click at [395, 233] on input "Layonia" at bounding box center [472, 229] width 156 height 24
type input "Latonia"
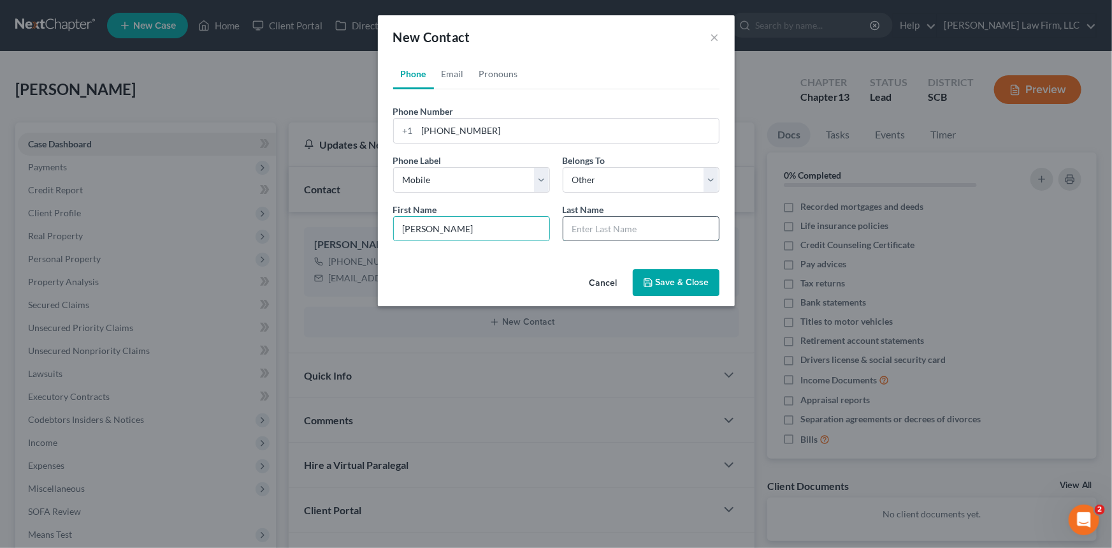
click at [588, 223] on input "text" at bounding box center [642, 229] width 156 height 24
type input "Donaldson"
click at [451, 70] on link "Email" at bounding box center [453, 74] width 38 height 31
click at [423, 128] on input "email" at bounding box center [569, 131] width 302 height 24
type input "latoniastacey@icloud.com"
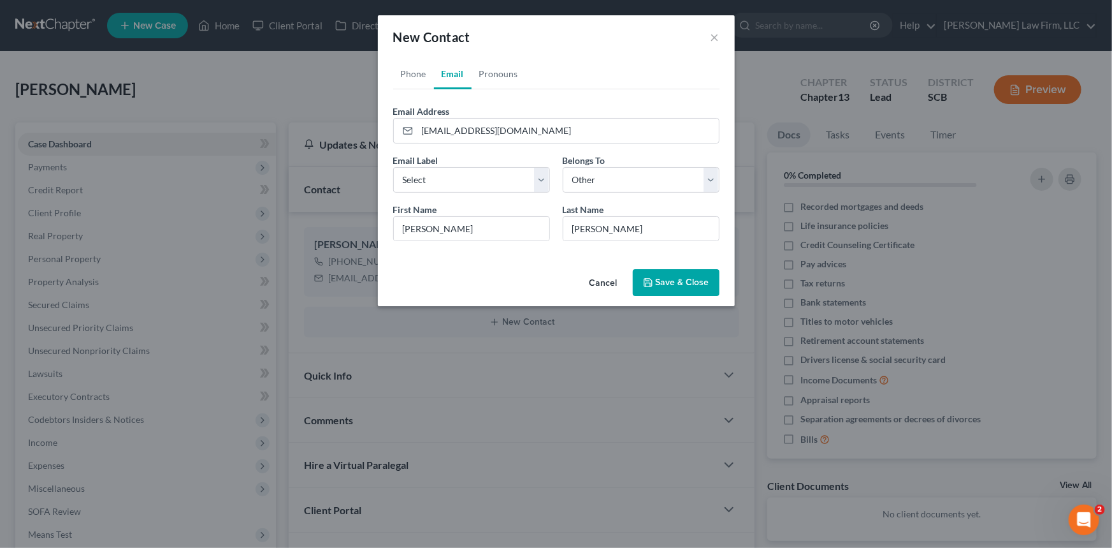
click at [667, 274] on button "Save & Close" at bounding box center [676, 282] width 87 height 27
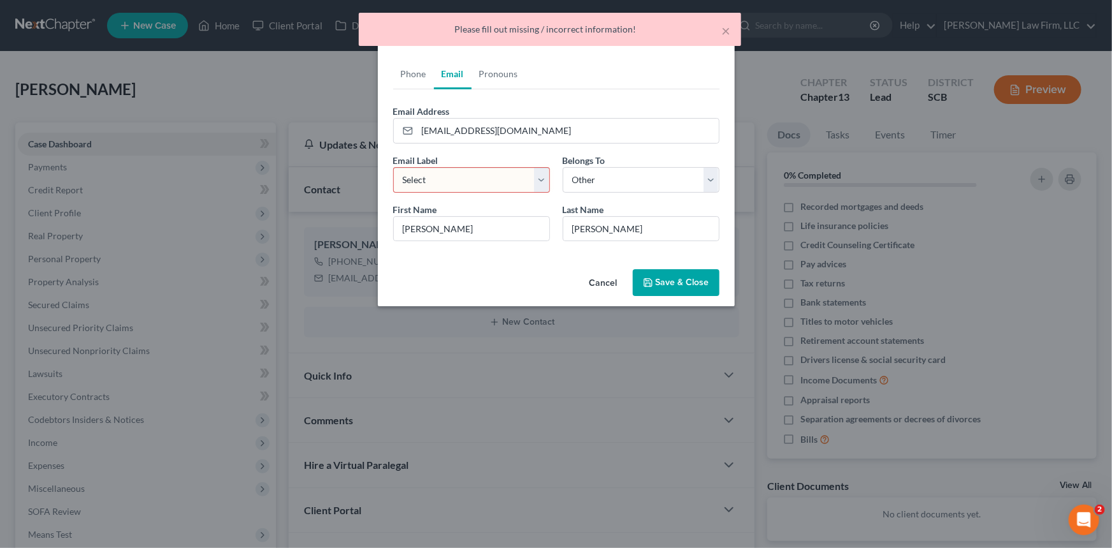
click at [424, 182] on select "Select Home Work Other" at bounding box center [471, 179] width 157 height 25
select select "0"
click at [393, 167] on select "Select Home Work Other" at bounding box center [471, 179] width 157 height 25
click at [682, 280] on button "Save & Close" at bounding box center [676, 282] width 87 height 27
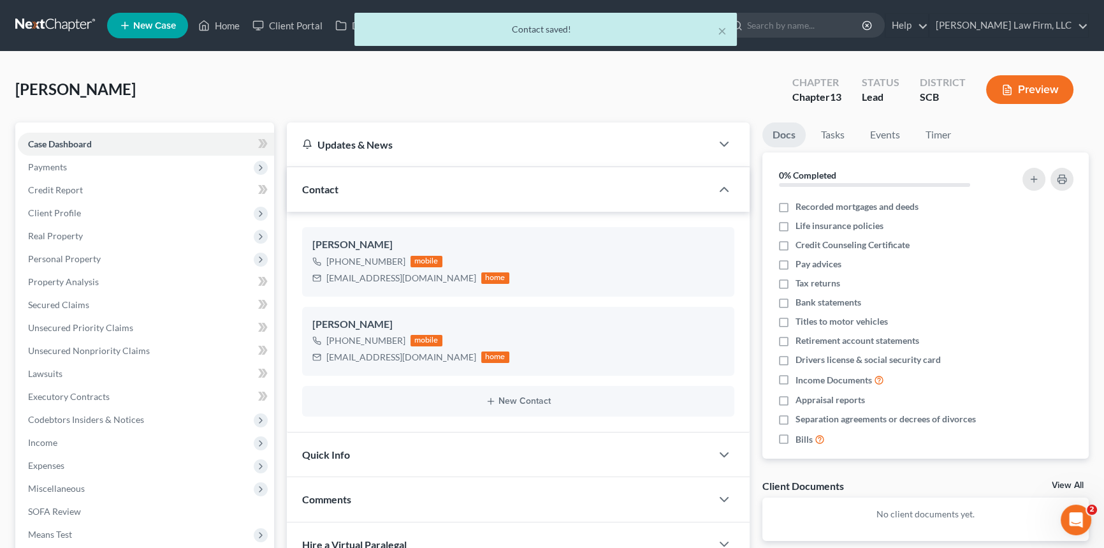
click at [331, 448] on span "Quick Info" at bounding box center [326, 454] width 48 height 12
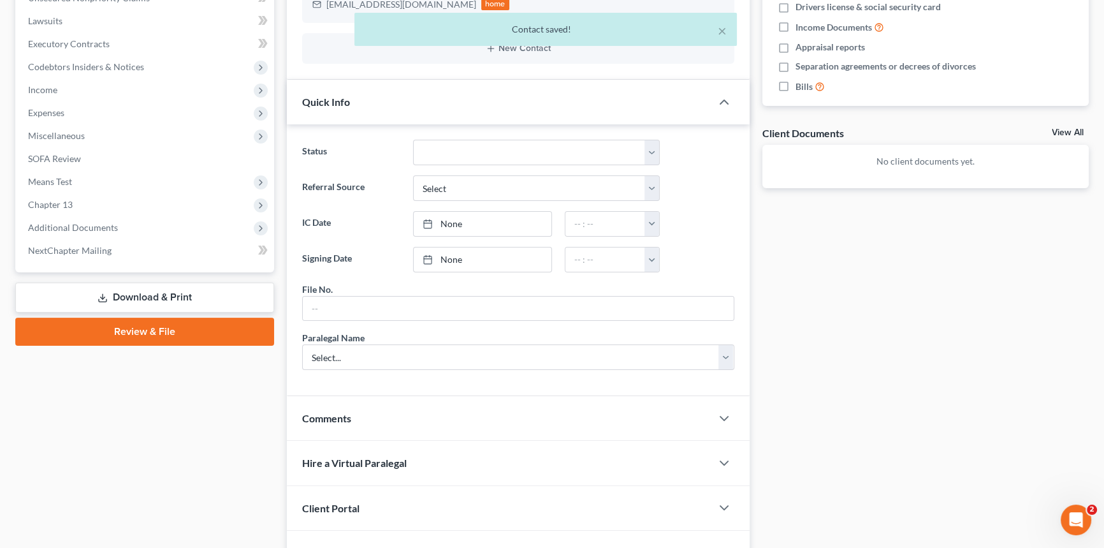
scroll to position [426, 0]
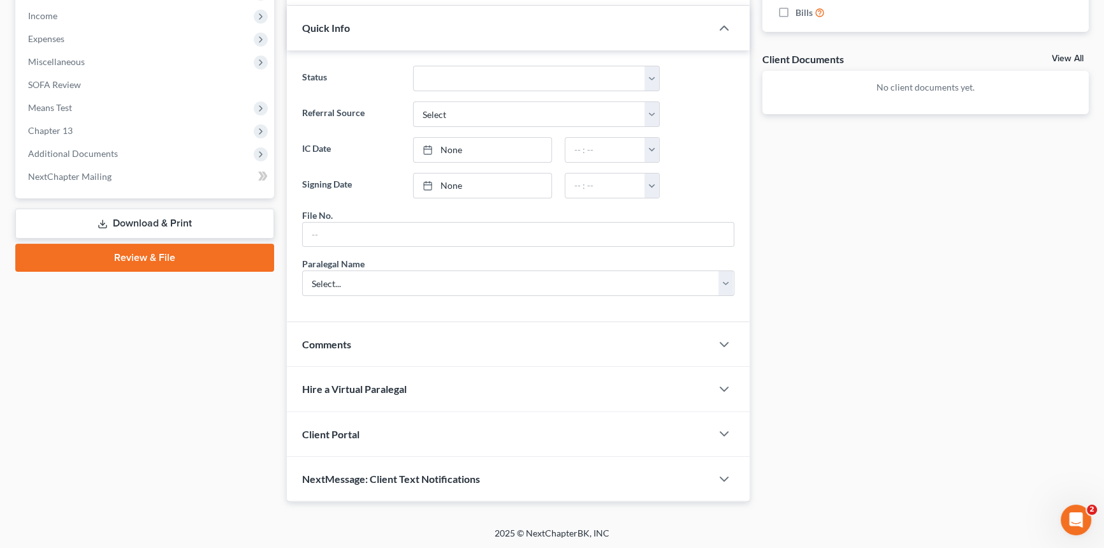
click at [336, 428] on span "Client Portal" at bounding box center [330, 434] width 57 height 12
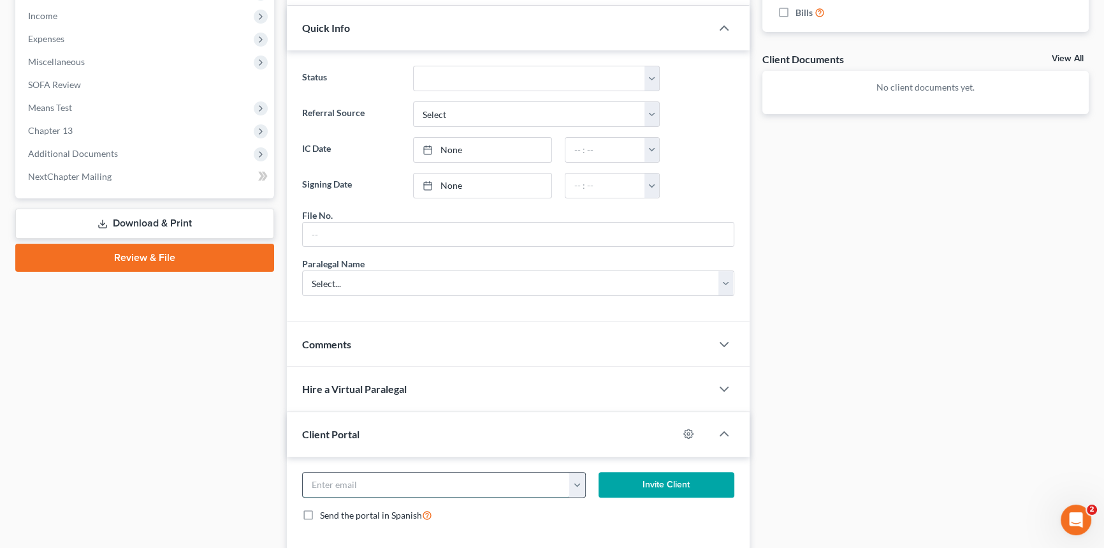
click at [324, 484] on input "email" at bounding box center [436, 484] width 267 height 24
type input "latoniastacey@icloud.com"
click at [653, 482] on button "Invite Client" at bounding box center [667, 484] width 136 height 25
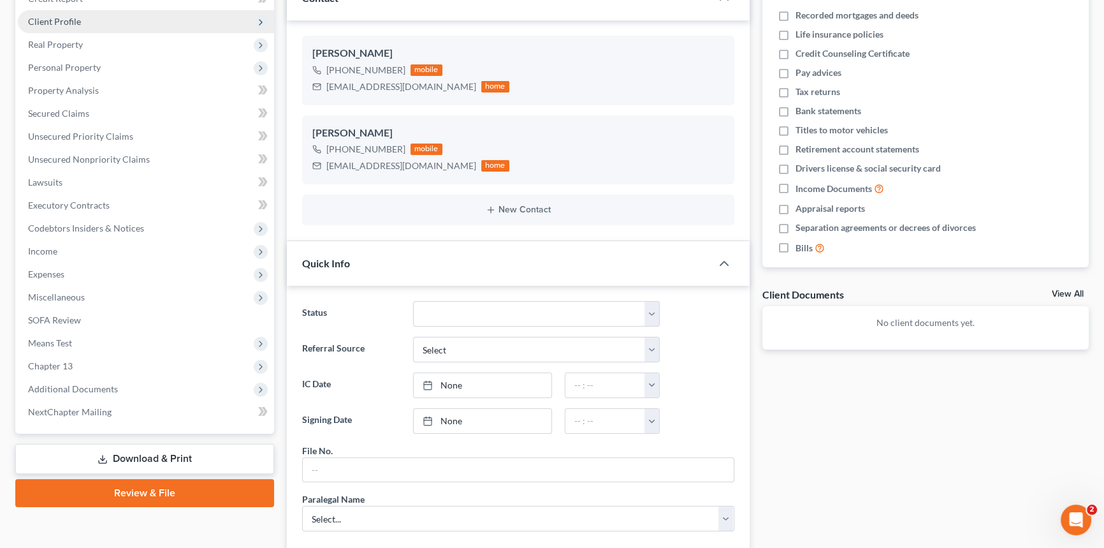
scroll to position [20, 0]
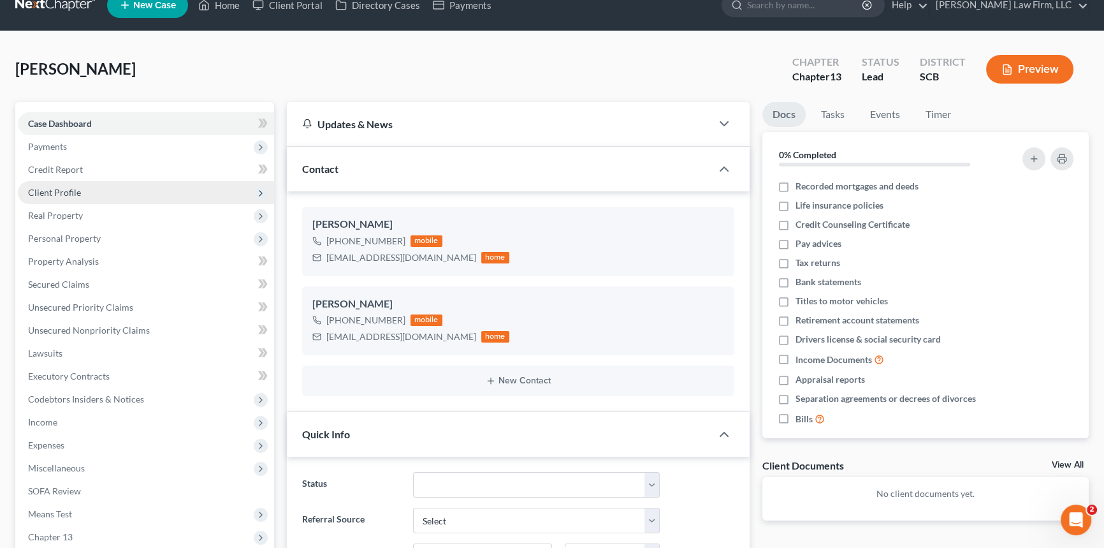
click at [54, 187] on span "Client Profile" at bounding box center [54, 192] width 53 height 11
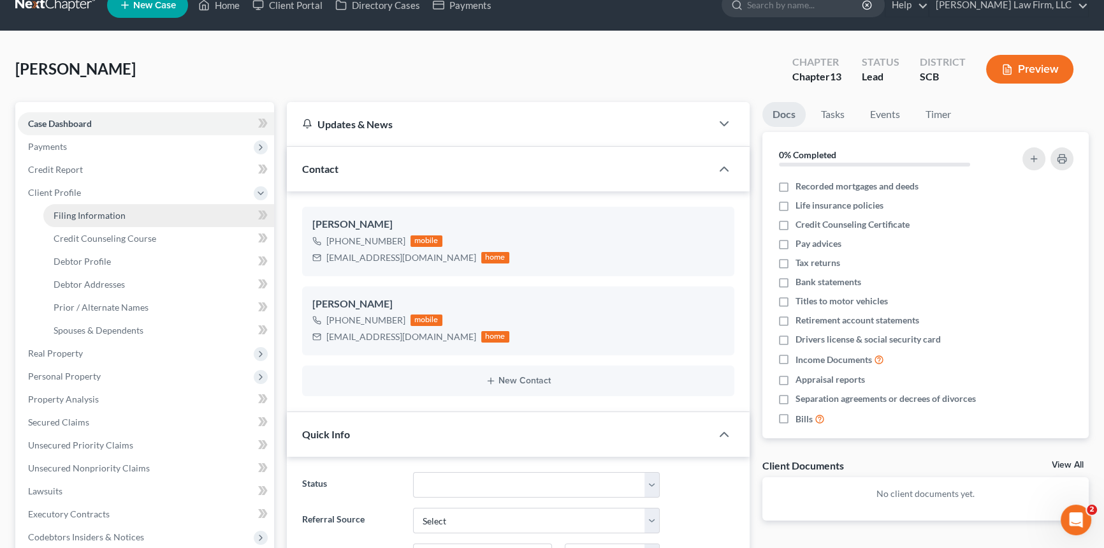
click at [92, 207] on link "Filing Information" at bounding box center [158, 215] width 231 height 23
select select "1"
select select "0"
select select "3"
select select "72"
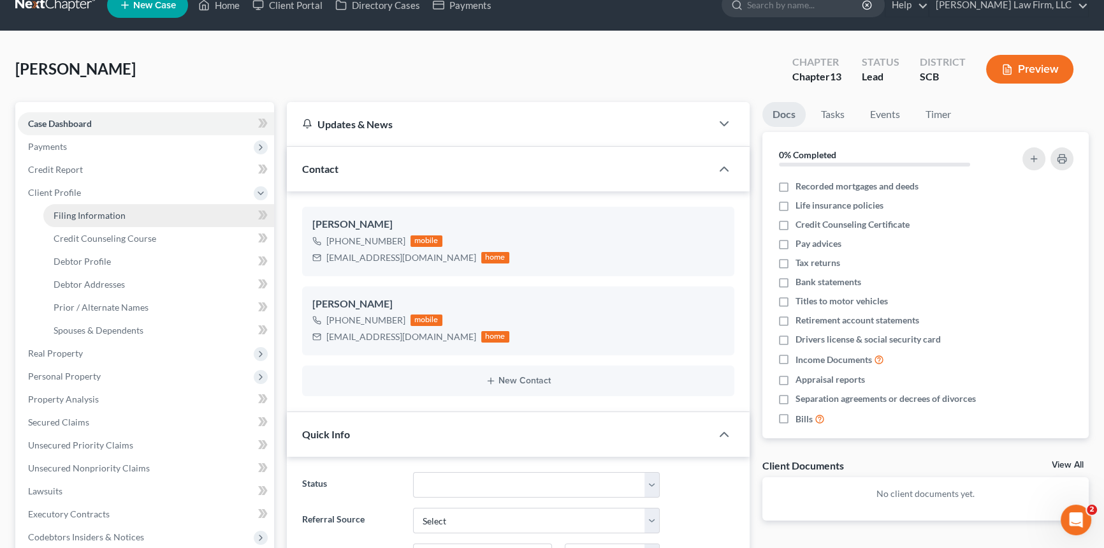
select select "42"
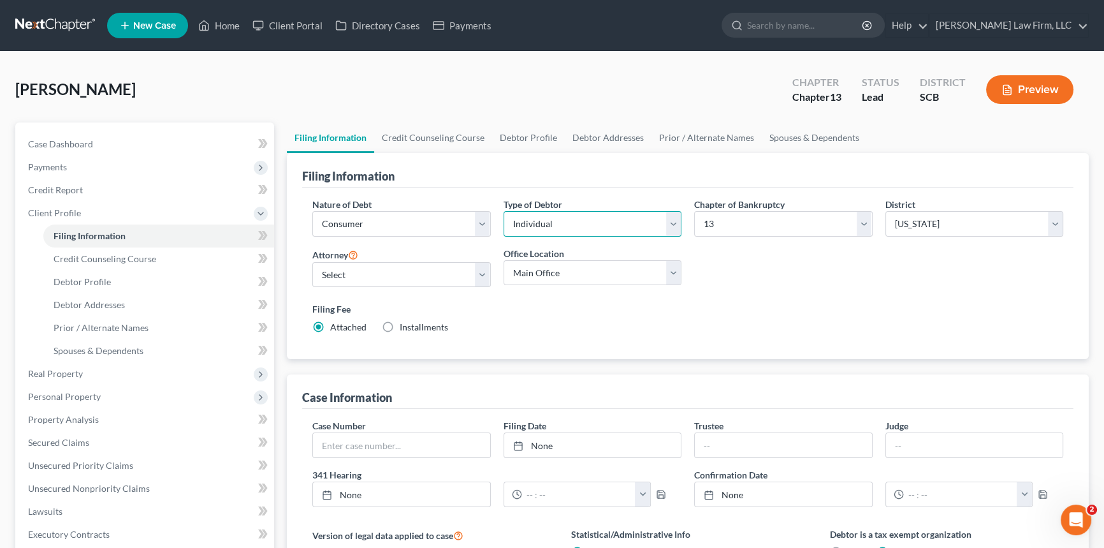
click at [673, 222] on select "Select Individual Joint" at bounding box center [593, 223] width 178 height 25
select select "1"
click at [504, 211] on select "Select Individual Joint" at bounding box center [593, 223] width 178 height 25
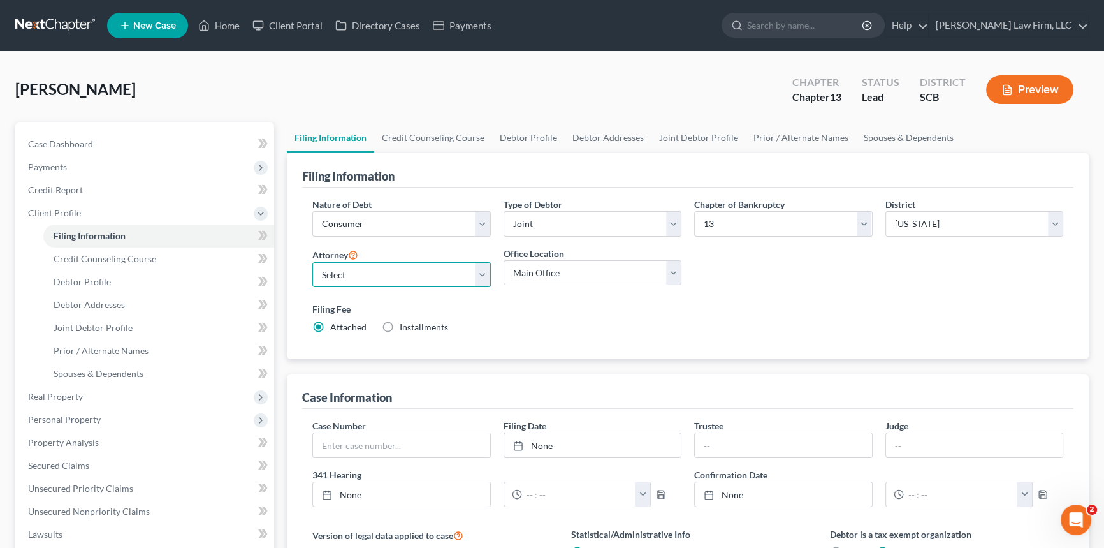
click at [339, 266] on select "Select Robert Meredith, Jr. - SCB Elizabeth Heilig - SCB" at bounding box center [401, 274] width 178 height 25
select select "0"
click at [312, 262] on select "Select Robert Meredith, Jr. - SCB Elizabeth Heilig - SCB" at bounding box center [401, 274] width 178 height 25
drag, startPoint x: 82, startPoint y: 277, endPoint x: 126, endPoint y: 258, distance: 47.7
click at [82, 277] on span "Debtor Profile" at bounding box center [82, 281] width 57 height 11
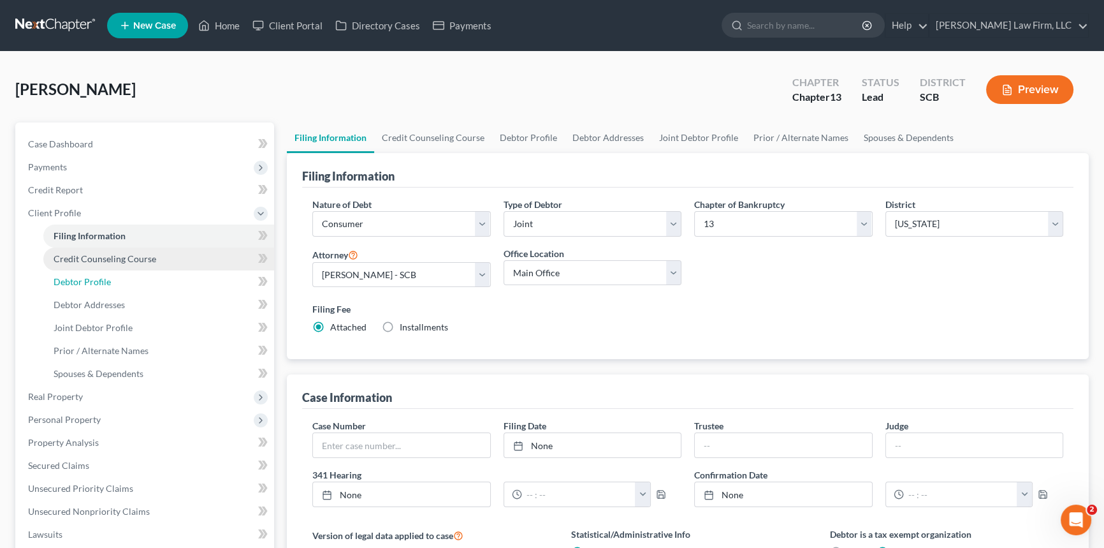
select select "1"
select select "0"
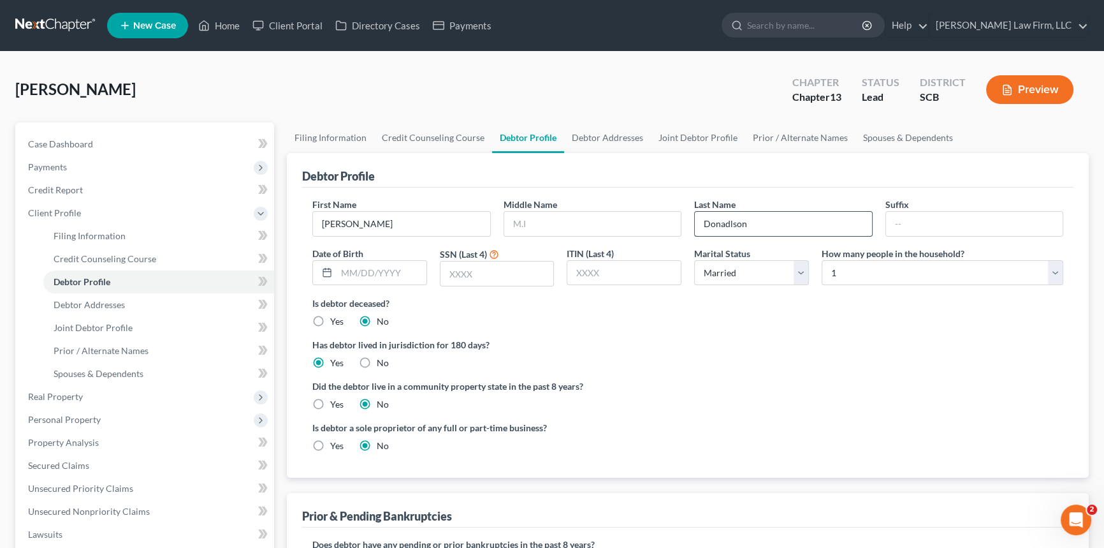
drag, startPoint x: 746, startPoint y: 218, endPoint x: 697, endPoint y: 212, distance: 50.1
click at [697, 212] on input "Donadlson" at bounding box center [783, 224] width 177 height 24
type input "Donaldson"
click at [84, 300] on span "Debtor Addresses" at bounding box center [89, 304] width 71 height 11
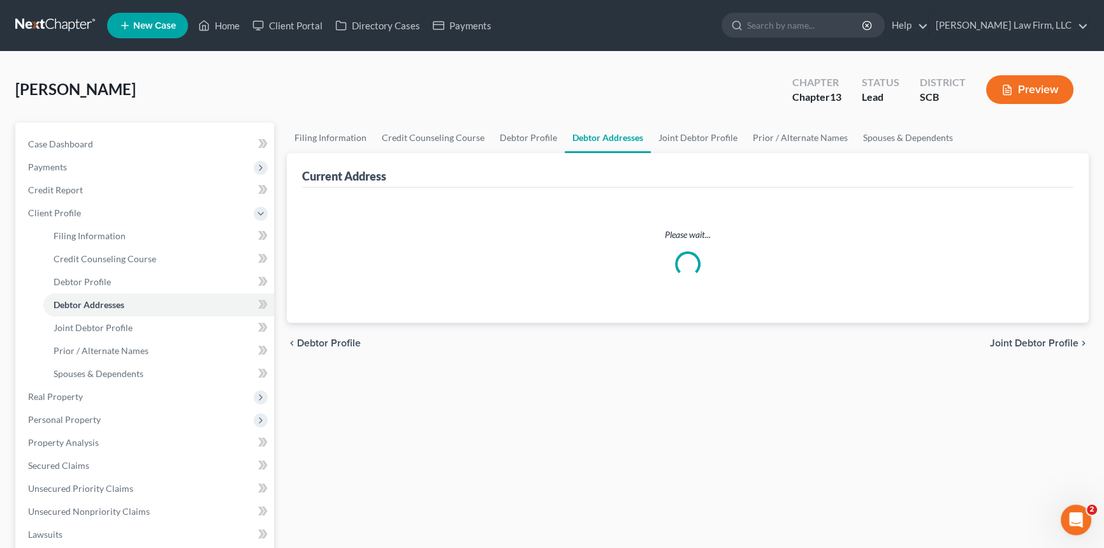
select select "0"
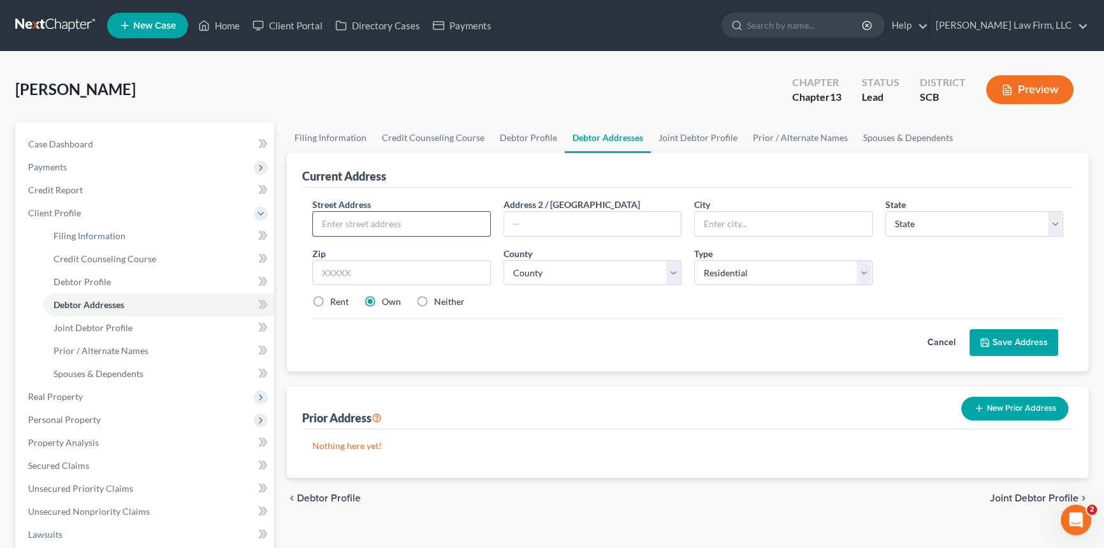
click at [324, 226] on input "text" at bounding box center [401, 224] width 177 height 24
type input "7845 Montview Rd"
type input "North Charleston"
select select "42"
click at [326, 261] on input "text" at bounding box center [401, 272] width 178 height 25
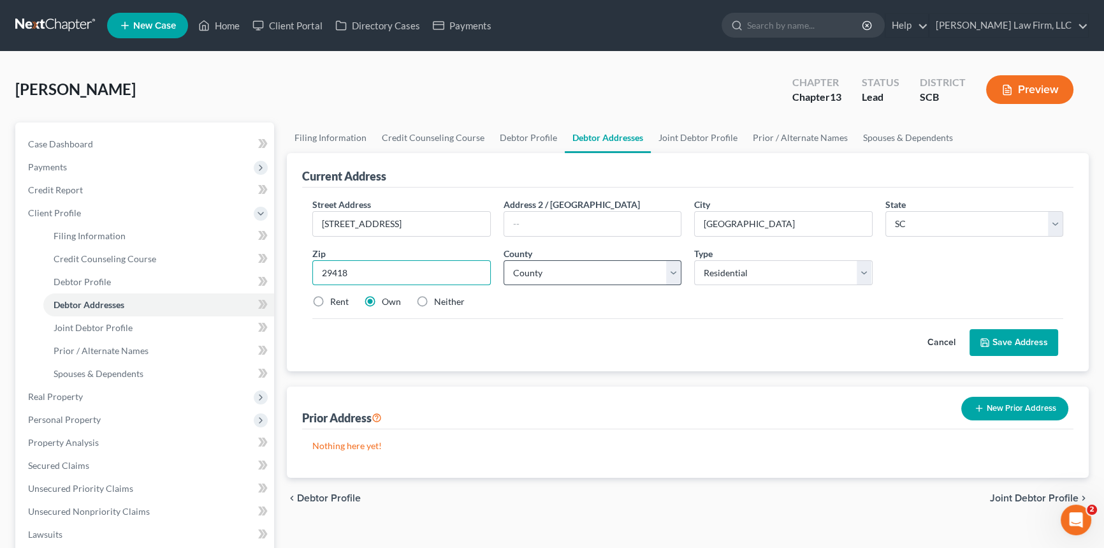
type input "29418"
click at [529, 269] on select "County Abbeville County Aiken County Allendale County Anderson County Bamberg C…" at bounding box center [593, 272] width 178 height 25
select select "9"
click at [504, 260] on select "County Abbeville County Aiken County Allendale County Anderson County Bamberg C…" at bounding box center [593, 272] width 178 height 25
click at [1026, 331] on button "Save Address" at bounding box center [1014, 342] width 89 height 27
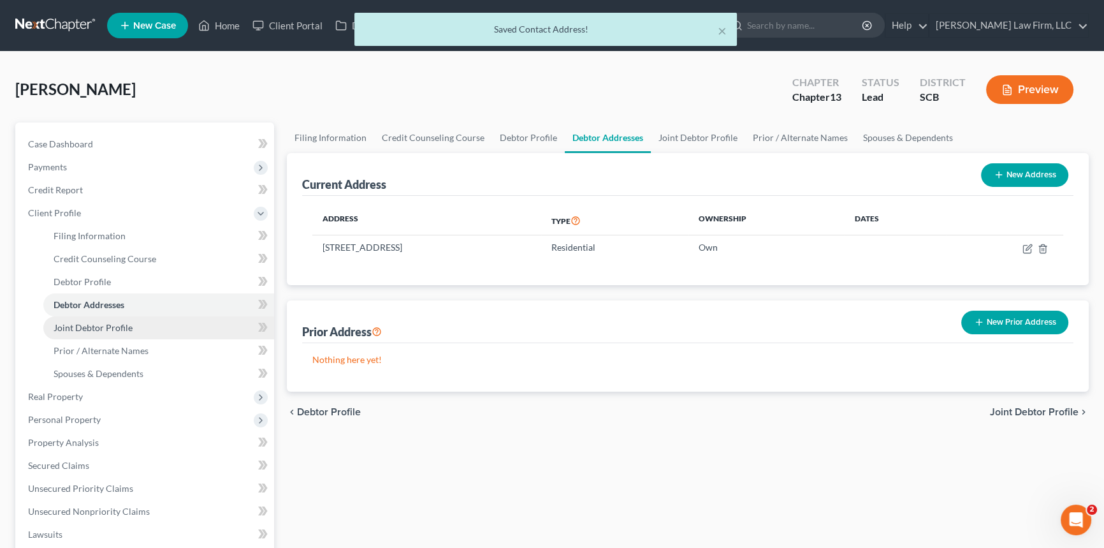
click at [91, 319] on link "Joint Debtor Profile" at bounding box center [158, 327] width 231 height 23
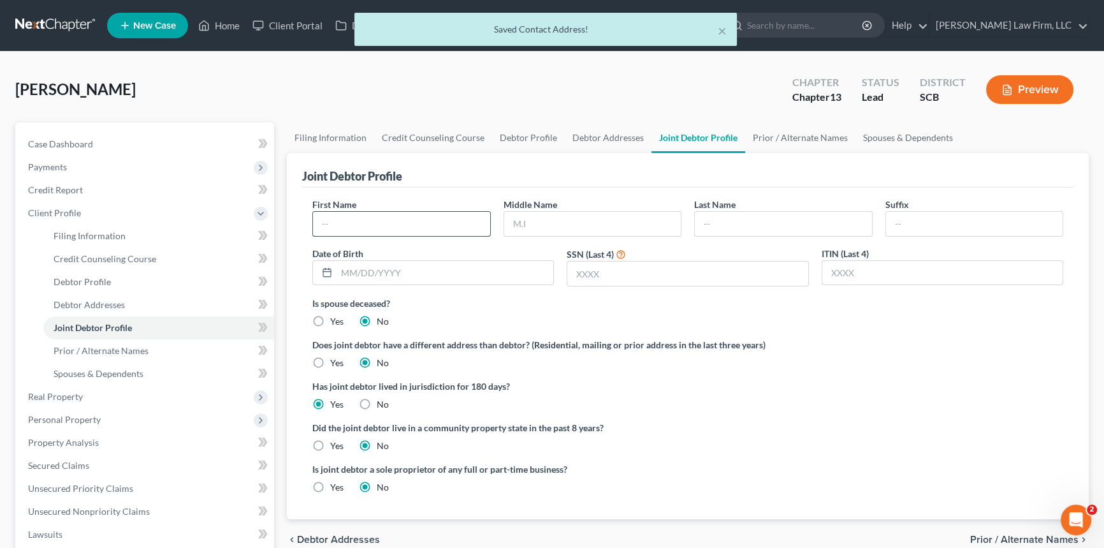
click at [336, 222] on input "text" at bounding box center [401, 224] width 177 height 24
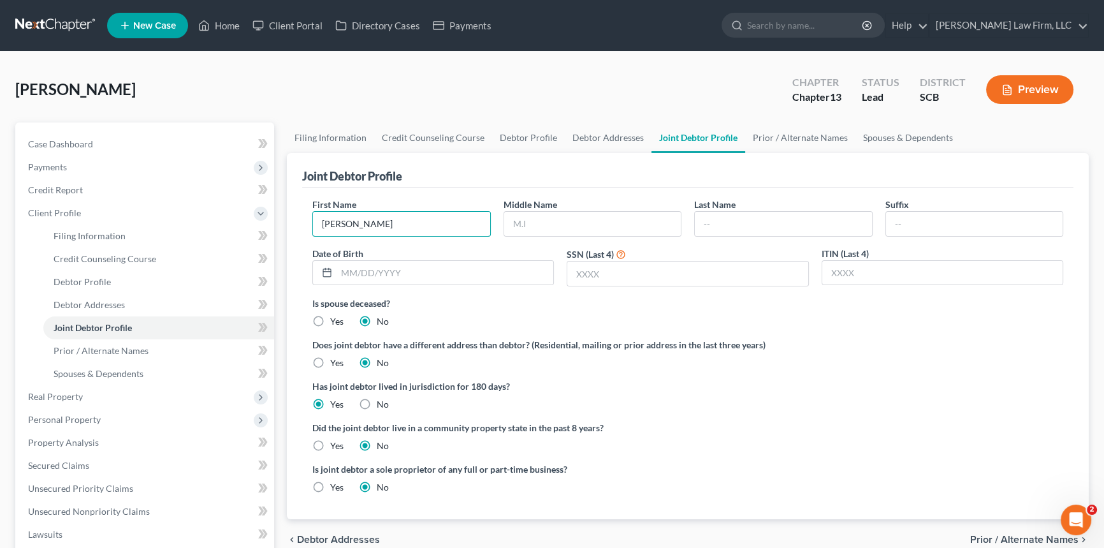
type input "Latonia"
type input "M"
click at [516, 214] on input "text" at bounding box center [592, 224] width 177 height 24
type input "Michell"
type input "d"
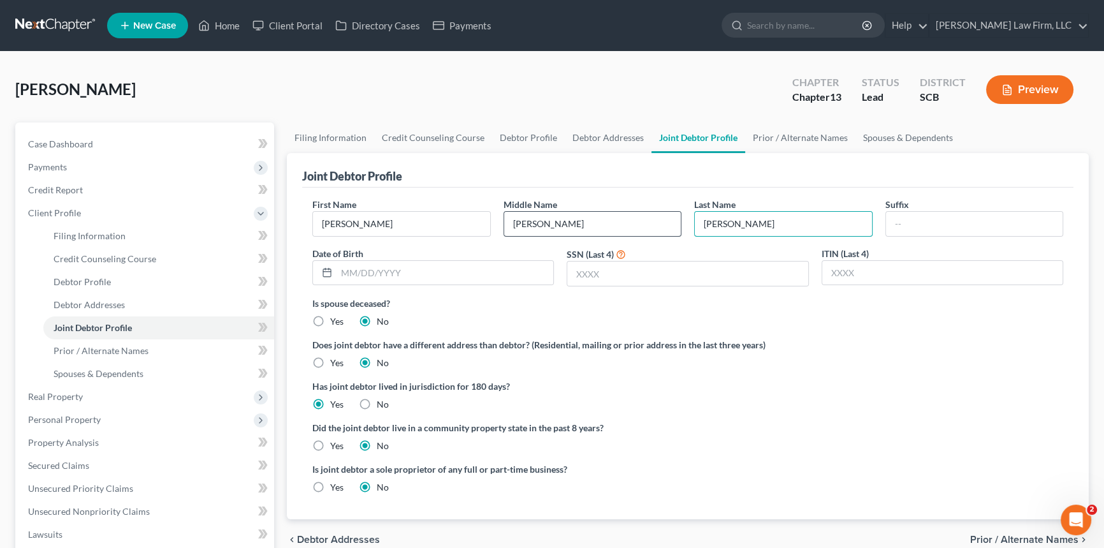
type input "Donaldson"
click at [44, 163] on span "Payments" at bounding box center [47, 166] width 39 height 11
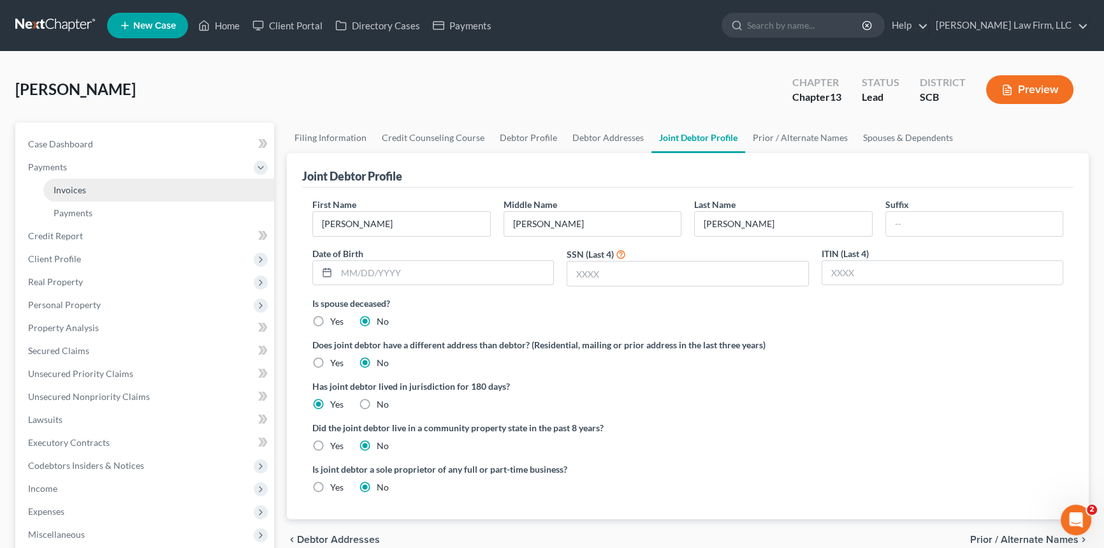
click at [79, 191] on span "Invoices" at bounding box center [70, 189] width 33 height 11
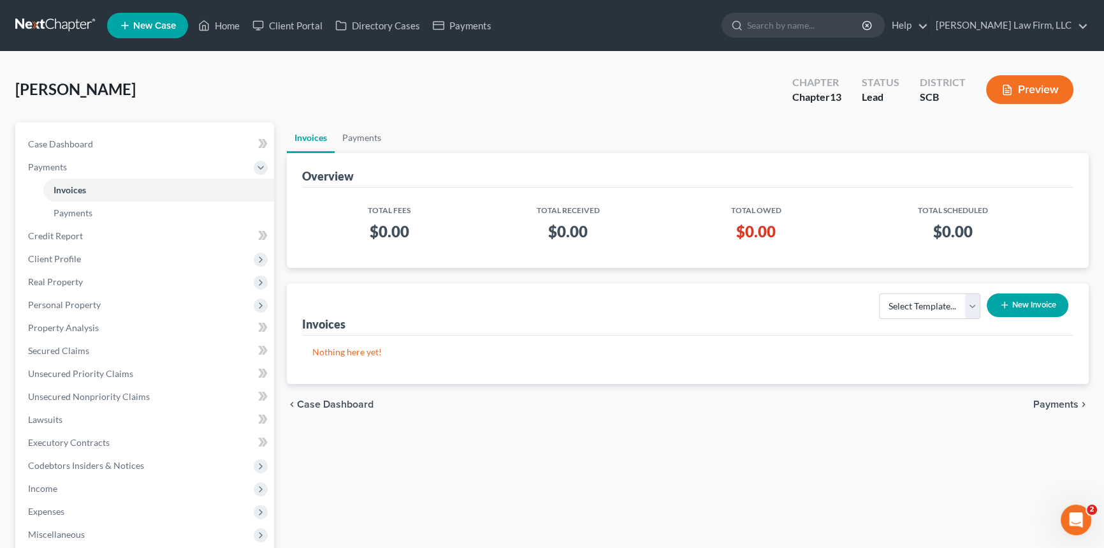
click at [1033, 302] on button "New Invoice" at bounding box center [1028, 305] width 82 height 24
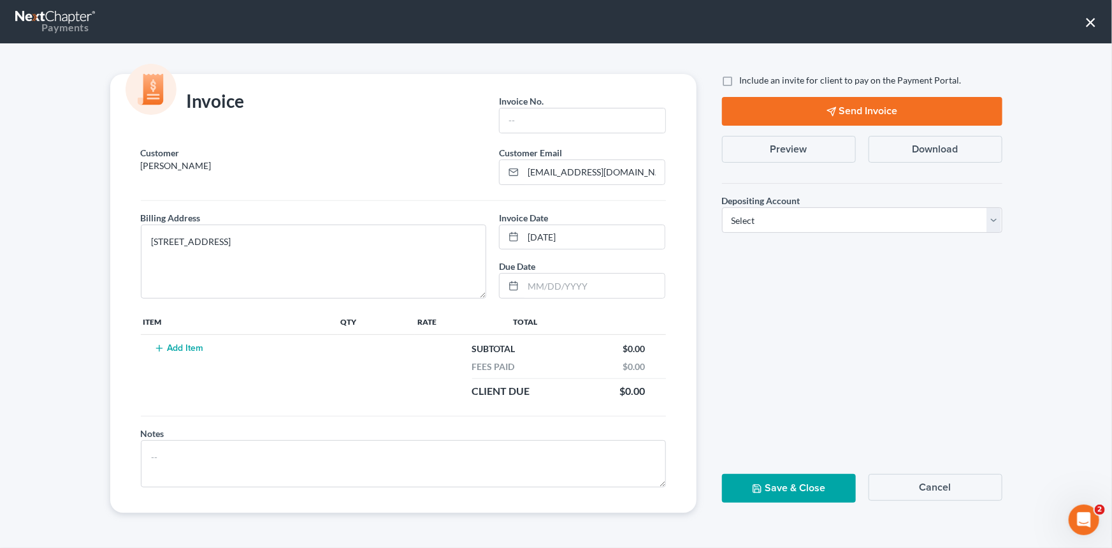
click at [937, 483] on button "Cancel" at bounding box center [936, 487] width 134 height 27
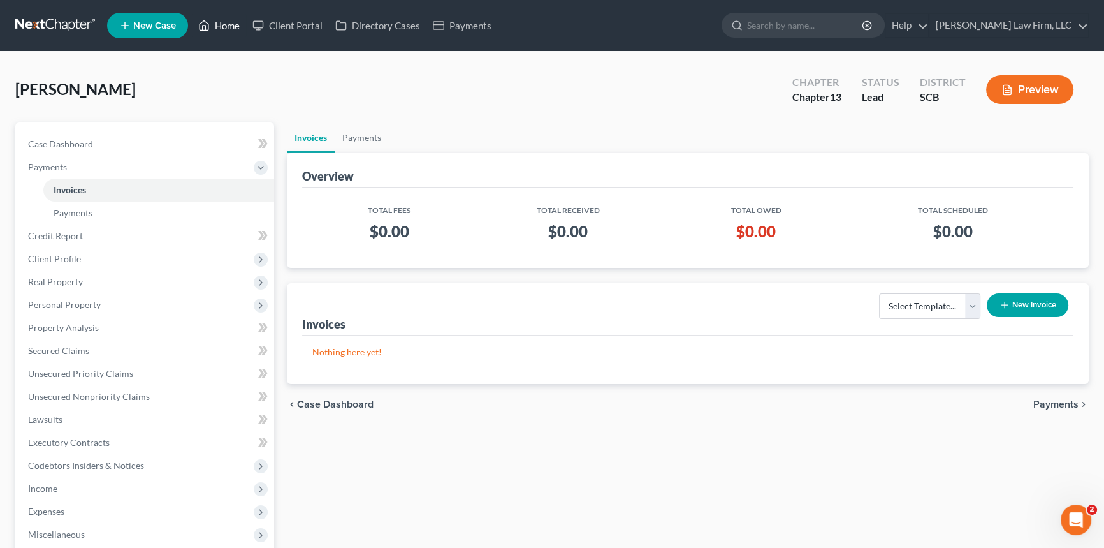
click at [229, 22] on link "Home" at bounding box center [219, 25] width 54 height 23
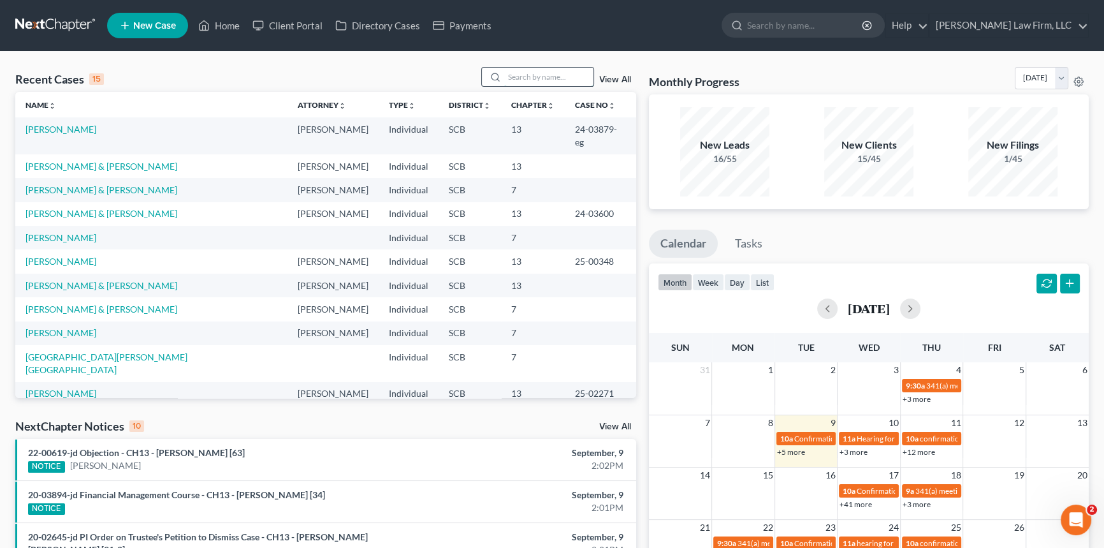
click at [513, 72] on input "search" at bounding box center [548, 77] width 89 height 18
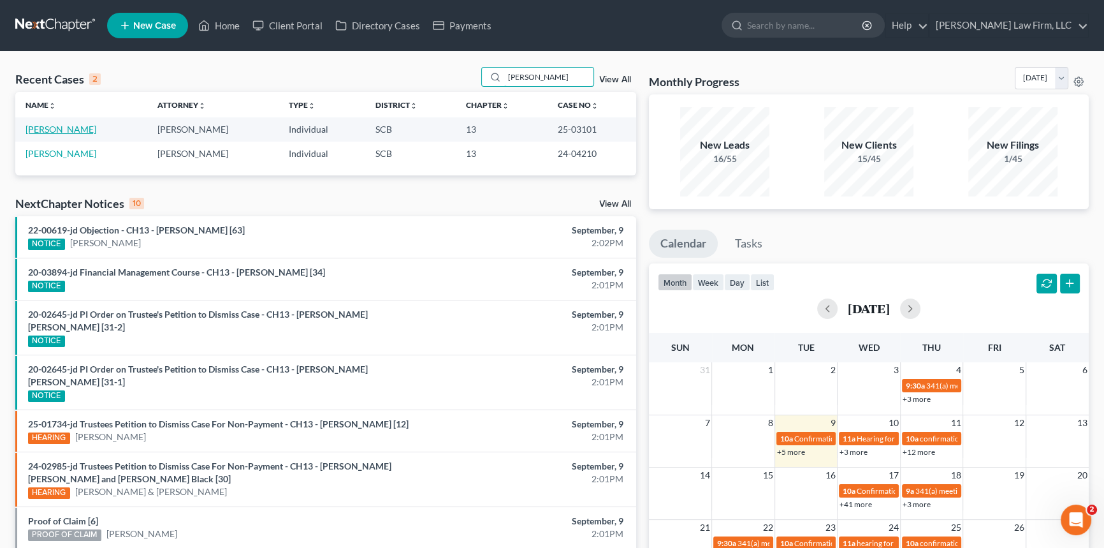
type input "harmon"
click at [59, 127] on link "Harmon, Casey" at bounding box center [60, 129] width 71 height 11
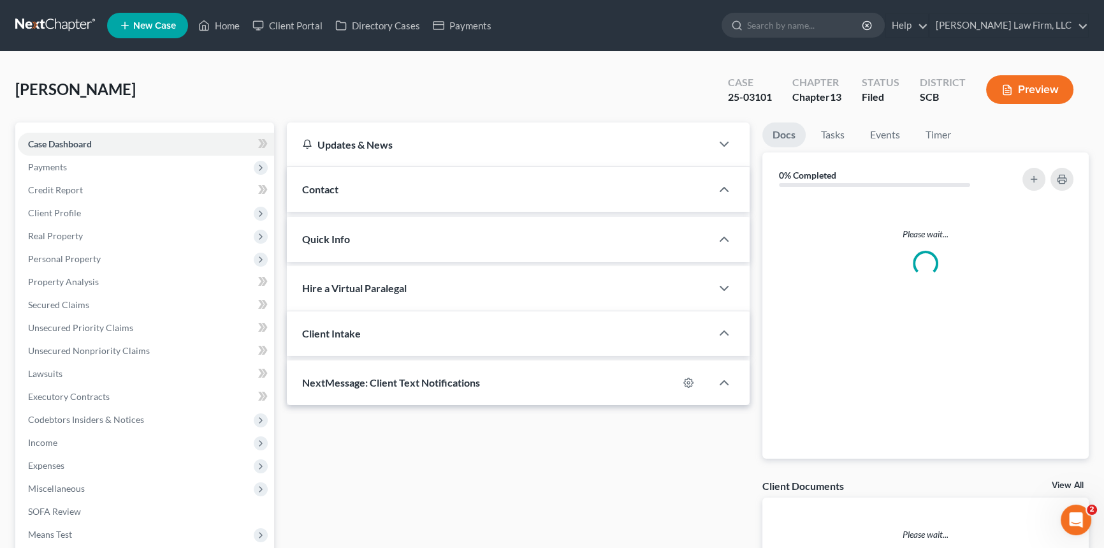
select select "0"
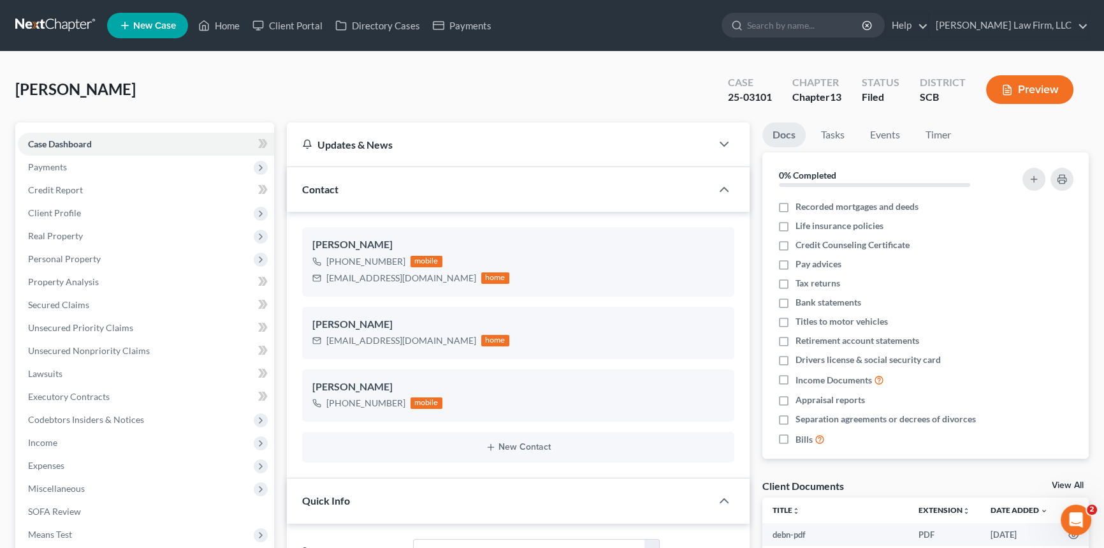
scroll to position [18, 0]
click at [217, 18] on link "Home" at bounding box center [219, 25] width 54 height 23
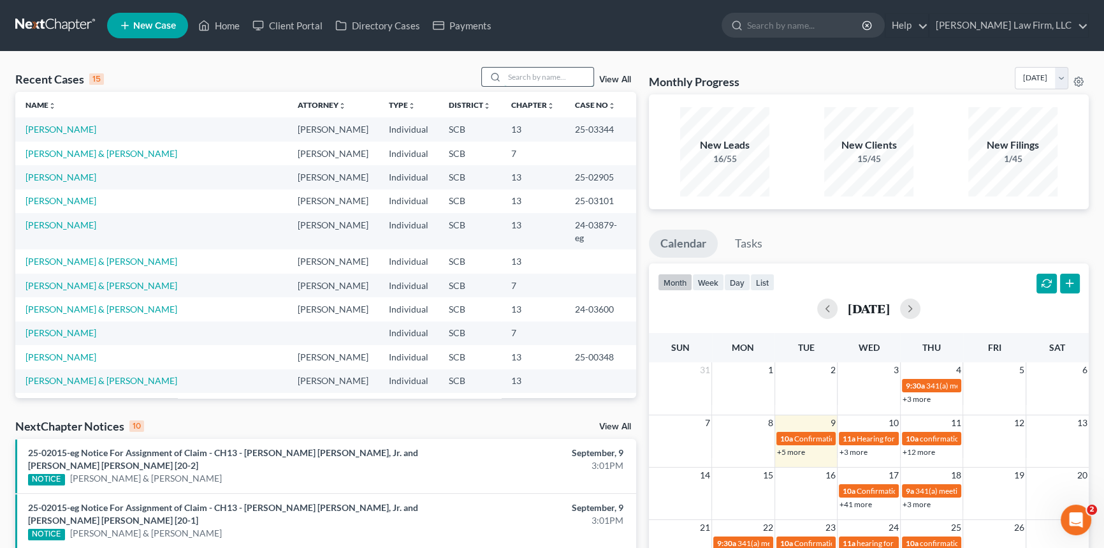
click at [530, 71] on input "search" at bounding box center [548, 77] width 89 height 18
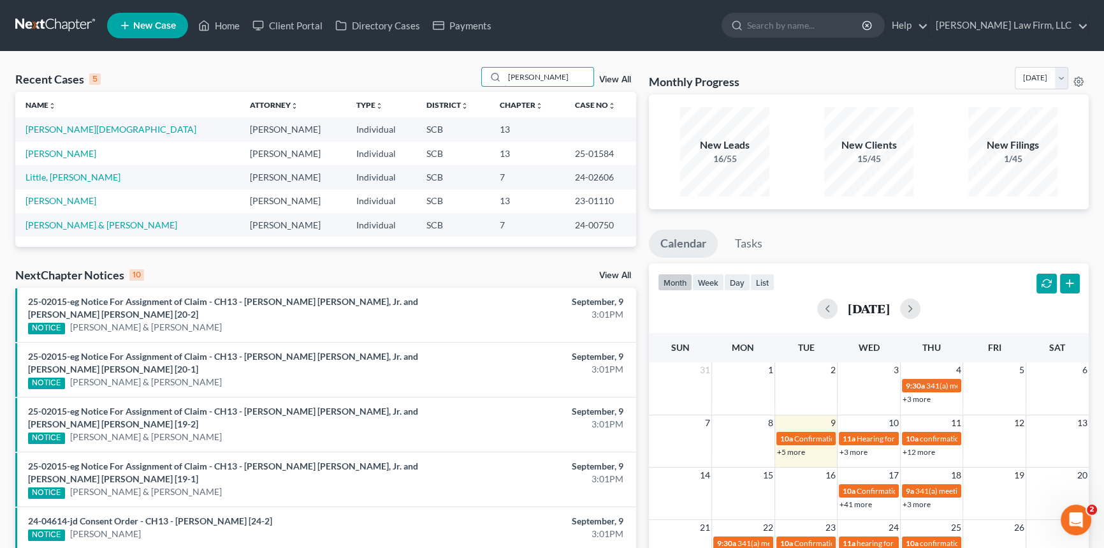
type input "ross"
click at [135, 13] on link "New Case" at bounding box center [147, 25] width 81 height 25
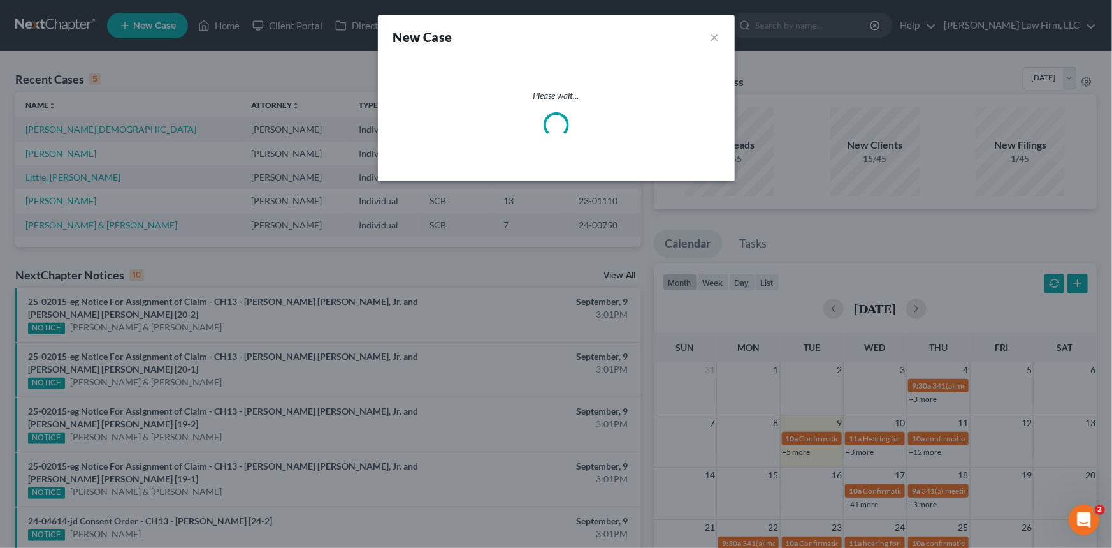
select select "72"
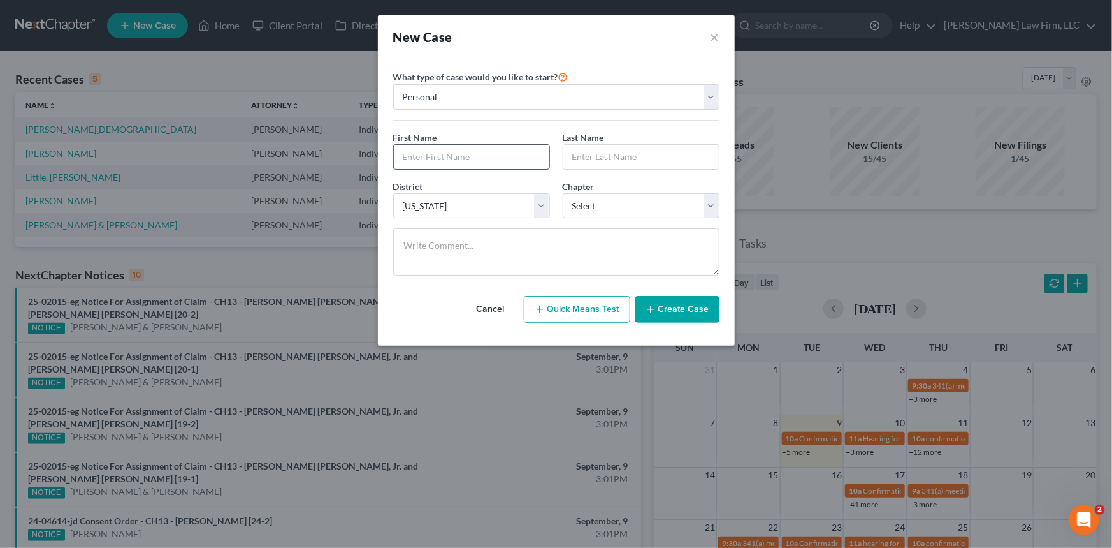
click at [421, 149] on input "text" at bounding box center [472, 157] width 156 height 24
type input "Brendan"
type input "Ross"
click at [708, 204] on select "Select 7 11 12 13" at bounding box center [641, 205] width 157 height 25
select select "0"
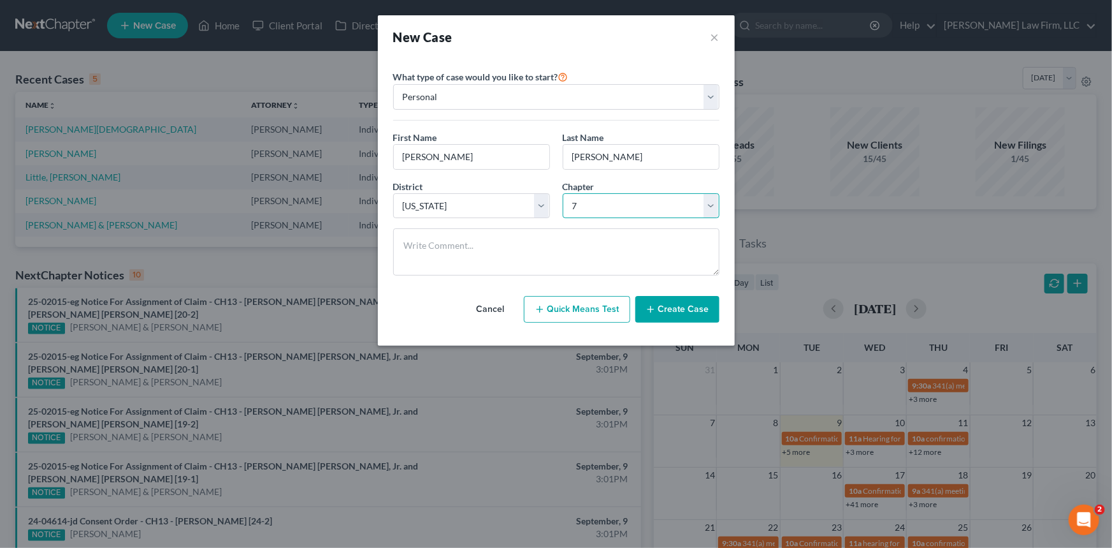
click at [563, 193] on select "Select 7 11 12 13" at bounding box center [641, 205] width 157 height 25
click at [679, 305] on button "Create Case" at bounding box center [678, 309] width 84 height 27
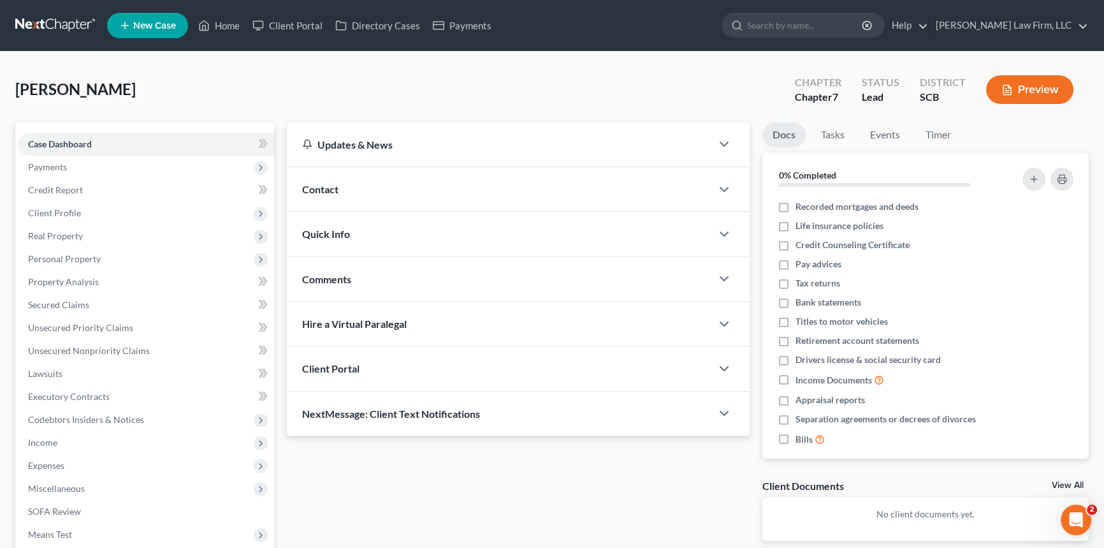
drag, startPoint x: 320, startPoint y: 184, endPoint x: 375, endPoint y: 181, distance: 55.5
click at [321, 184] on span "Contact" at bounding box center [320, 189] width 36 height 12
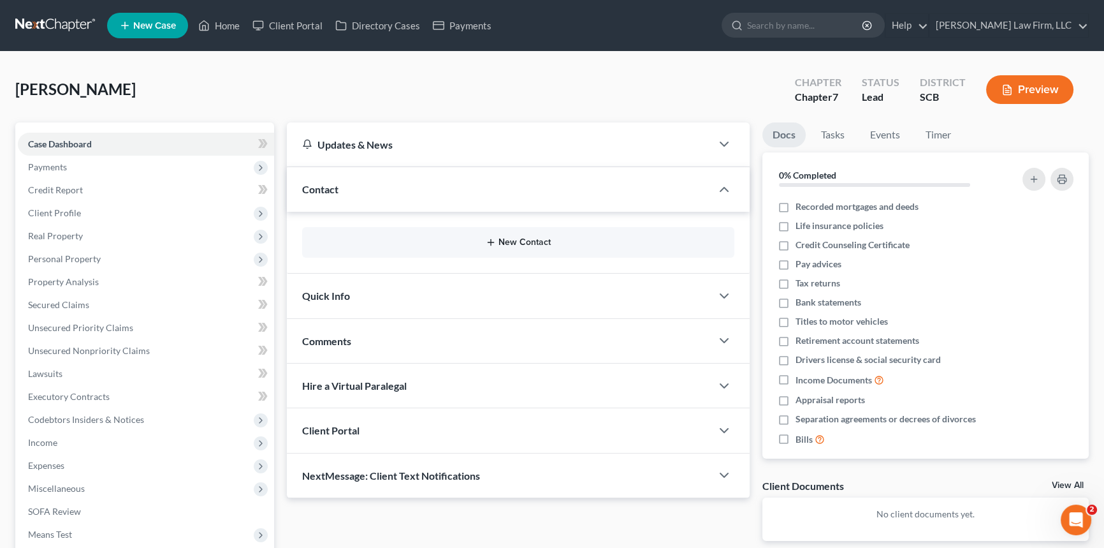
click at [521, 237] on button "New Contact" at bounding box center [518, 242] width 412 height 10
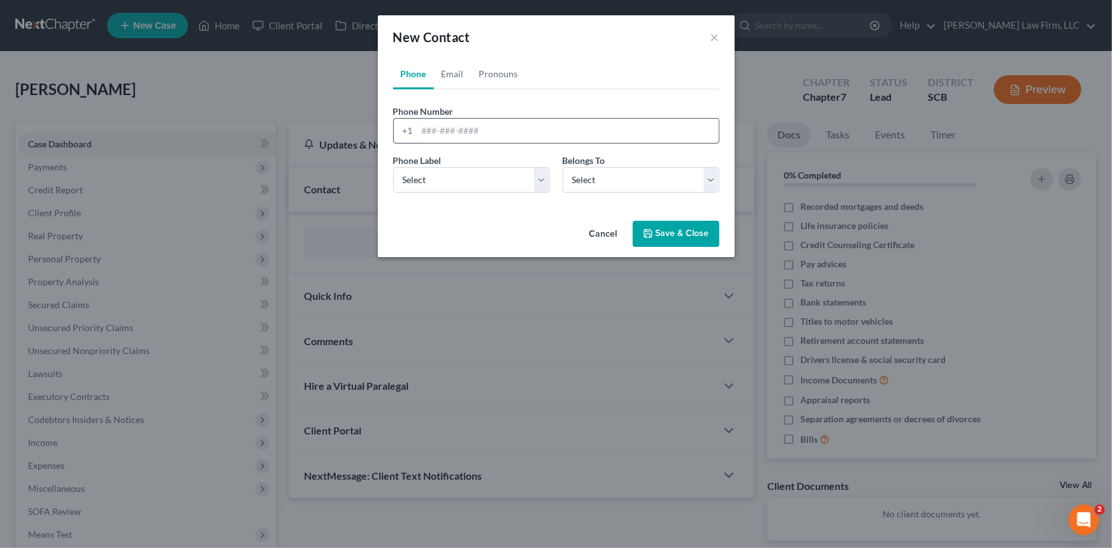
click at [423, 133] on input "tel" at bounding box center [569, 131] width 302 height 24
type input "401-559-7440"
click at [414, 180] on select "Select Mobile Home Work Other" at bounding box center [471, 179] width 157 height 25
select select "0"
click at [393, 167] on select "Select Mobile Home Work Other" at bounding box center [471, 179] width 157 height 25
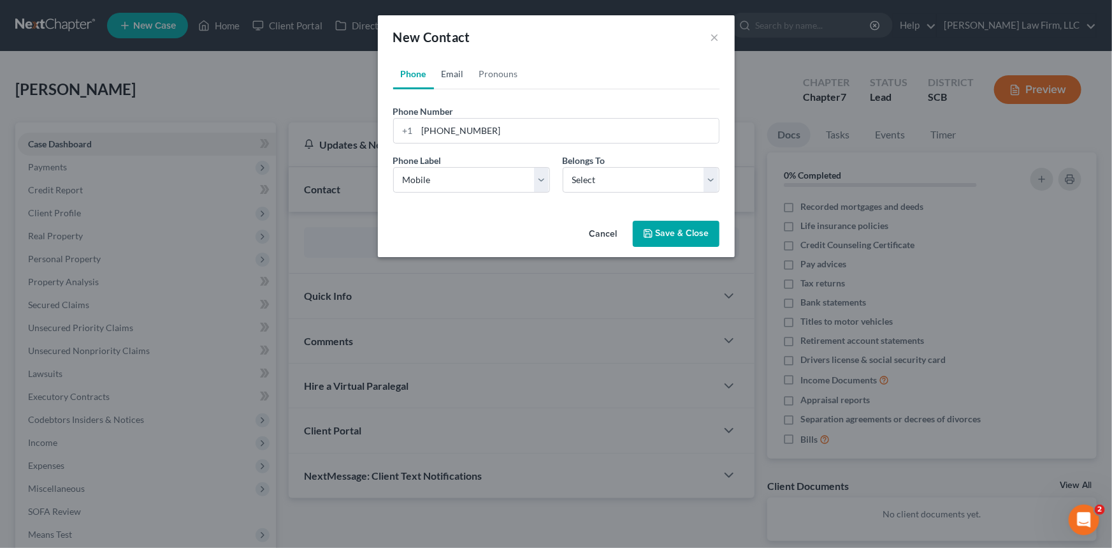
click at [456, 69] on link "Email" at bounding box center [453, 74] width 38 height 31
click at [423, 129] on input "email" at bounding box center [569, 131] width 302 height 24
type input "brendansworkemail18@gmail.com"
drag, startPoint x: 426, startPoint y: 183, endPoint x: 425, endPoint y: 191, distance: 8.4
click at [426, 183] on select "Select Home Work Other" at bounding box center [471, 179] width 157 height 25
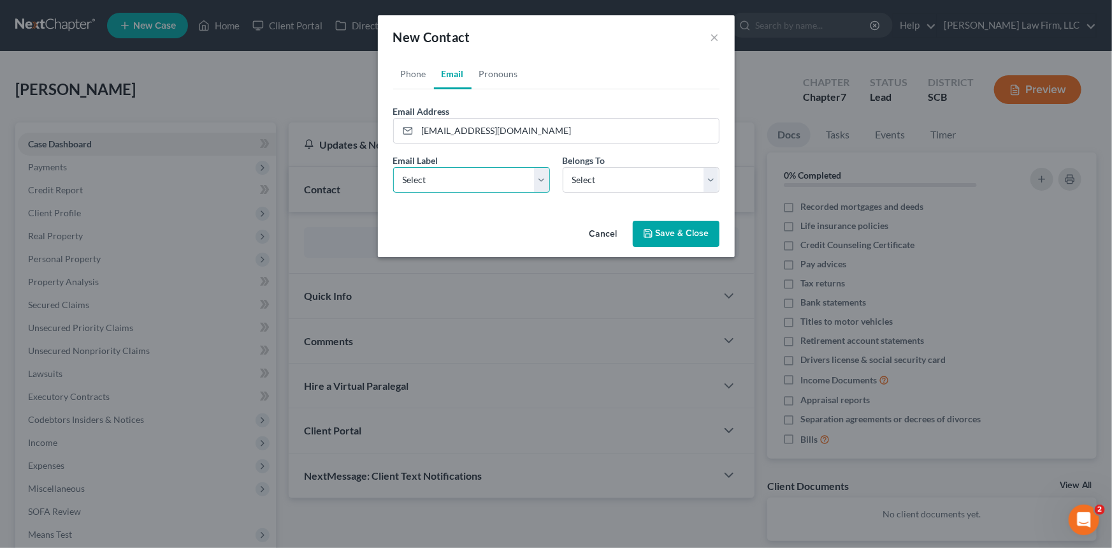
select select "0"
click at [393, 167] on select "Select Home Work Other" at bounding box center [471, 179] width 157 height 25
click at [647, 173] on select "Select Client Other" at bounding box center [641, 179] width 157 height 25
select select "0"
click at [563, 167] on select "Select Client Other" at bounding box center [641, 179] width 157 height 25
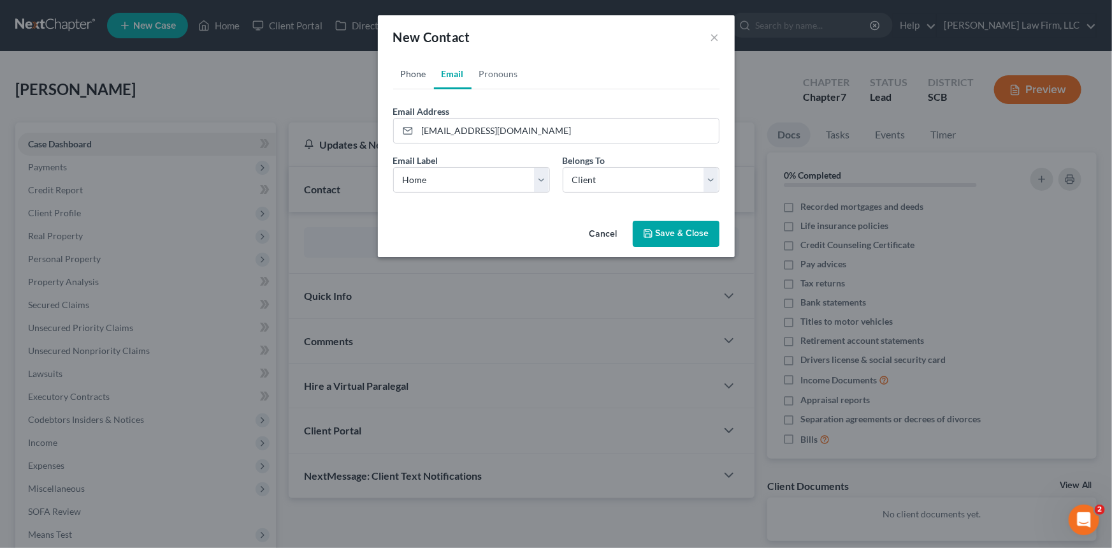
click at [412, 72] on link "Phone" at bounding box center [413, 74] width 41 height 31
click at [671, 229] on button "Save & Close" at bounding box center [676, 234] width 87 height 27
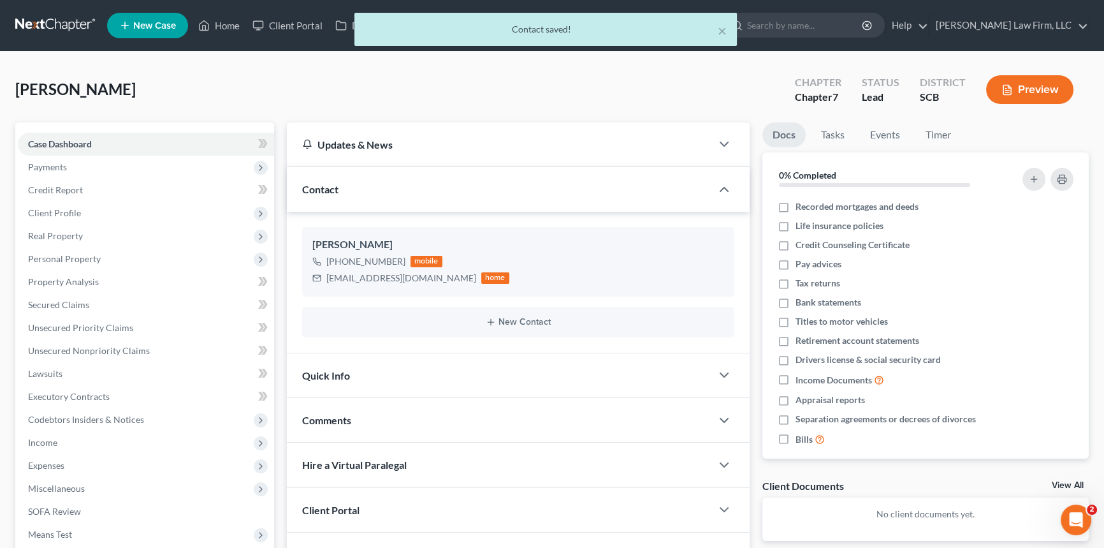
click at [331, 365] on div "Quick Info" at bounding box center [499, 375] width 425 height 44
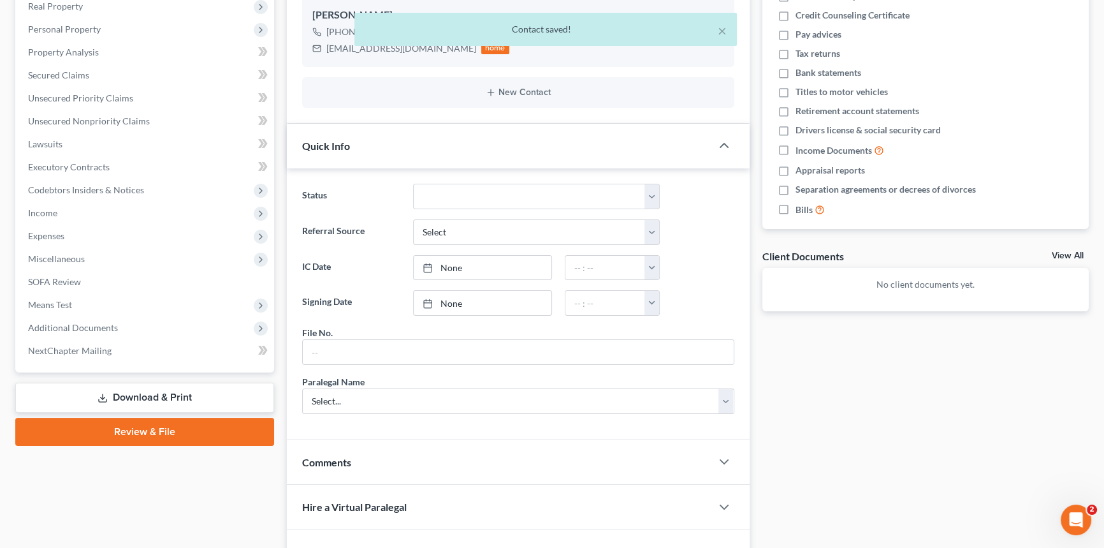
scroll to position [289, 0]
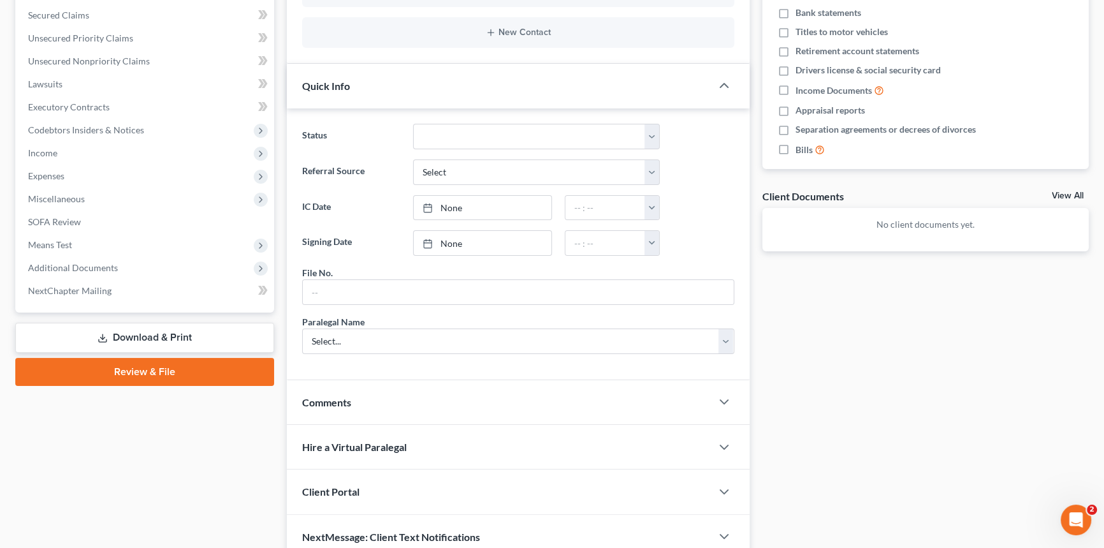
click at [318, 478] on div "Client Portal" at bounding box center [499, 491] width 425 height 44
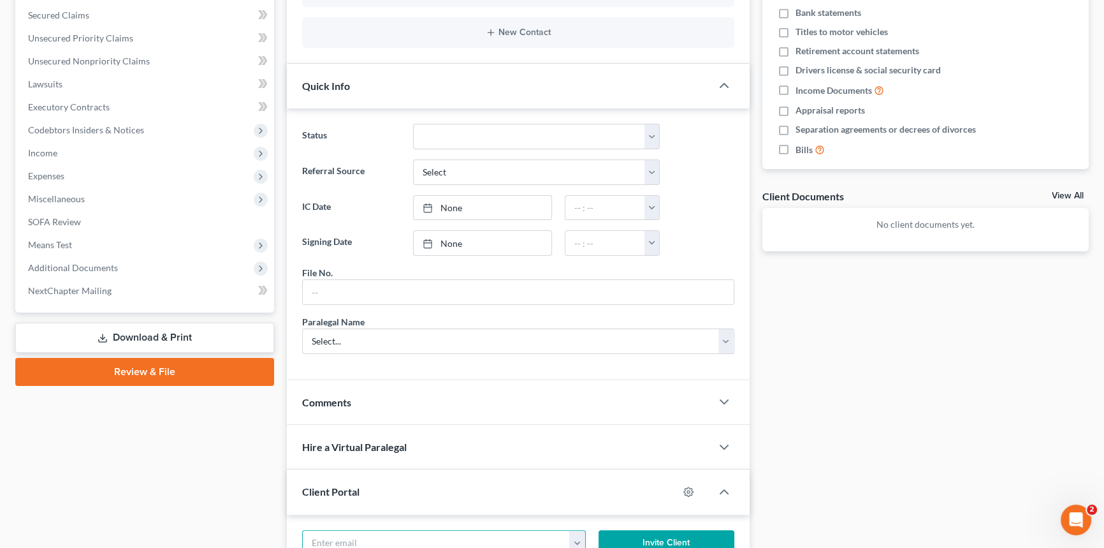
drag, startPoint x: 349, startPoint y: 531, endPoint x: 354, endPoint y: 525, distance: 8.2
click at [351, 530] on input "email" at bounding box center [436, 542] width 267 height 24
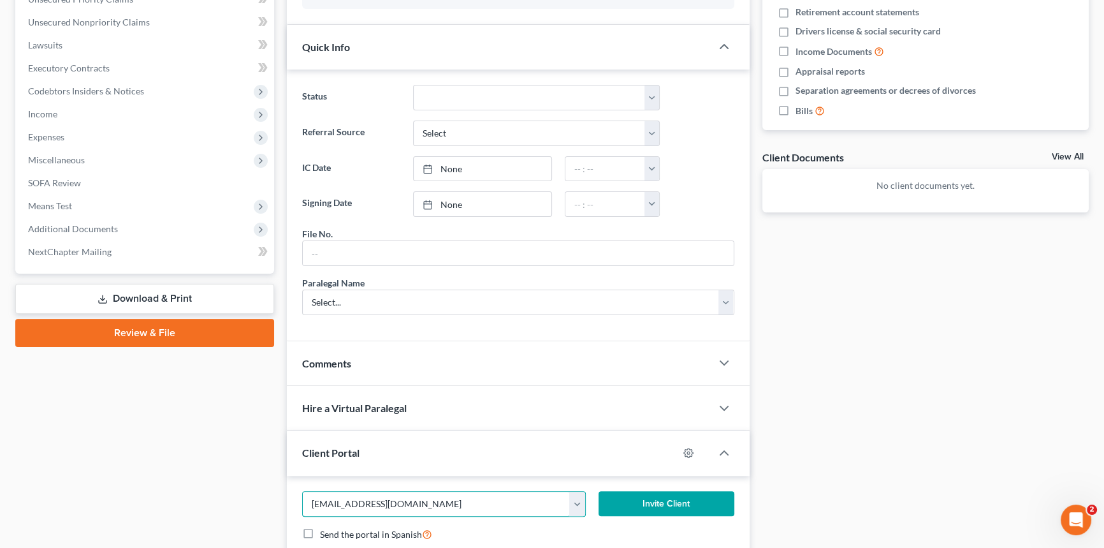
scroll to position [347, 0]
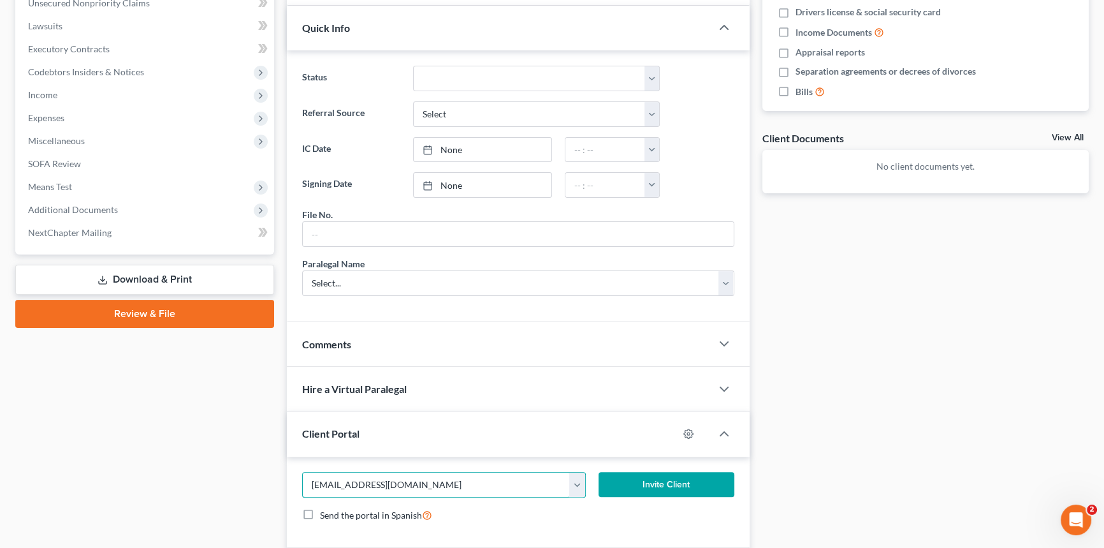
type input "brendansworkemail18@gmail.com"
click at [653, 482] on button "Invite Client" at bounding box center [667, 484] width 136 height 25
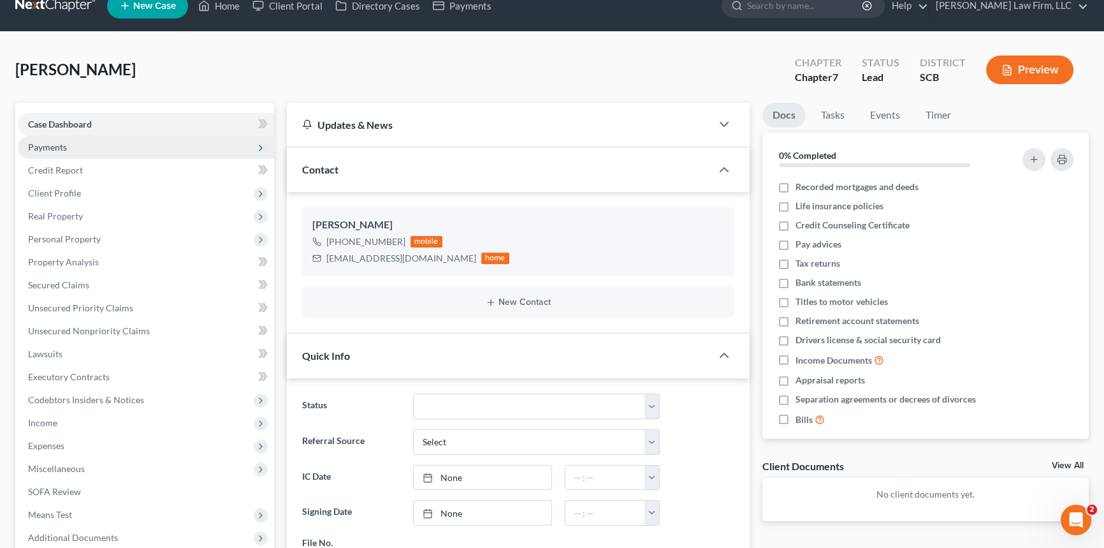
scroll to position [0, 0]
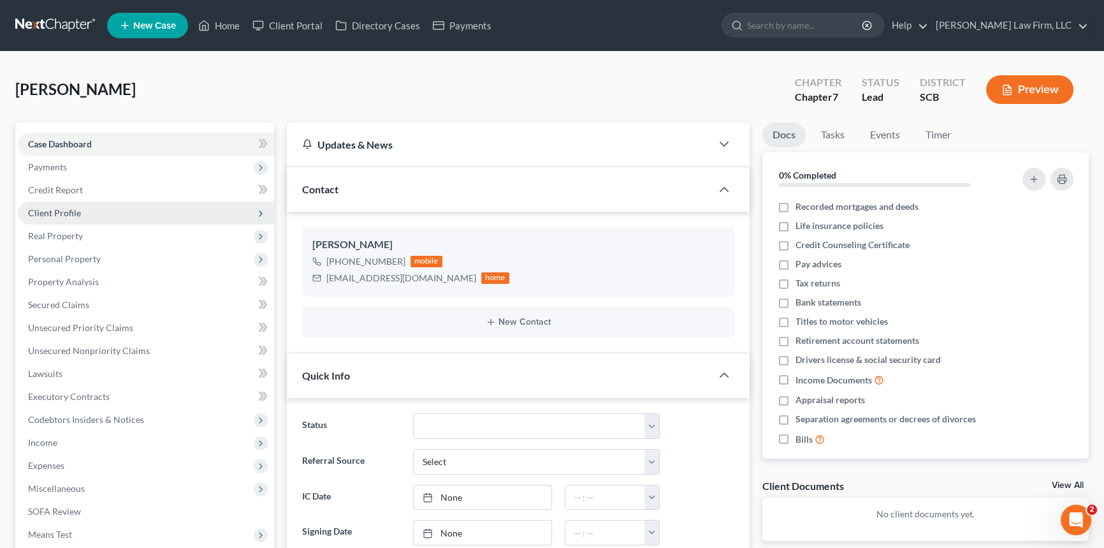
click at [40, 210] on span "Client Profile" at bounding box center [54, 212] width 53 height 11
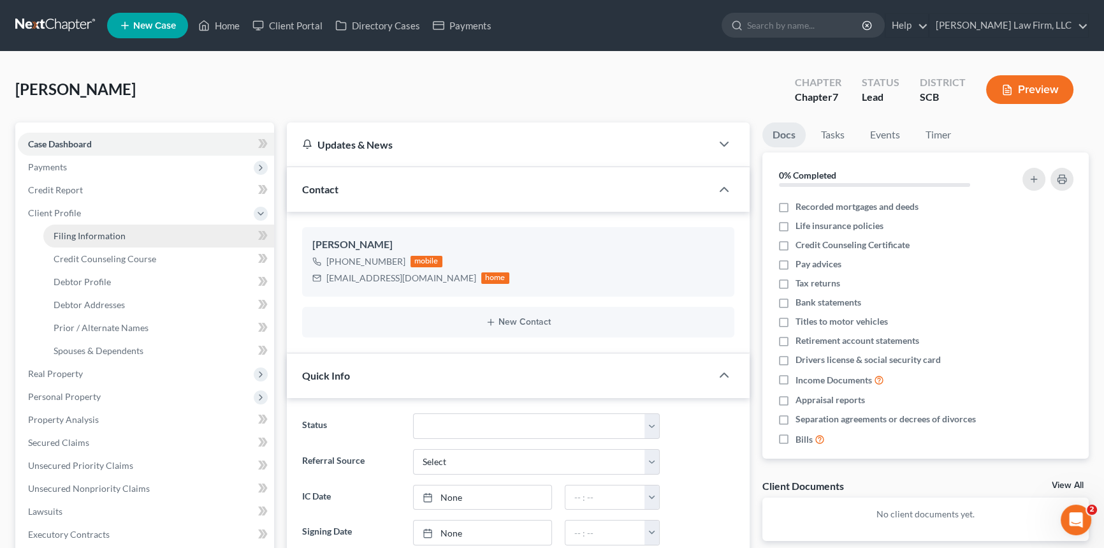
drag, startPoint x: 96, startPoint y: 232, endPoint x: 554, endPoint y: 210, distance: 458.9
click at [96, 233] on span "Filing Information" at bounding box center [90, 235] width 72 height 11
select select "1"
select select "0"
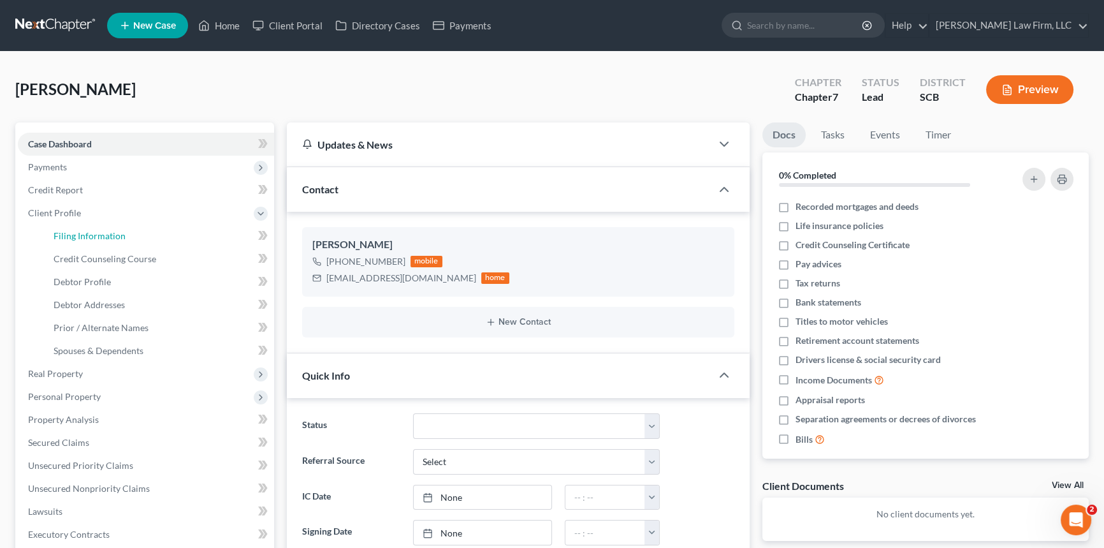
select select "72"
select select "42"
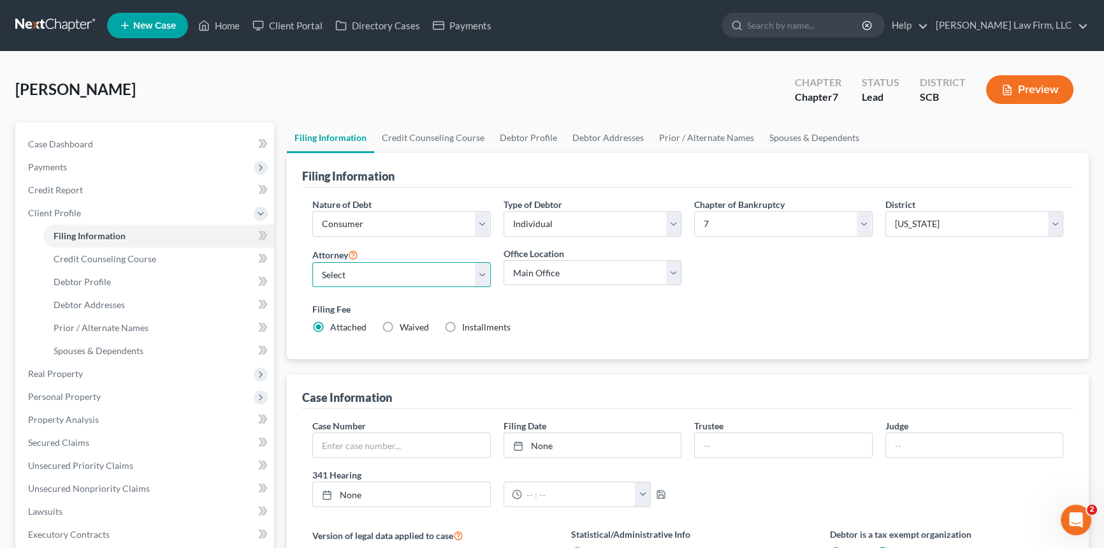
click at [338, 271] on select "Select Robert Meredith, Jr. - SCB Elizabeth Heilig - SCB" at bounding box center [401, 274] width 178 height 25
select select "0"
click at [312, 262] on select "Select Robert Meredith, Jr. - SCB Elizabeth Heilig - SCB" at bounding box center [401, 274] width 178 height 25
click at [61, 278] on span "Debtor Profile" at bounding box center [82, 281] width 57 height 11
select select "0"
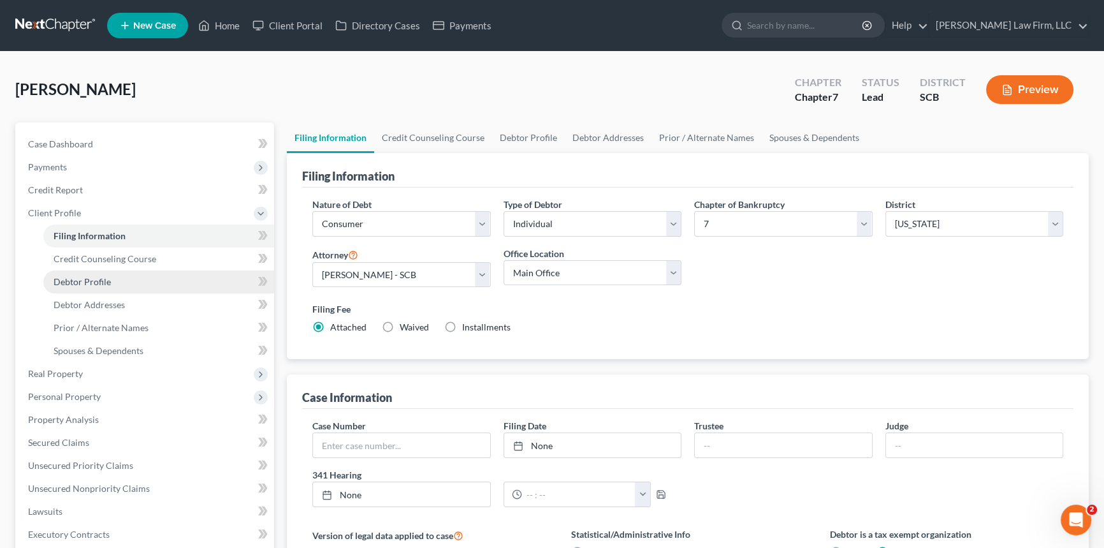
select select "0"
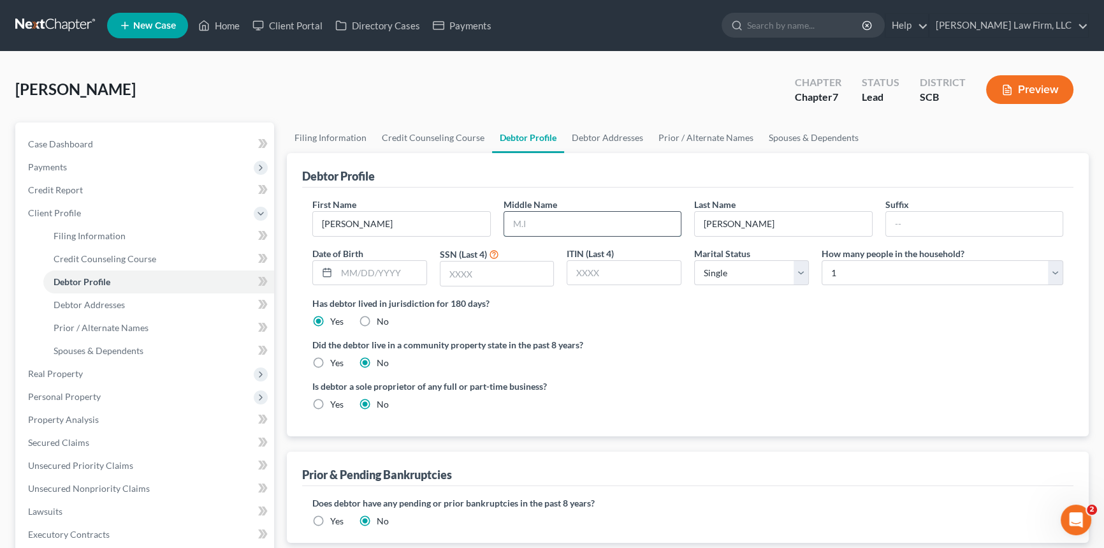
click at [521, 231] on input "text" at bounding box center [592, 224] width 177 height 24
type input "Paul"
click at [92, 307] on span "Debtor Addresses" at bounding box center [89, 304] width 71 height 11
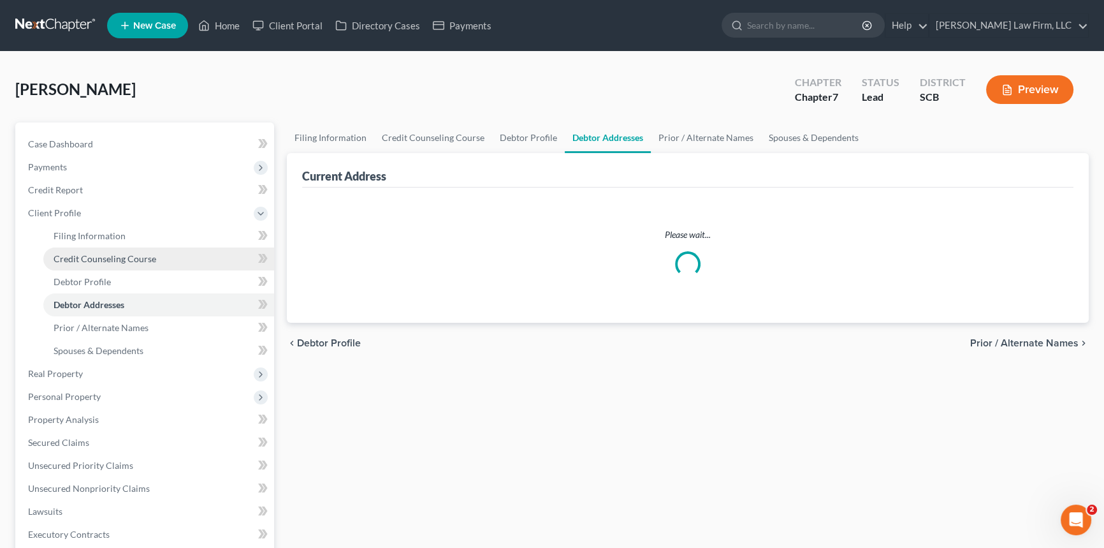
select select "0"
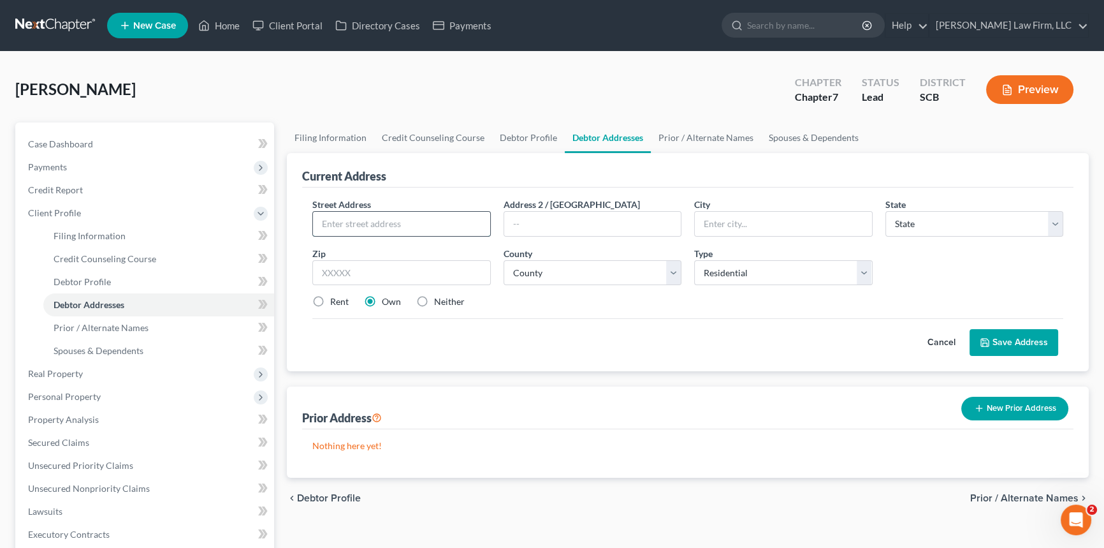
click at [328, 221] on input "text" at bounding box center [401, 224] width 177 height 24
type input "211 W. Seventh North Street"
type input "Summerville,"
select select "42"
click at [331, 261] on input "text" at bounding box center [401, 272] width 178 height 25
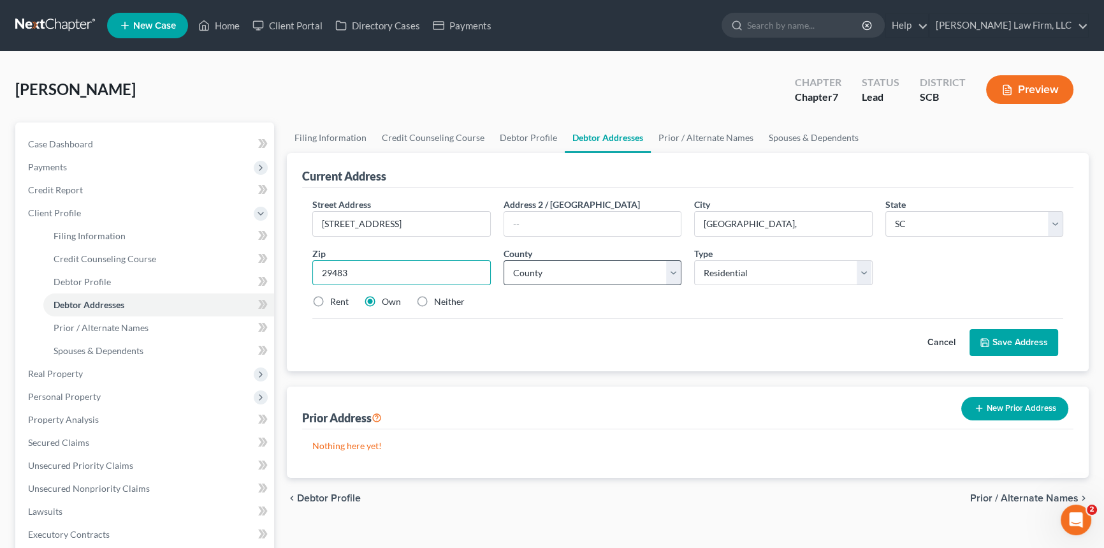
type input "29483"
type input "Summerville"
click at [530, 275] on select "County Abbeville County Aiken County Allendale County Anderson County Bamberg C…" at bounding box center [593, 272] width 178 height 25
select select "17"
click at [504, 260] on select "County Abbeville County Aiken County Allendale County Anderson County Bamberg C…" at bounding box center [593, 272] width 178 height 25
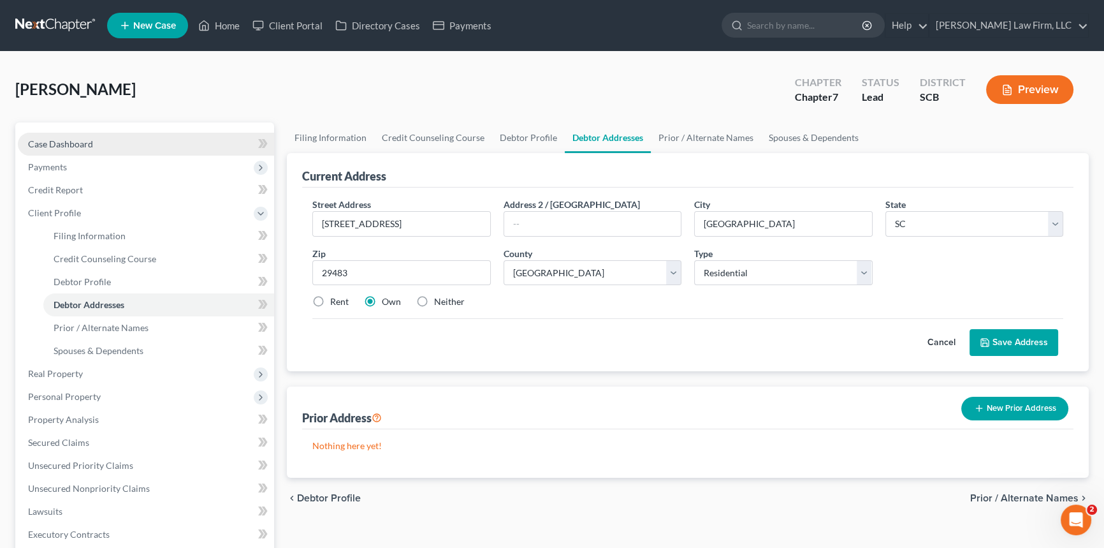
click at [54, 140] on span "Case Dashboard" at bounding box center [60, 143] width 65 height 11
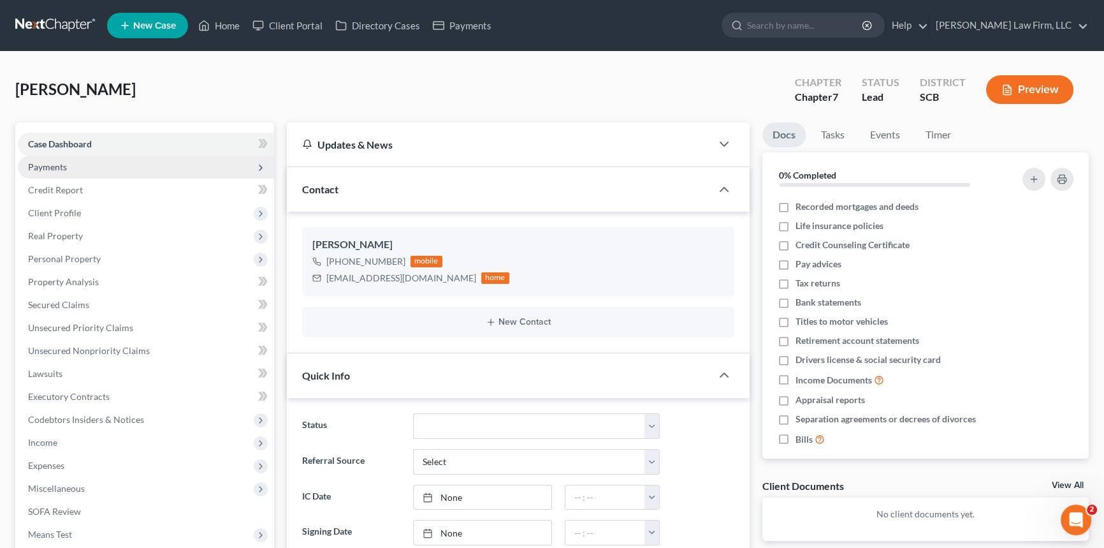
click at [43, 164] on span "Payments" at bounding box center [47, 166] width 39 height 11
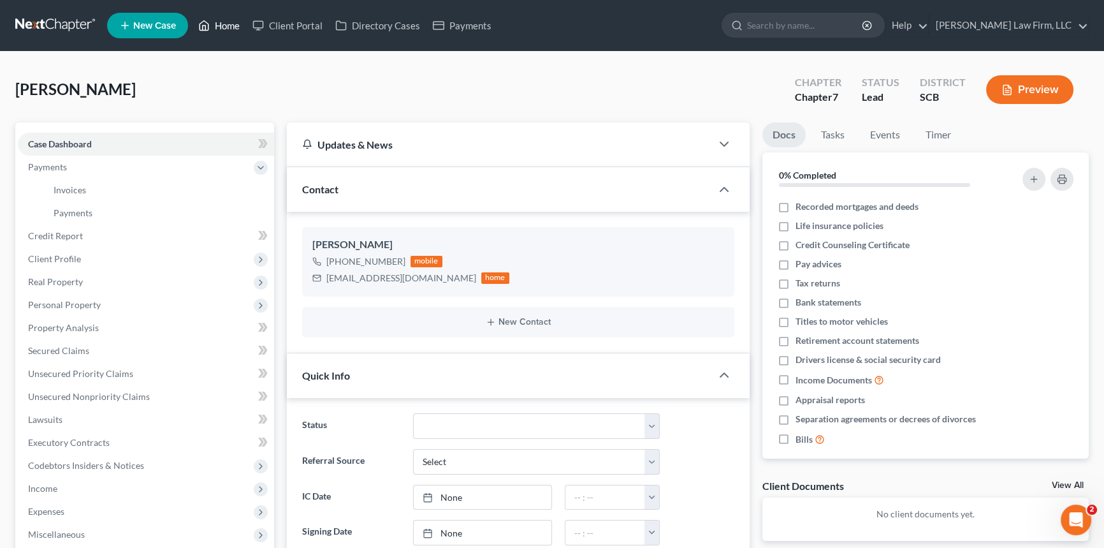
drag, startPoint x: 229, startPoint y: 22, endPoint x: 460, endPoint y: 97, distance: 243.3
click at [229, 22] on link "Home" at bounding box center [219, 25] width 54 height 23
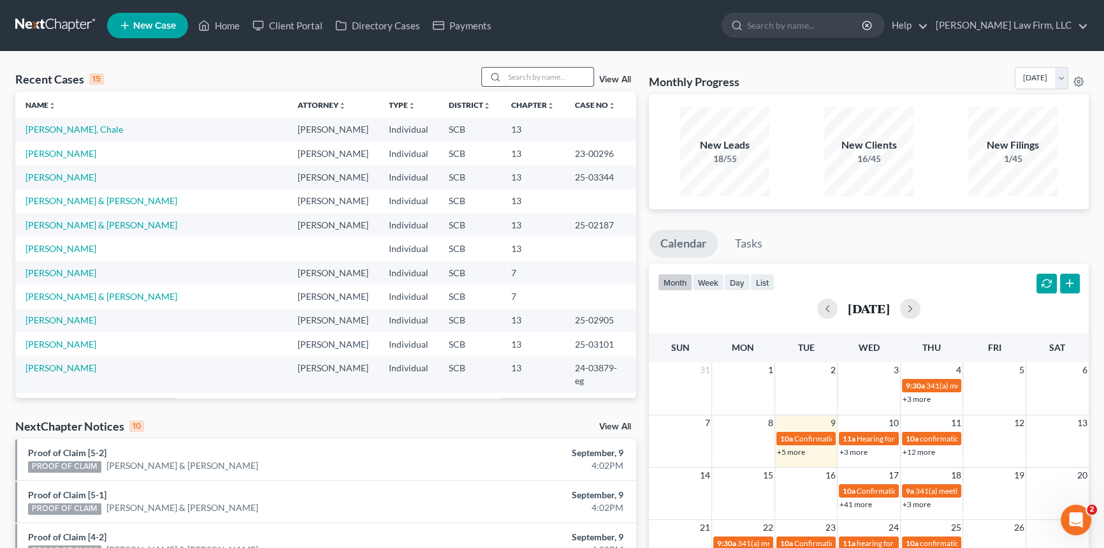
click at [516, 76] on input "search" at bounding box center [548, 77] width 89 height 18
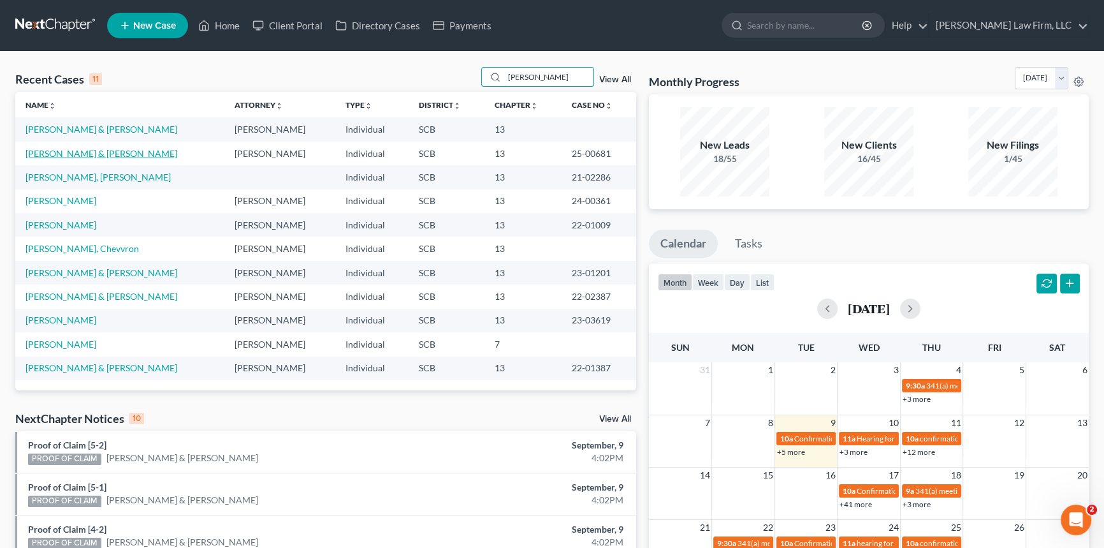
type input "Richardson"
click at [83, 154] on link "Richardson, Ralph & Patricia" at bounding box center [101, 153] width 152 height 11
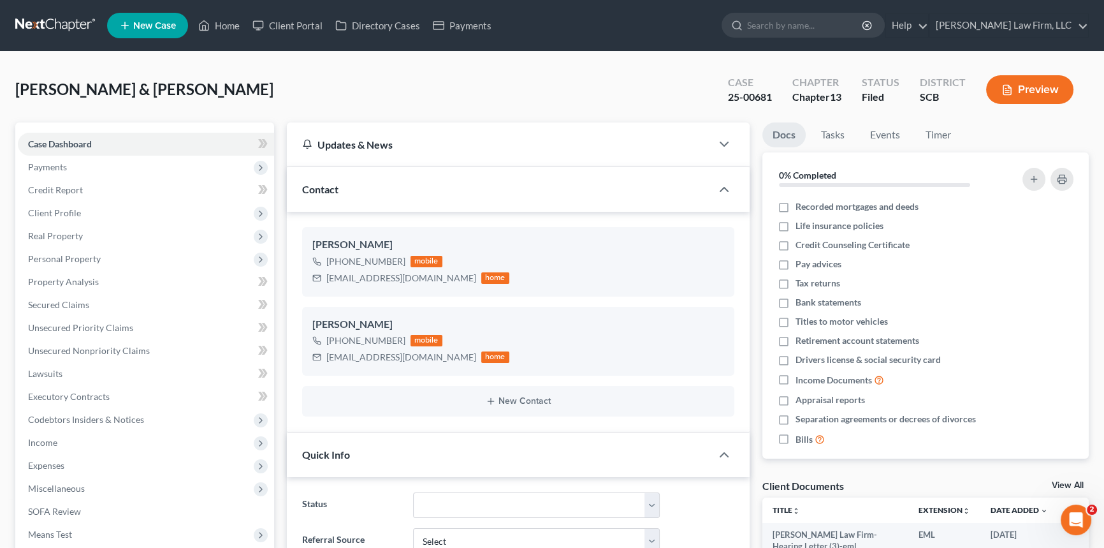
scroll to position [328, 0]
click at [57, 209] on span "Client Profile" at bounding box center [54, 212] width 53 height 11
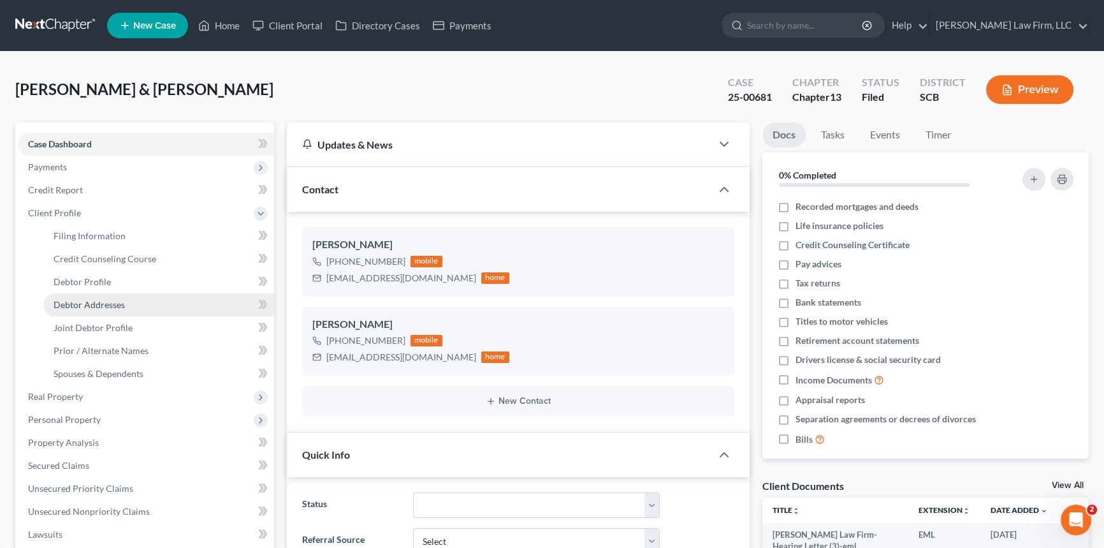
click at [94, 297] on link "Debtor Addresses" at bounding box center [158, 304] width 231 height 23
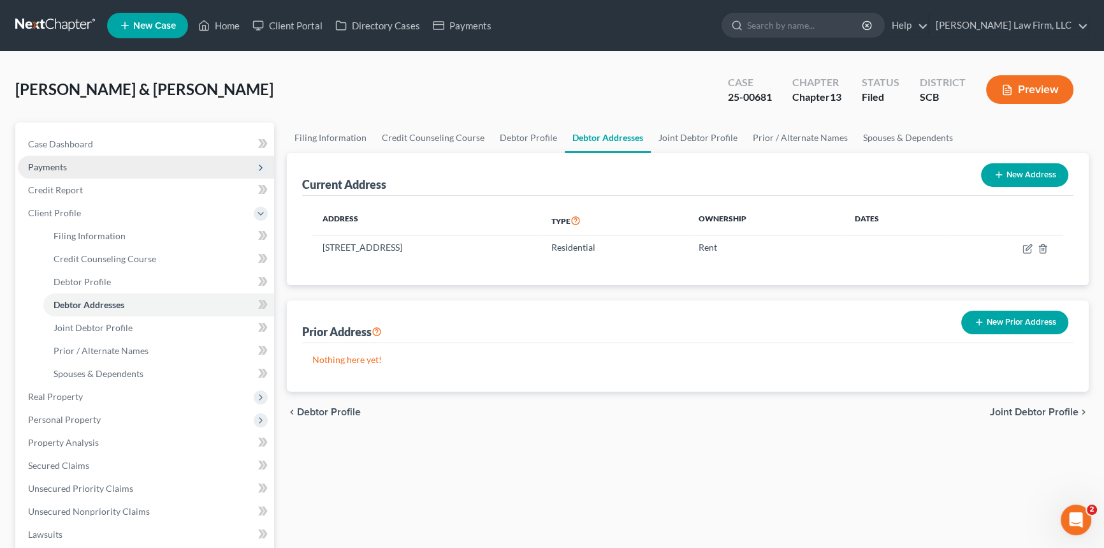
click at [43, 161] on span "Payments" at bounding box center [47, 166] width 39 height 11
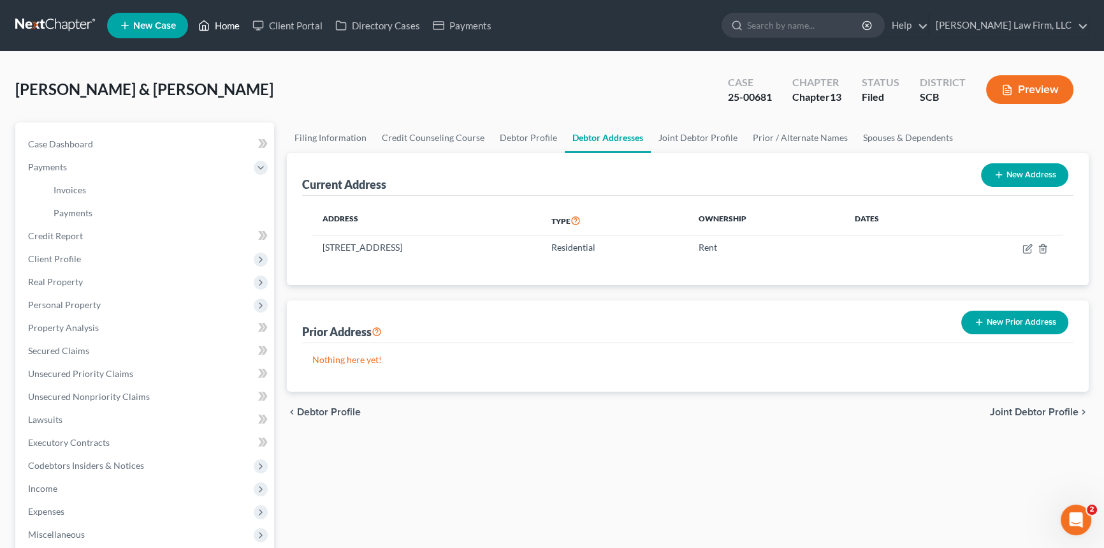
click at [218, 24] on link "Home" at bounding box center [219, 25] width 54 height 23
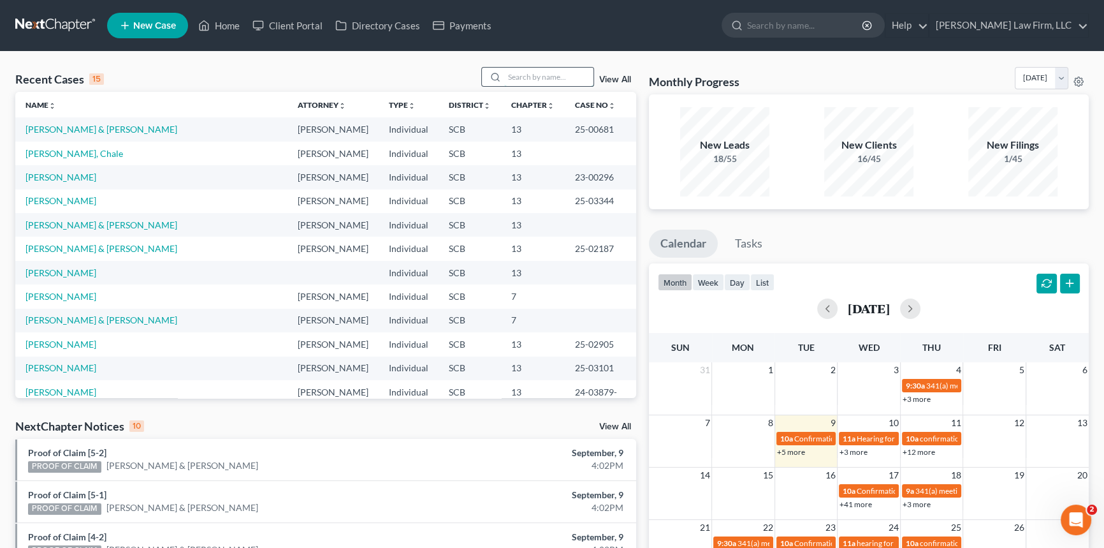
click at [505, 78] on input "search" at bounding box center [548, 77] width 89 height 18
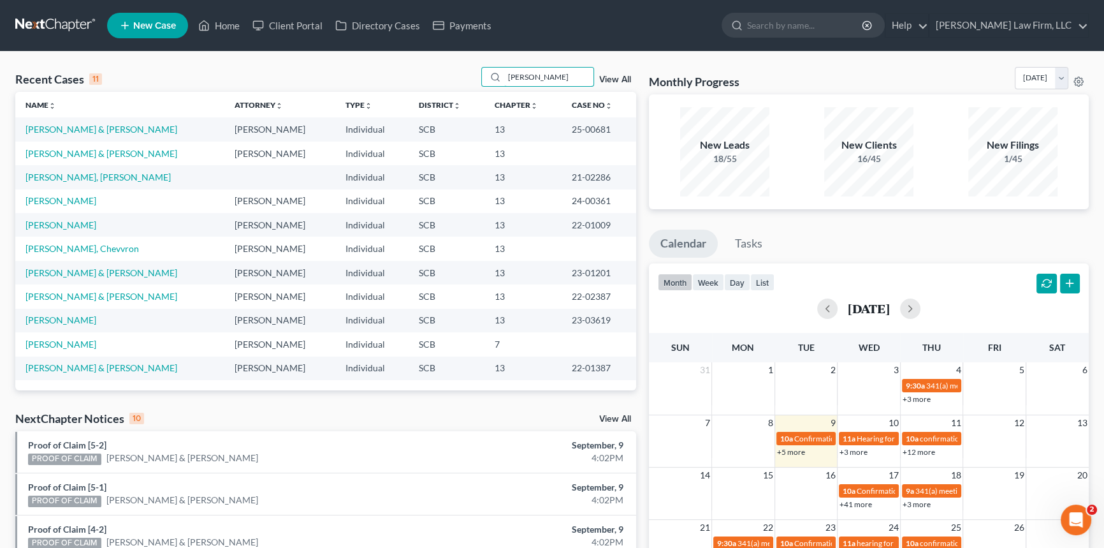
type input "richardson"
drag, startPoint x: 96, startPoint y: 215, endPoint x: 98, endPoint y: 222, distance: 7.3
click at [98, 217] on td "Richardson, Ronetta" at bounding box center [119, 225] width 209 height 24
click at [96, 222] on link "Richardson, Ronetta" at bounding box center [60, 224] width 71 height 11
select select "0"
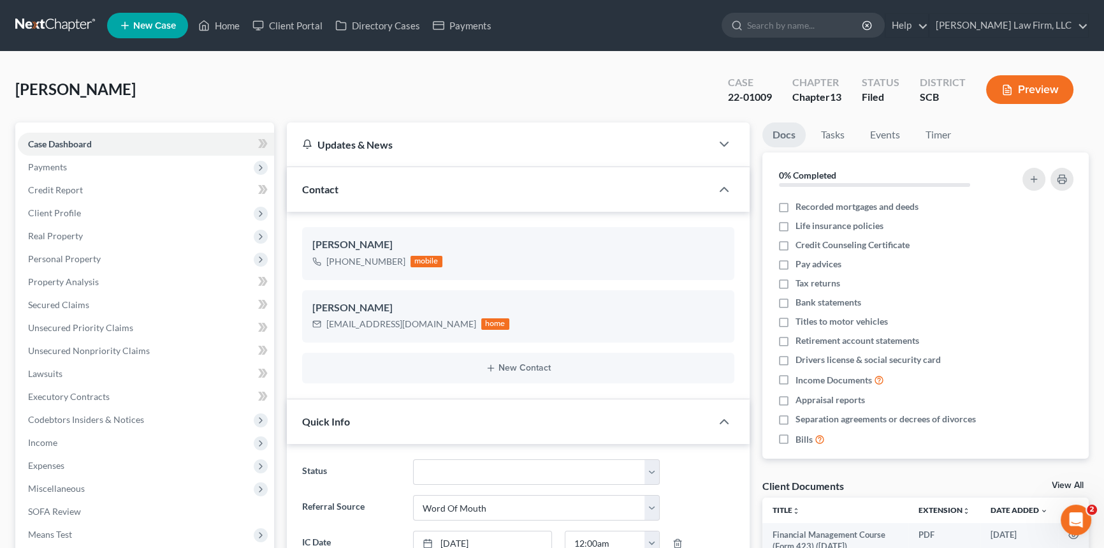
select select "0"
click at [65, 210] on span "Client Profile" at bounding box center [54, 212] width 53 height 11
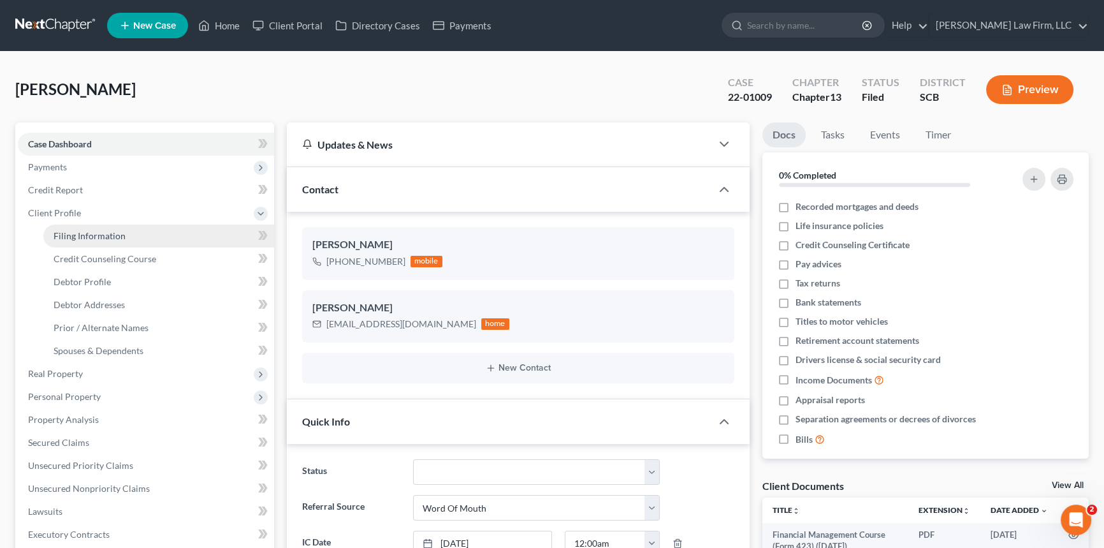
click at [86, 230] on span "Filing Information" at bounding box center [90, 235] width 72 height 11
select select "1"
select select "0"
select select "3"
select select "72"
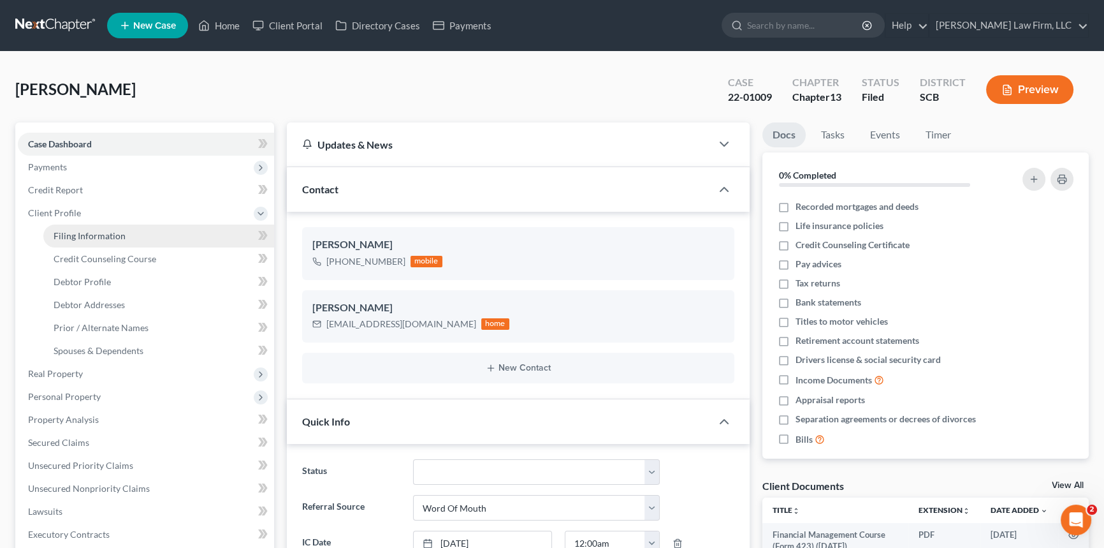
select select "1"
select select "42"
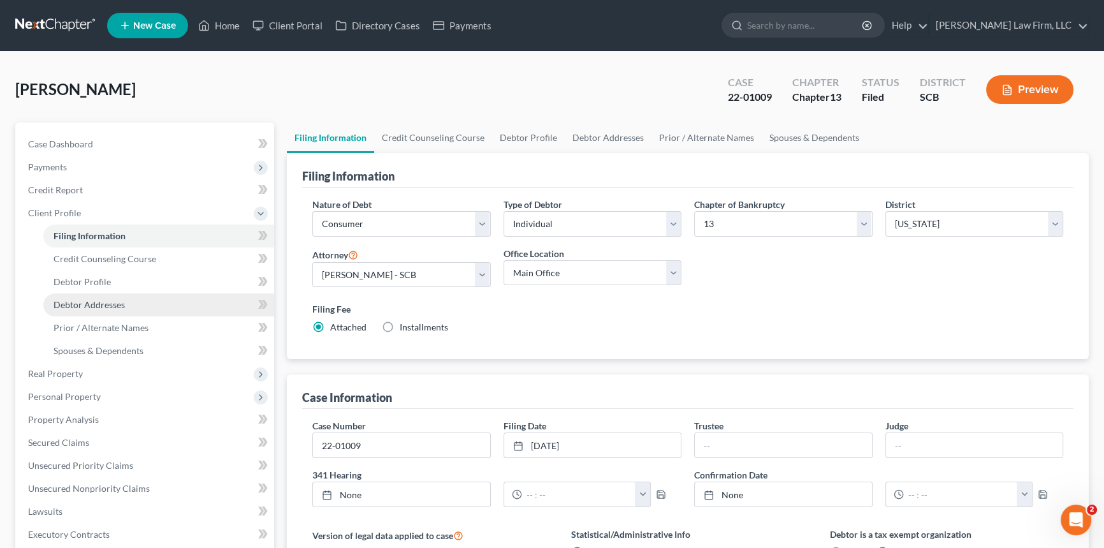
click at [96, 305] on span "Debtor Addresses" at bounding box center [89, 304] width 71 height 11
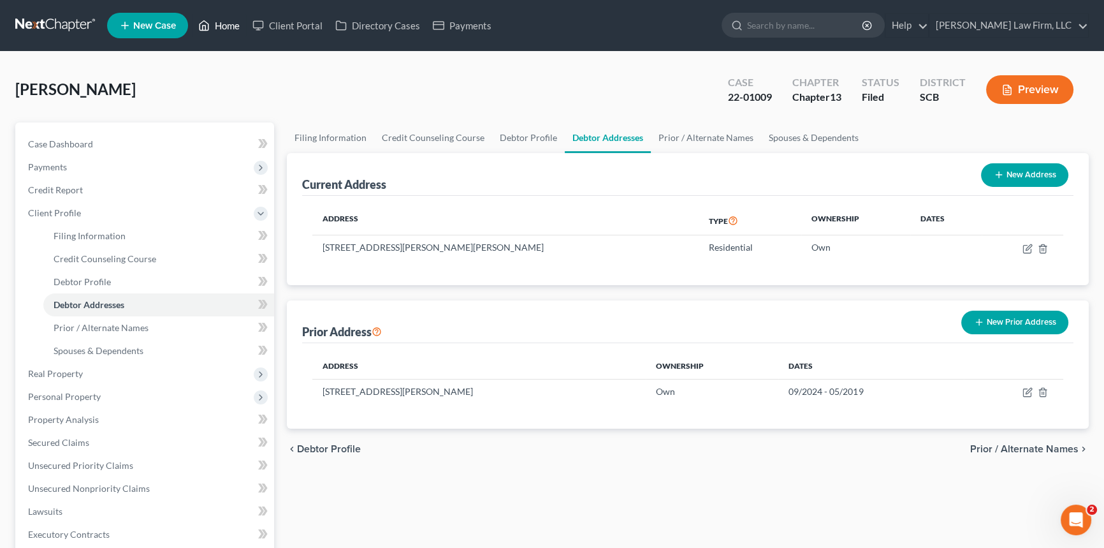
click at [222, 15] on link "Home" at bounding box center [219, 25] width 54 height 23
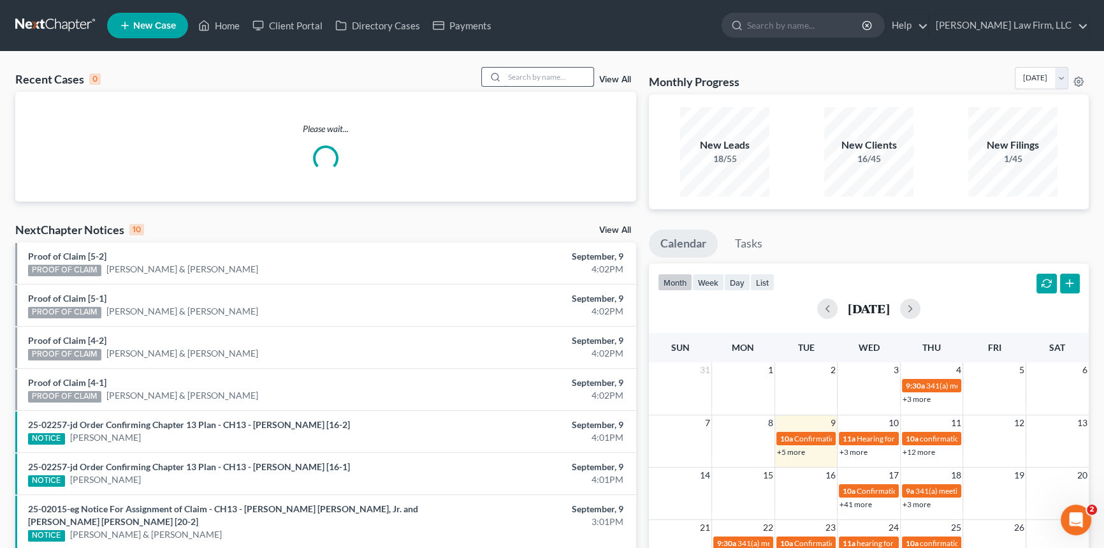
click at [548, 74] on input "search" at bounding box center [548, 77] width 89 height 18
type input "1"
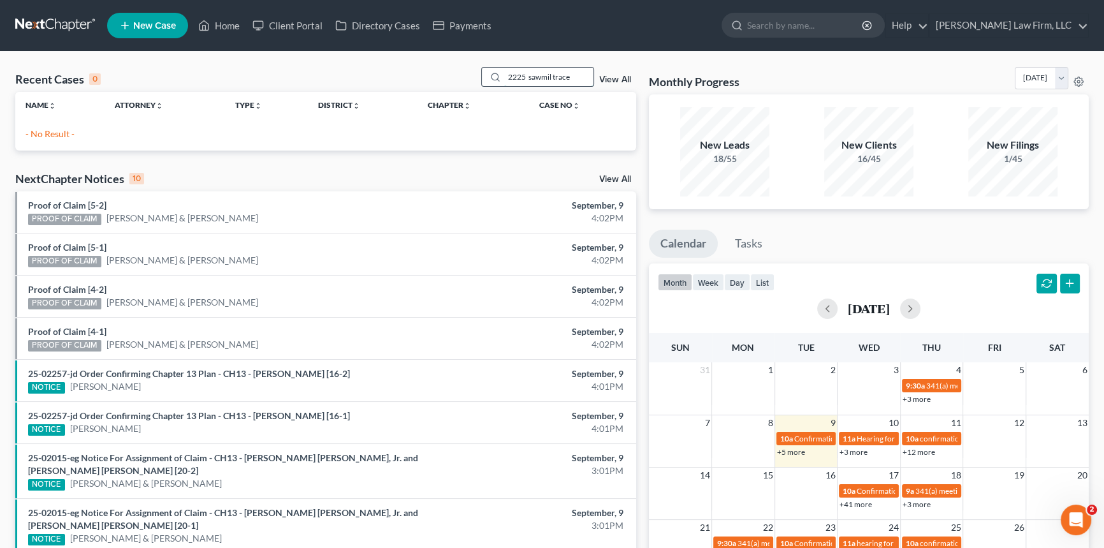
click at [551, 74] on input "2225 sawmil trace" at bounding box center [548, 77] width 89 height 18
type input "2225 sawmill trace"
click at [623, 75] on link "View All" at bounding box center [615, 79] width 32 height 9
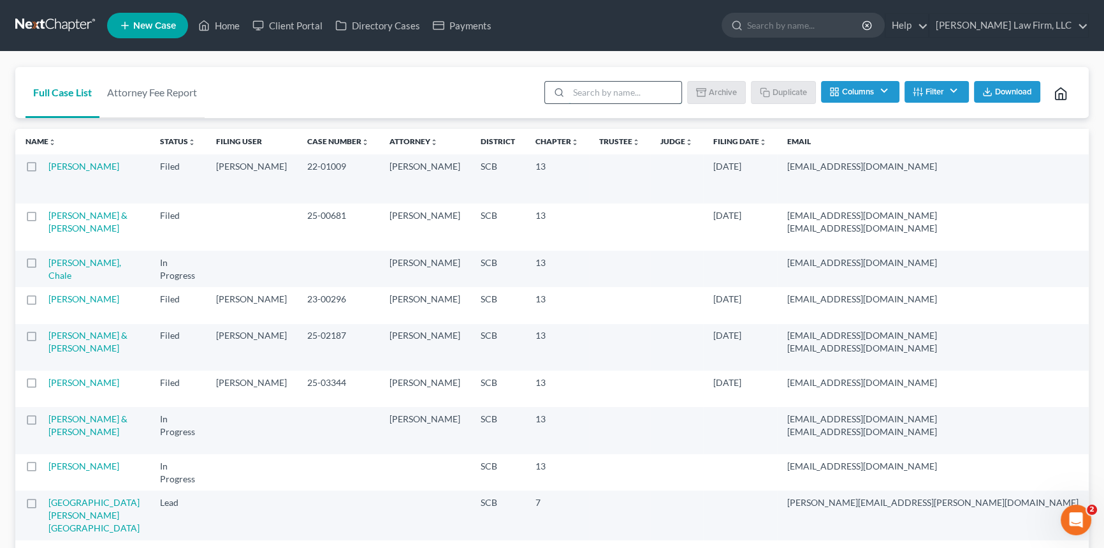
click at [576, 91] on input "search" at bounding box center [625, 93] width 113 height 22
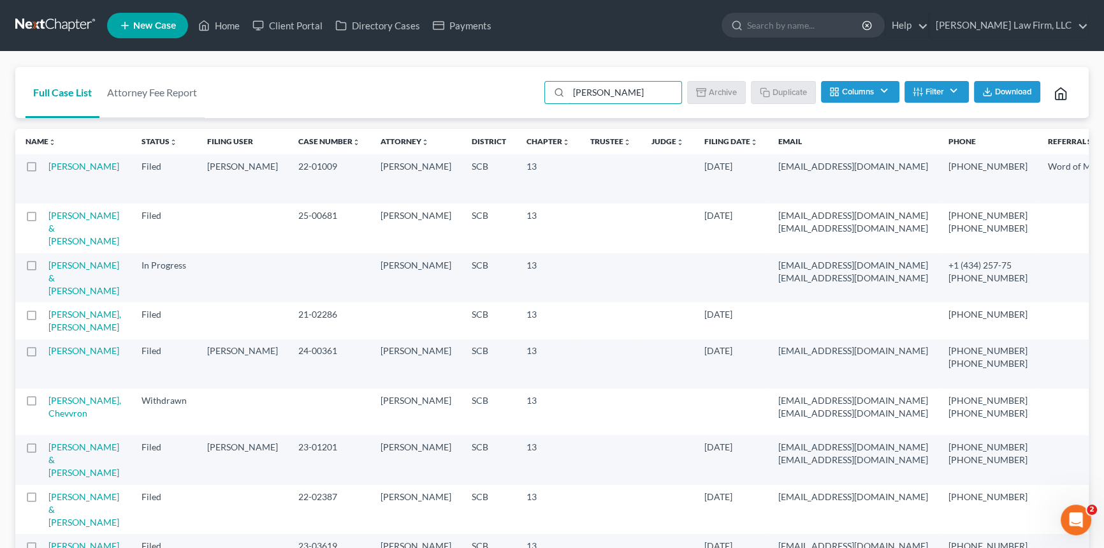
type input "richardson, sabrina"
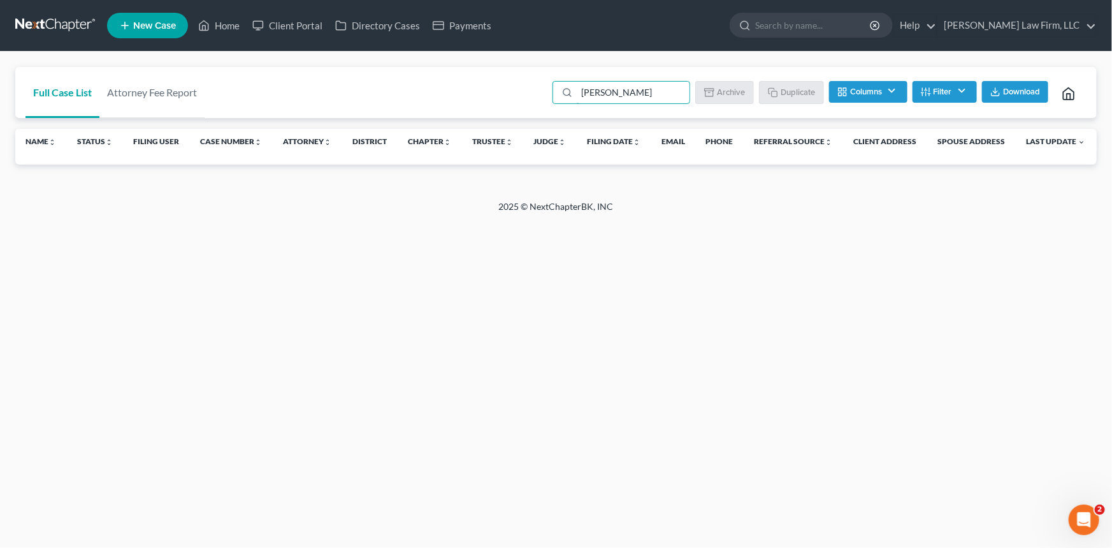
drag, startPoint x: 655, startPoint y: 90, endPoint x: 564, endPoint y: 108, distance: 92.3
click at [564, 108] on ul "richardson, sabrina Batch Download Archive Un-archive Duplicate Columns Attorne…" at bounding box center [818, 93] width 537 height 31
type input "[PERSON_NAME]"
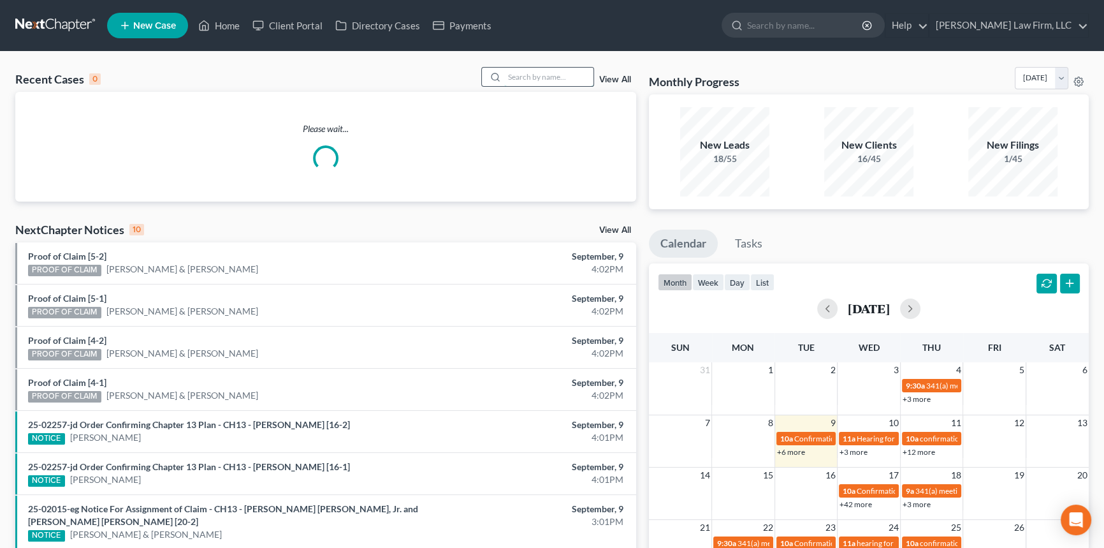
click at [511, 78] on input "search" at bounding box center [548, 77] width 89 height 18
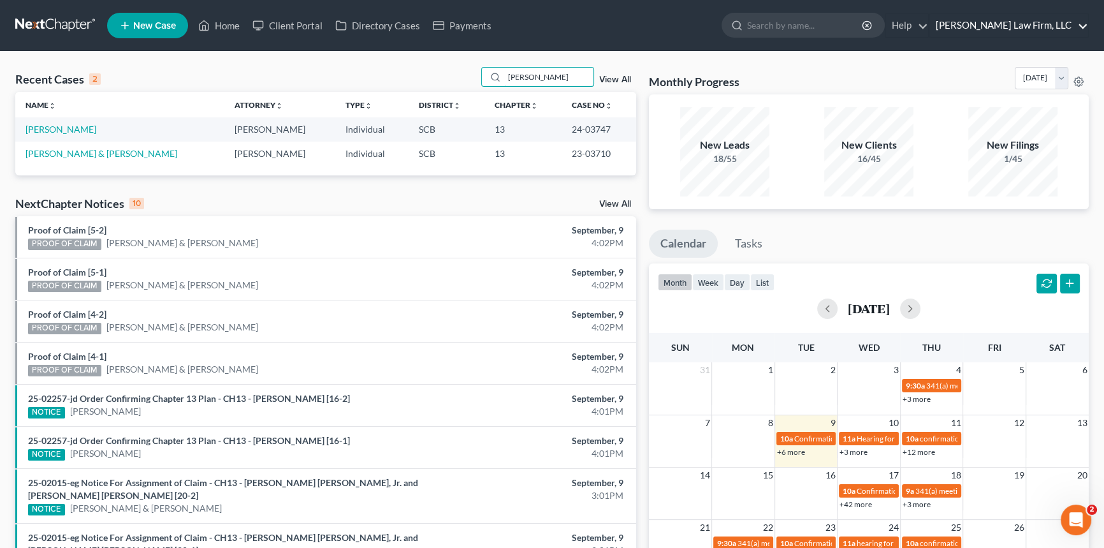
type input "neese"
click at [500, 75] on div at bounding box center [493, 77] width 23 height 18
drag, startPoint x: 504, startPoint y: 75, endPoint x: 606, endPoint y: 63, distance: 103.3
click at [606, 63] on div "Recent Cases 2 neese View All Name unfold_more expand_more expand_less Attorney…" at bounding box center [552, 387] width 1104 height 671
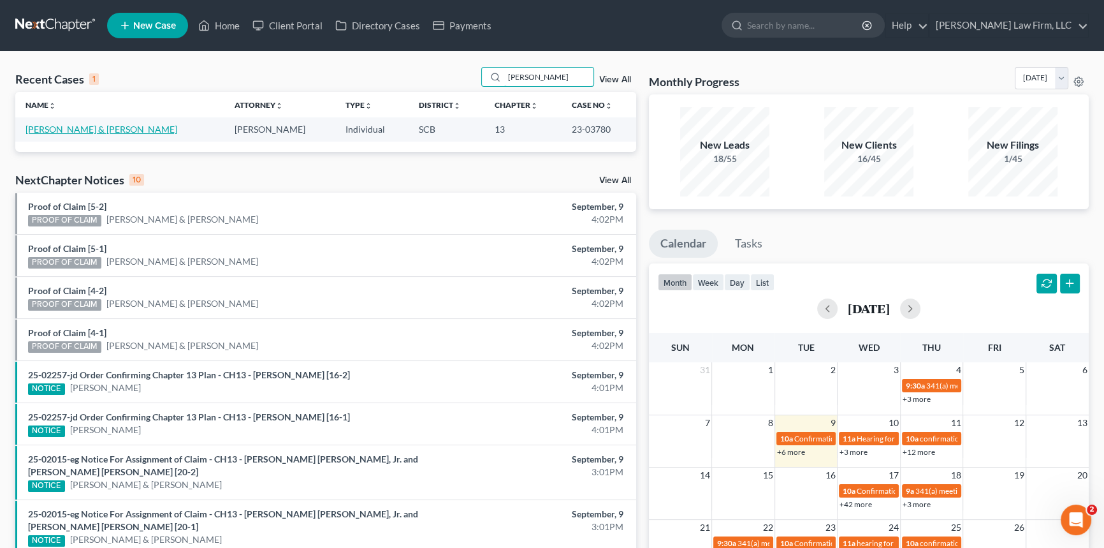
type input "hucks"
click at [71, 127] on link "Hucks, Robert & Sandra" at bounding box center [101, 129] width 152 height 11
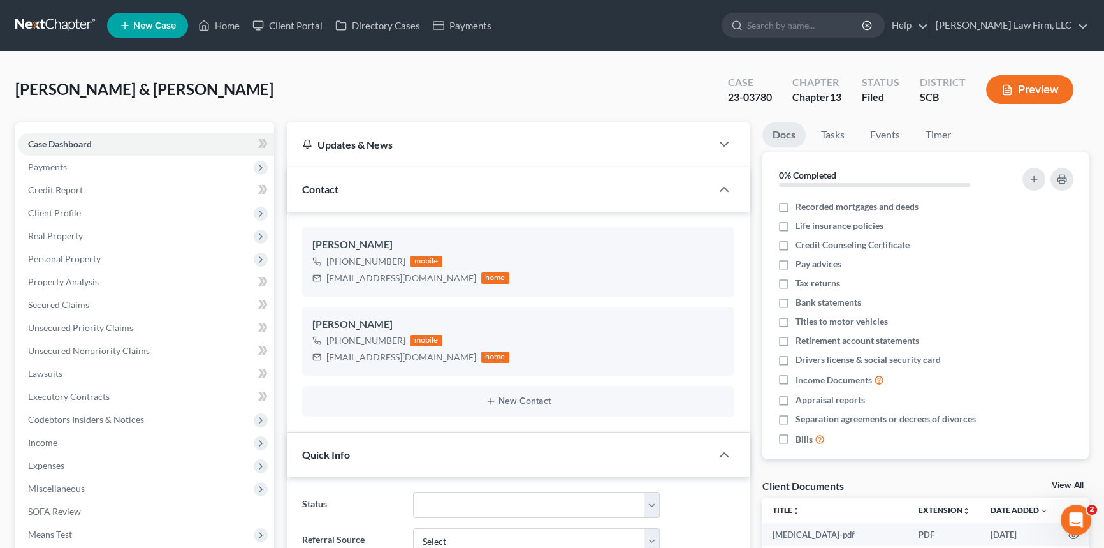
select select "2"
click at [64, 208] on span "Client Profile" at bounding box center [54, 212] width 53 height 11
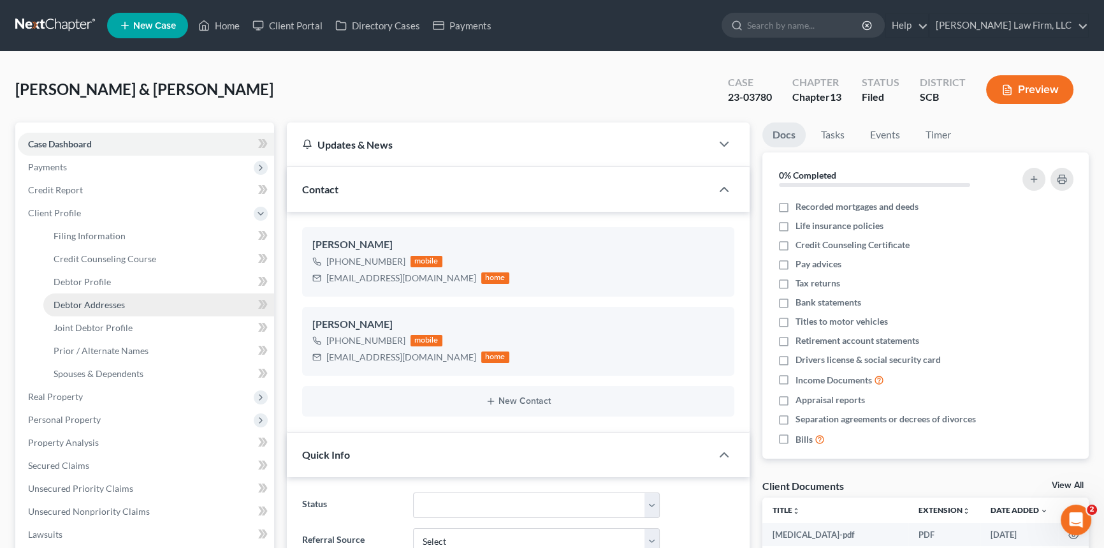
click at [94, 303] on span "Debtor Addresses" at bounding box center [89, 304] width 71 height 11
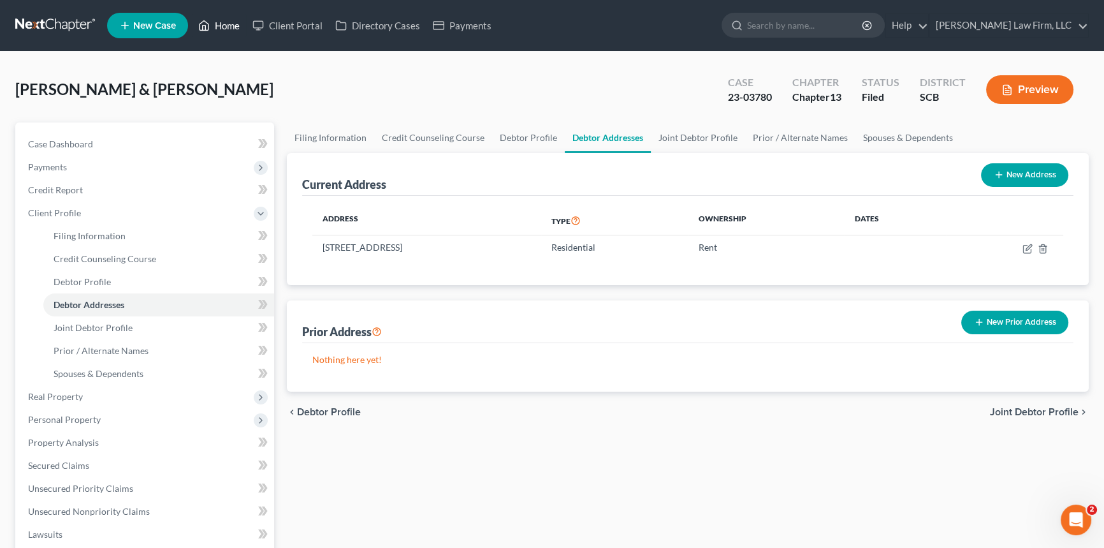
click at [228, 21] on link "Home" at bounding box center [219, 25] width 54 height 23
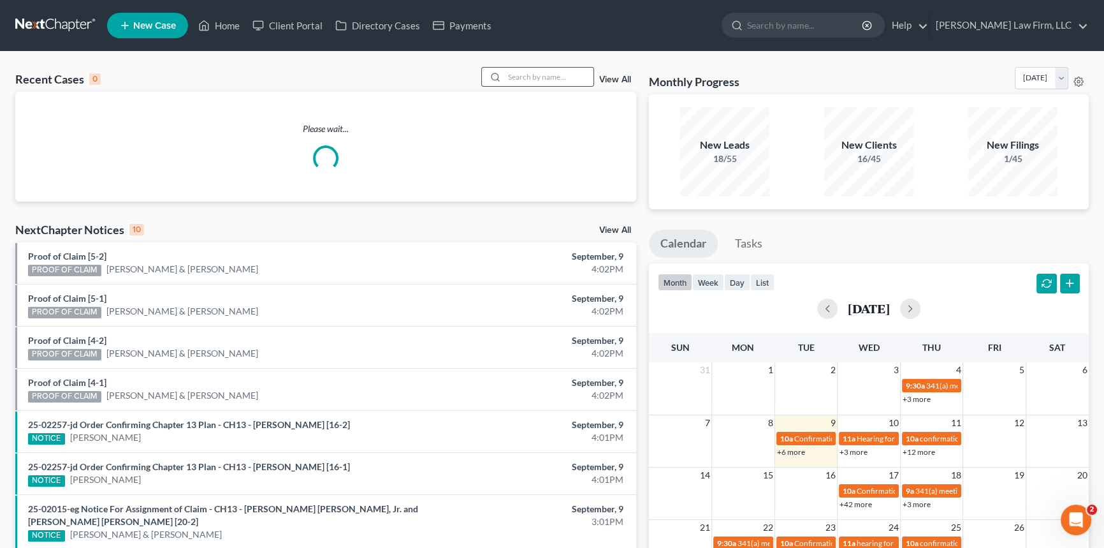
click at [500, 72] on div at bounding box center [493, 77] width 23 height 18
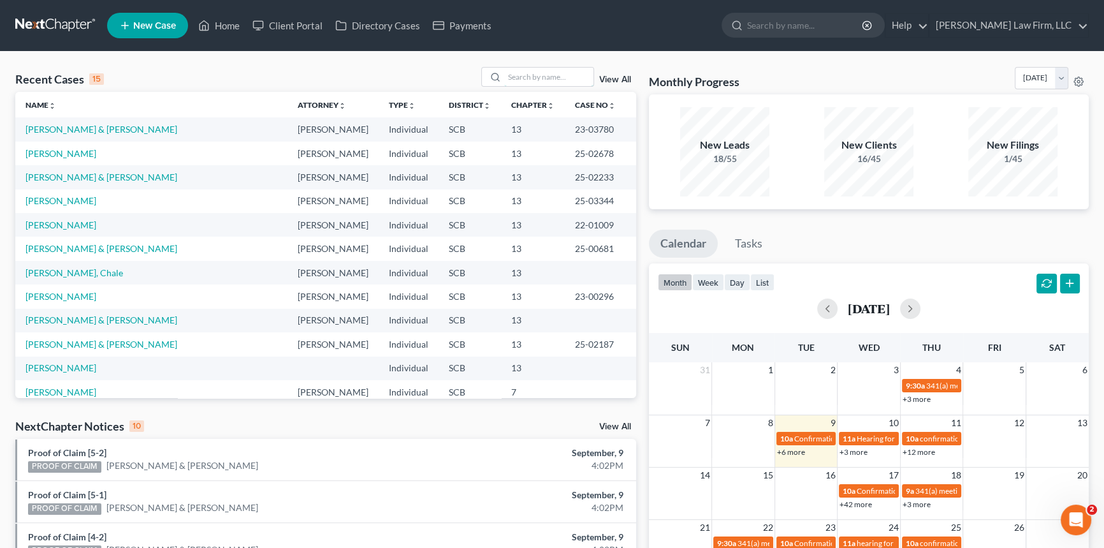
drag, startPoint x: 515, startPoint y: 71, endPoint x: 524, endPoint y: 64, distance: 11.3
click at [523, 64] on div "Recent Cases 15 View All Name unfold_more expand_more expand_less Attorney unfo…" at bounding box center [552, 499] width 1104 height 894
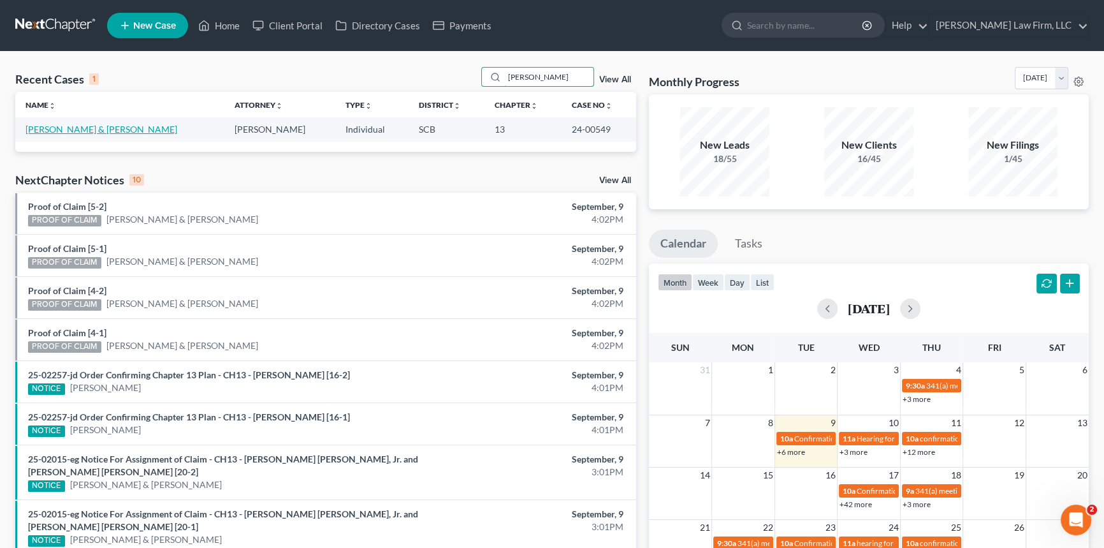
type input "blystone"
click at [87, 130] on link "Blystone, Thomas & Rachael" at bounding box center [101, 129] width 152 height 11
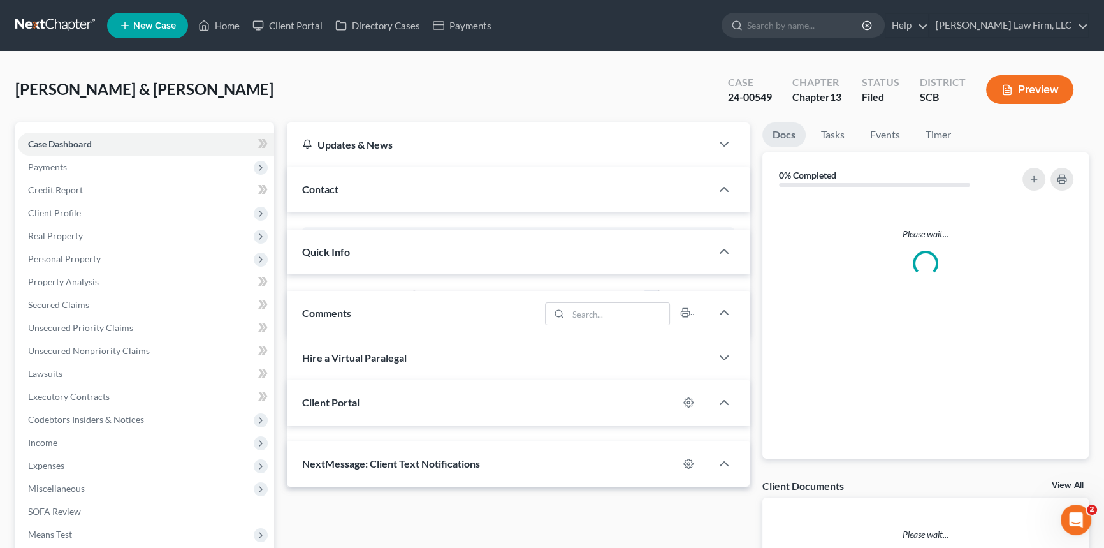
select select "0"
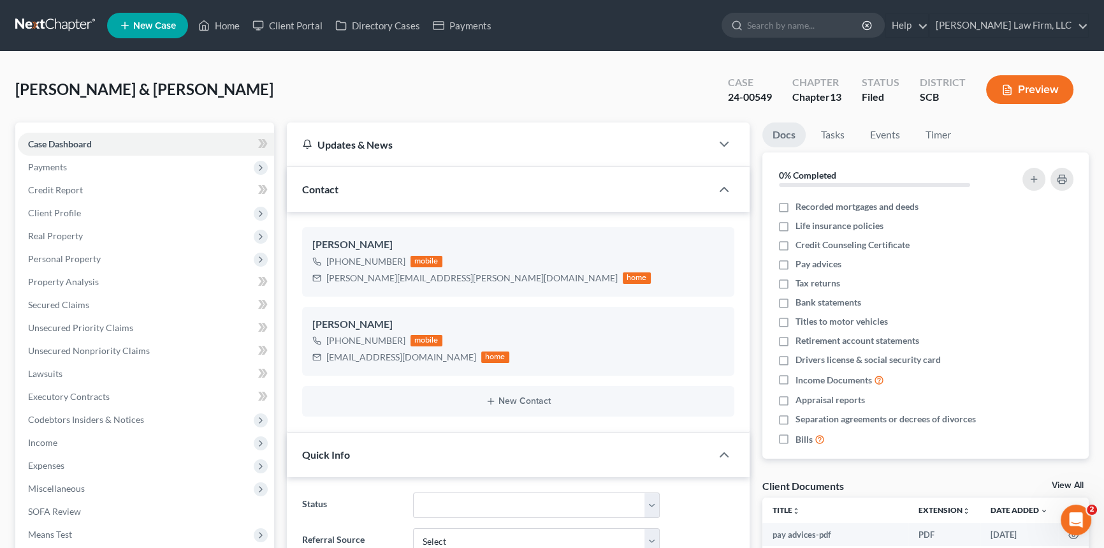
scroll to position [435, 0]
drag, startPoint x: 60, startPoint y: 208, endPoint x: 71, endPoint y: 232, distance: 26.0
click at [60, 210] on span "Client Profile" at bounding box center [54, 212] width 53 height 11
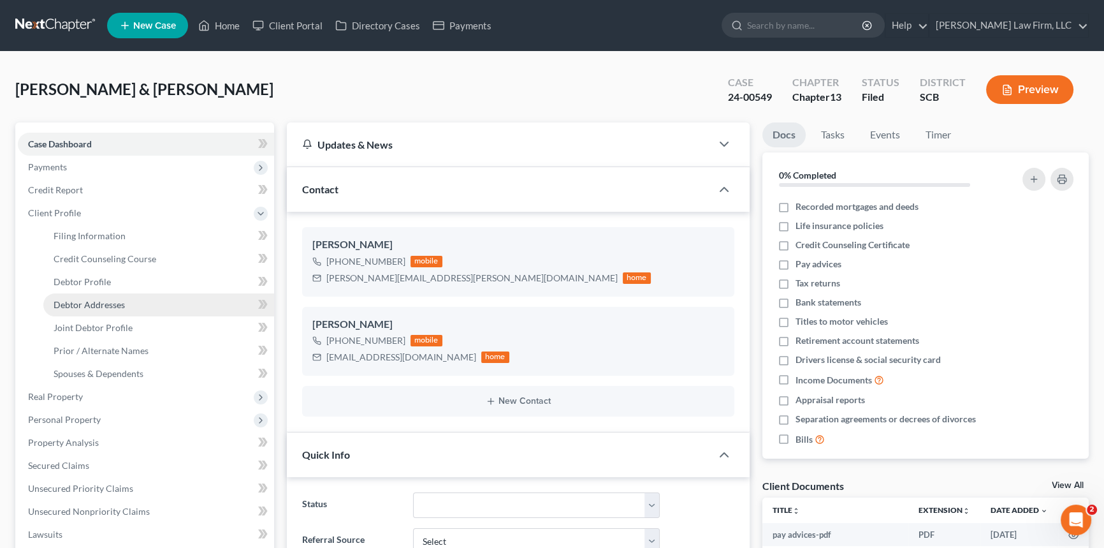
click at [91, 299] on span "Debtor Addresses" at bounding box center [89, 304] width 71 height 11
